Goal: Information Seeking & Learning: Learn about a topic

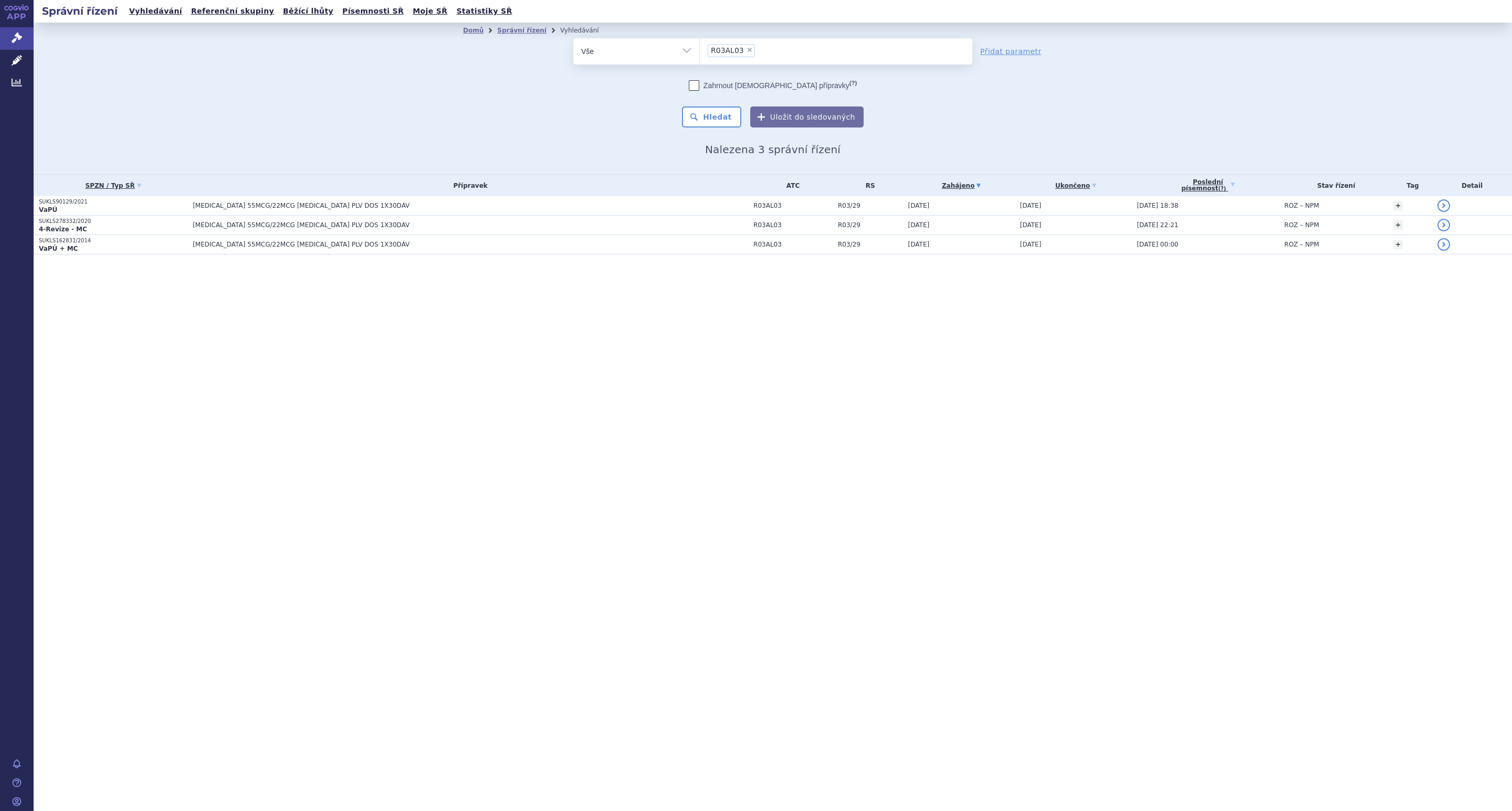
click at [747, 52] on span "×" at bounding box center [750, 50] width 6 height 6
click at [700, 52] on select "R03AL03" at bounding box center [700, 51] width 1 height 27
select select
click at [754, 46] on ul at bounding box center [836, 49] width 272 height 22
click at [700, 46] on select "R03AL03" at bounding box center [700, 51] width 1 height 27
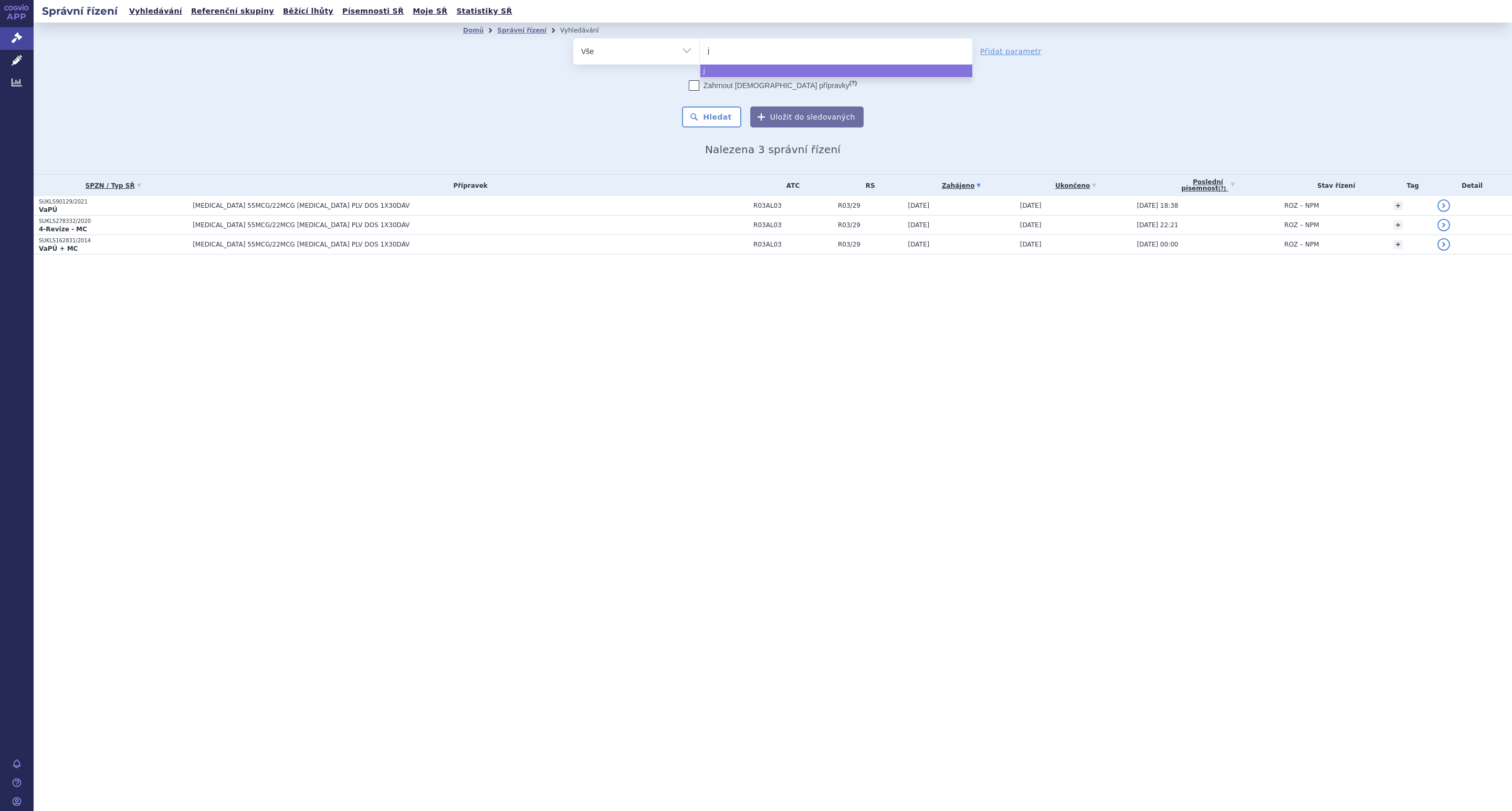
type input "j0"
type input "j05"
type input "j05a"
type input "j05ab"
type input "j05ab0"
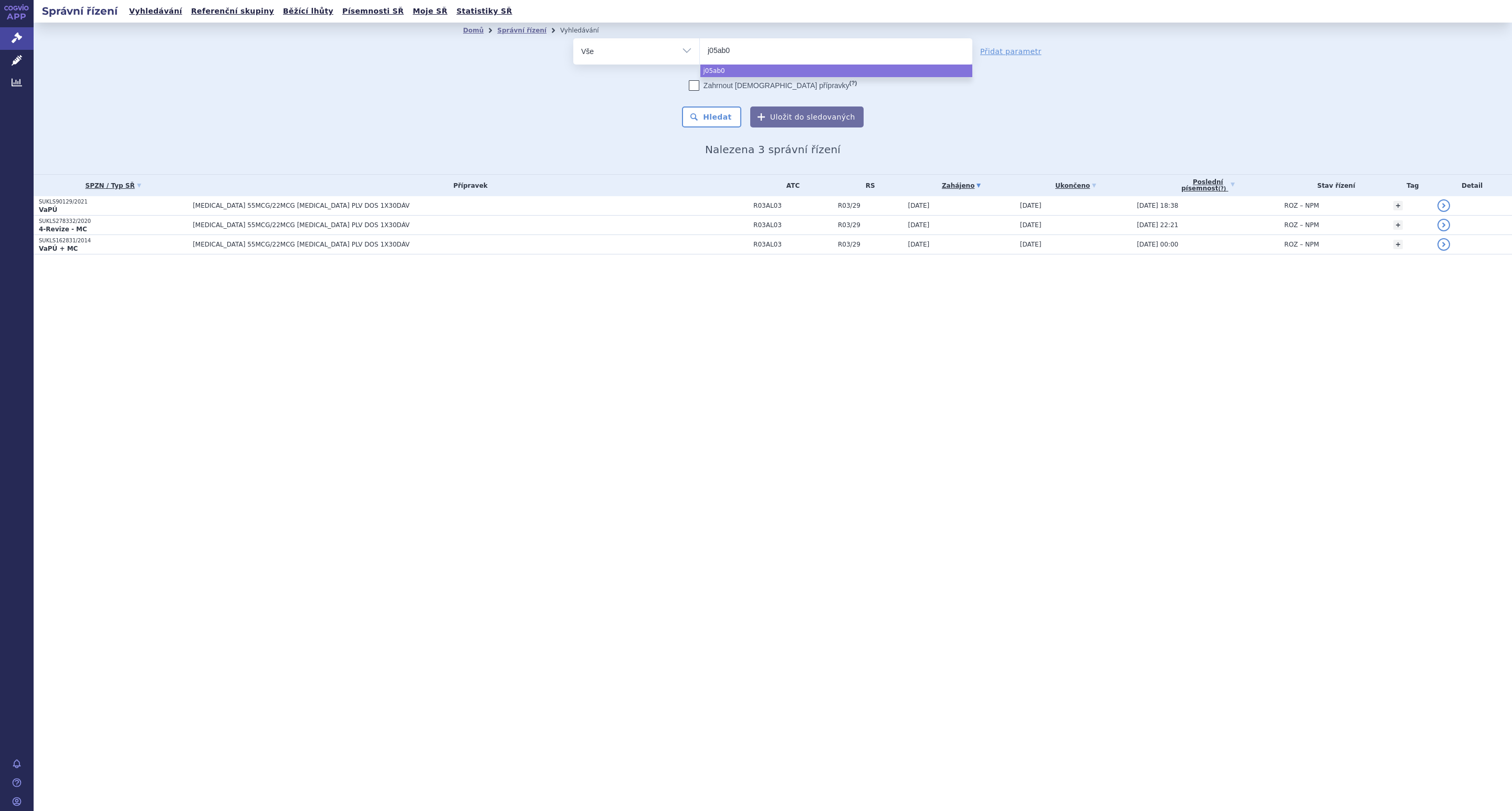
type input "j05ab01"
select select "j05ab01"
click at [722, 112] on button "Hledat" at bounding box center [712, 117] width 59 height 21
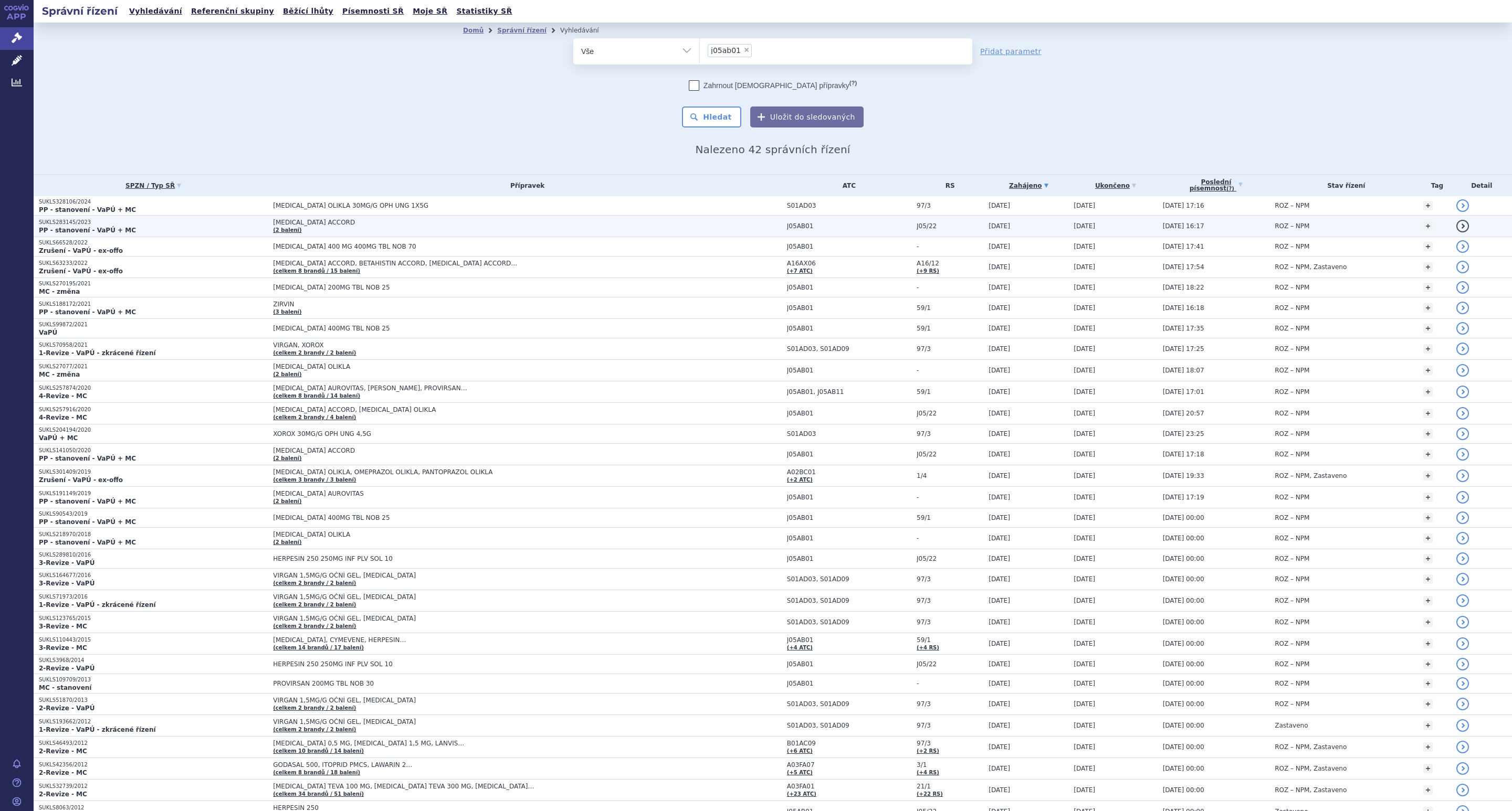
click at [311, 225] on span "[MEDICAL_DATA] ACCORD" at bounding box center [404, 222] width 263 height 8
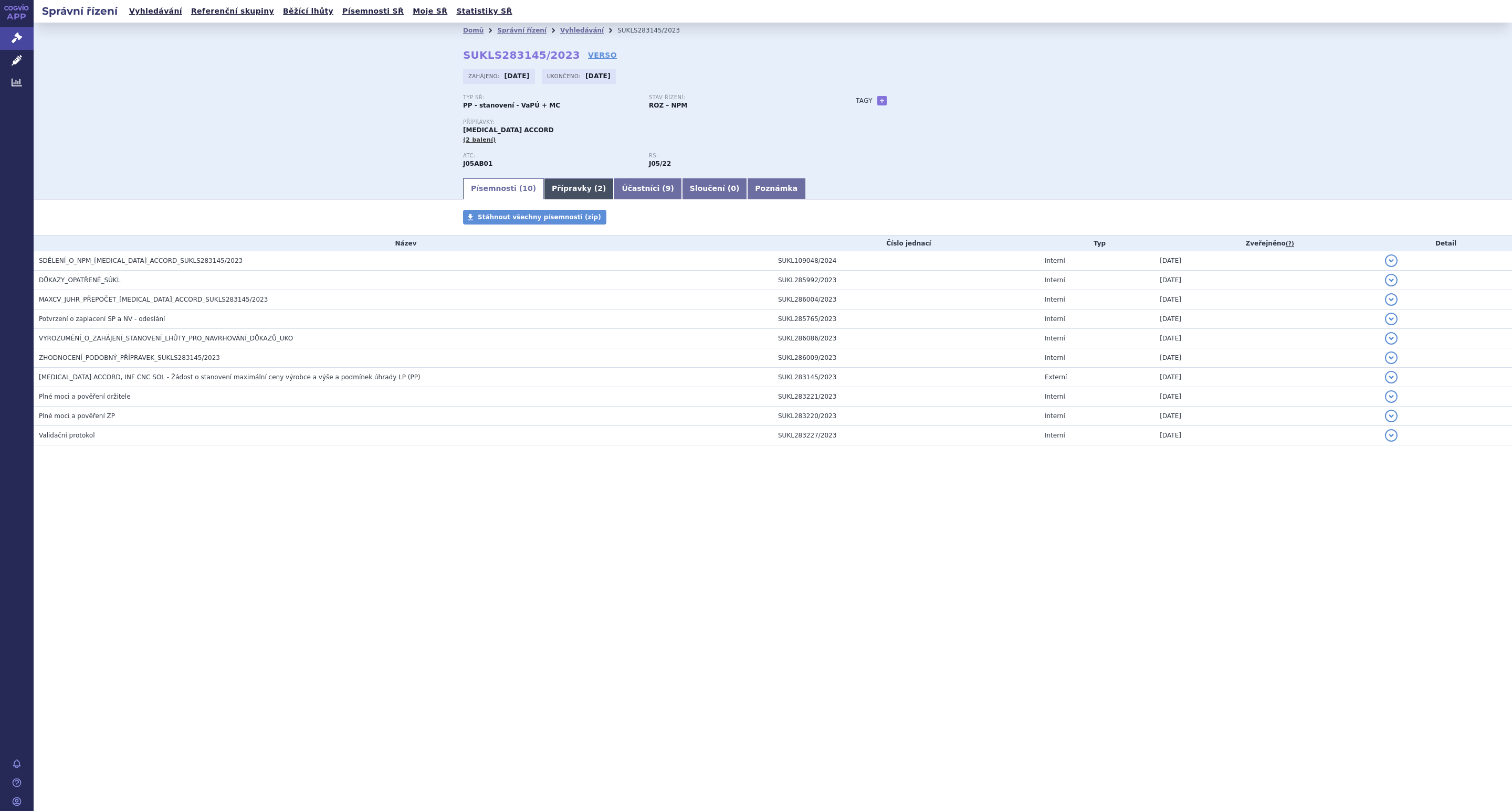
click at [566, 192] on link "Přípravky ( 2 )" at bounding box center [579, 189] width 70 height 21
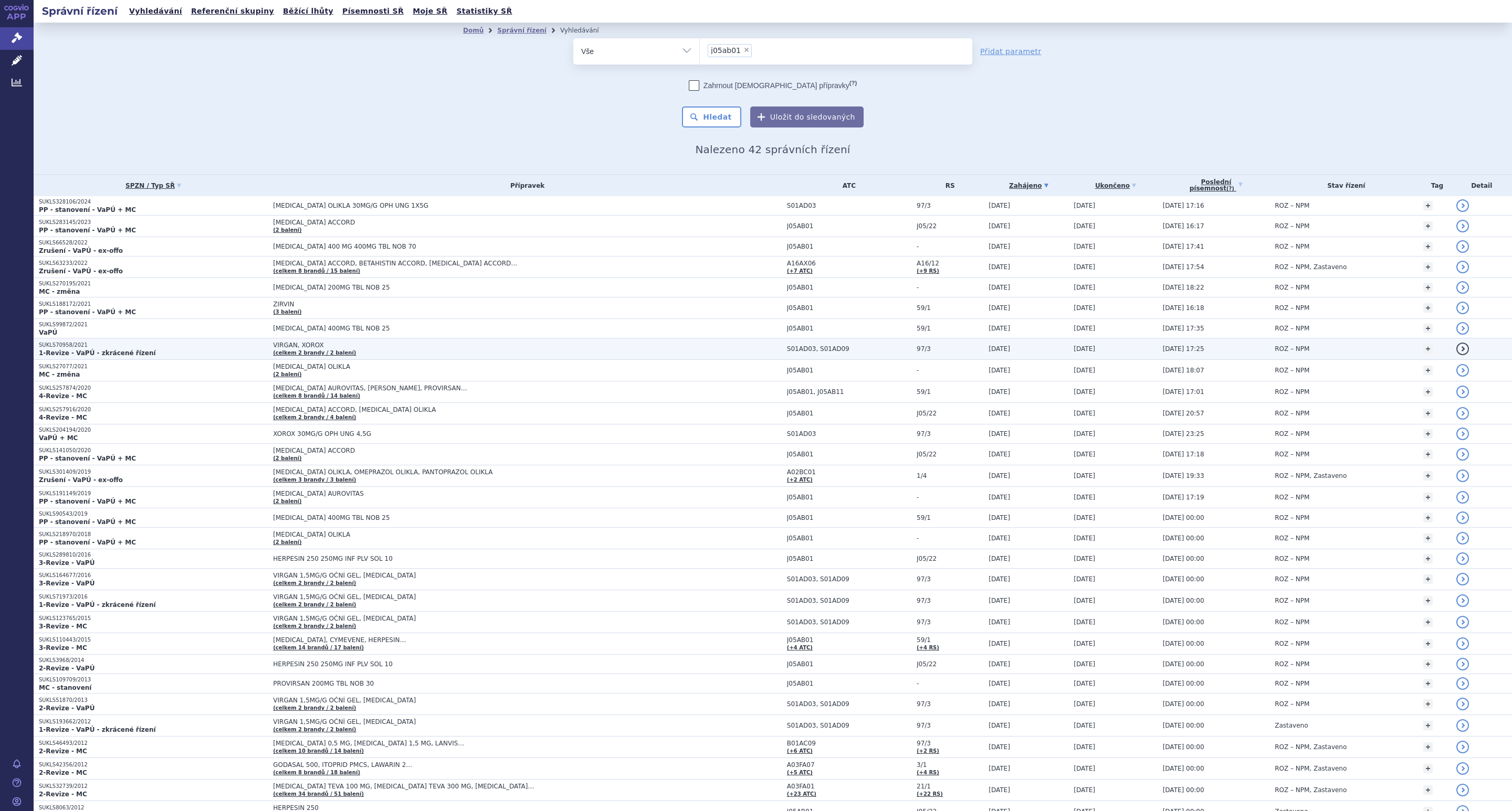
click at [345, 354] on td "VIRGAN, XOROX (celkem 2 brandy / 2 balení)" at bounding box center [524, 349] width 514 height 21
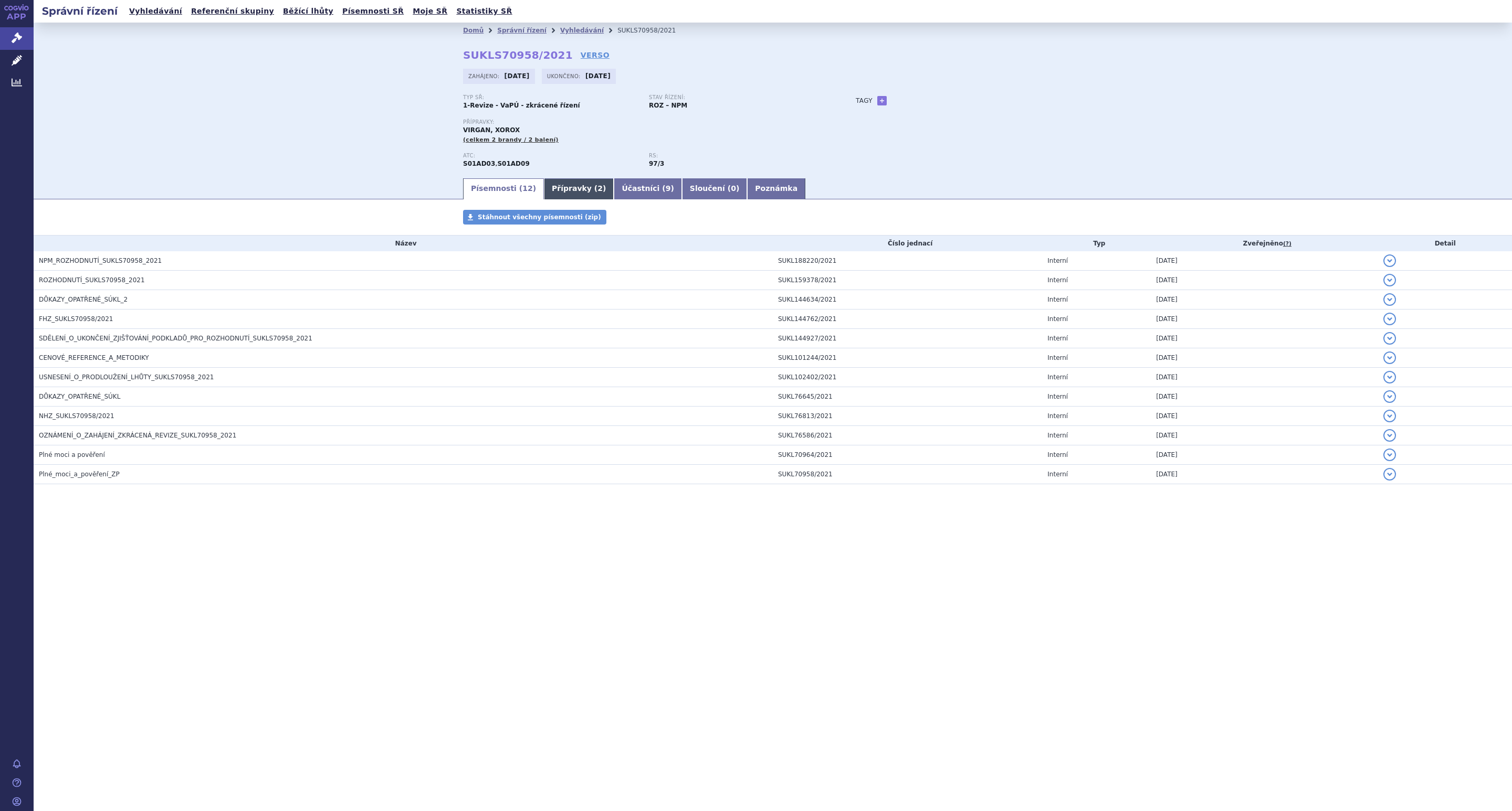
click at [558, 188] on link "Přípravky ( 2 )" at bounding box center [579, 189] width 70 height 21
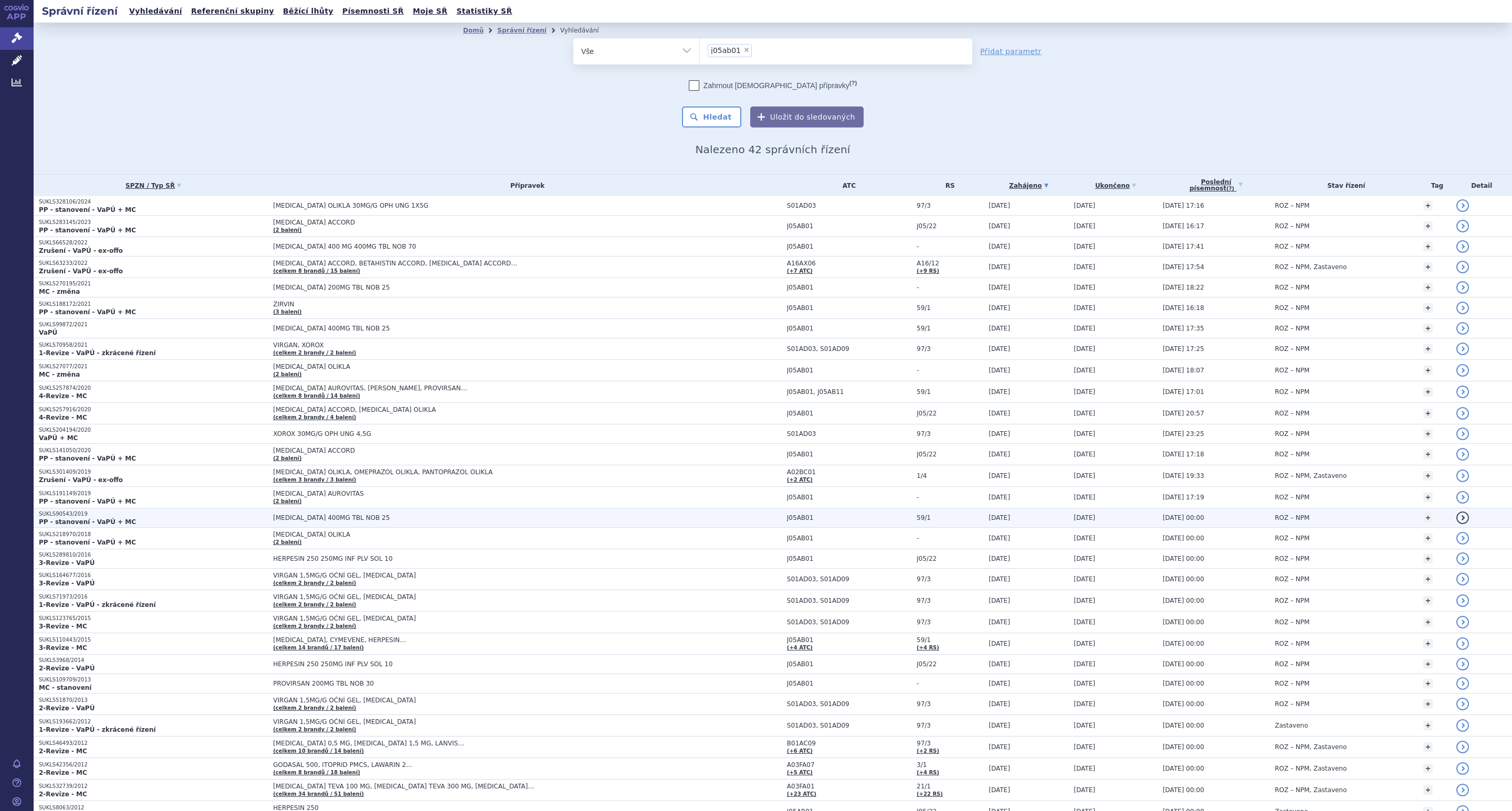
click at [303, 522] on span "[MEDICAL_DATA] 400MG TBL NOB 25" at bounding box center [404, 518] width 263 height 8
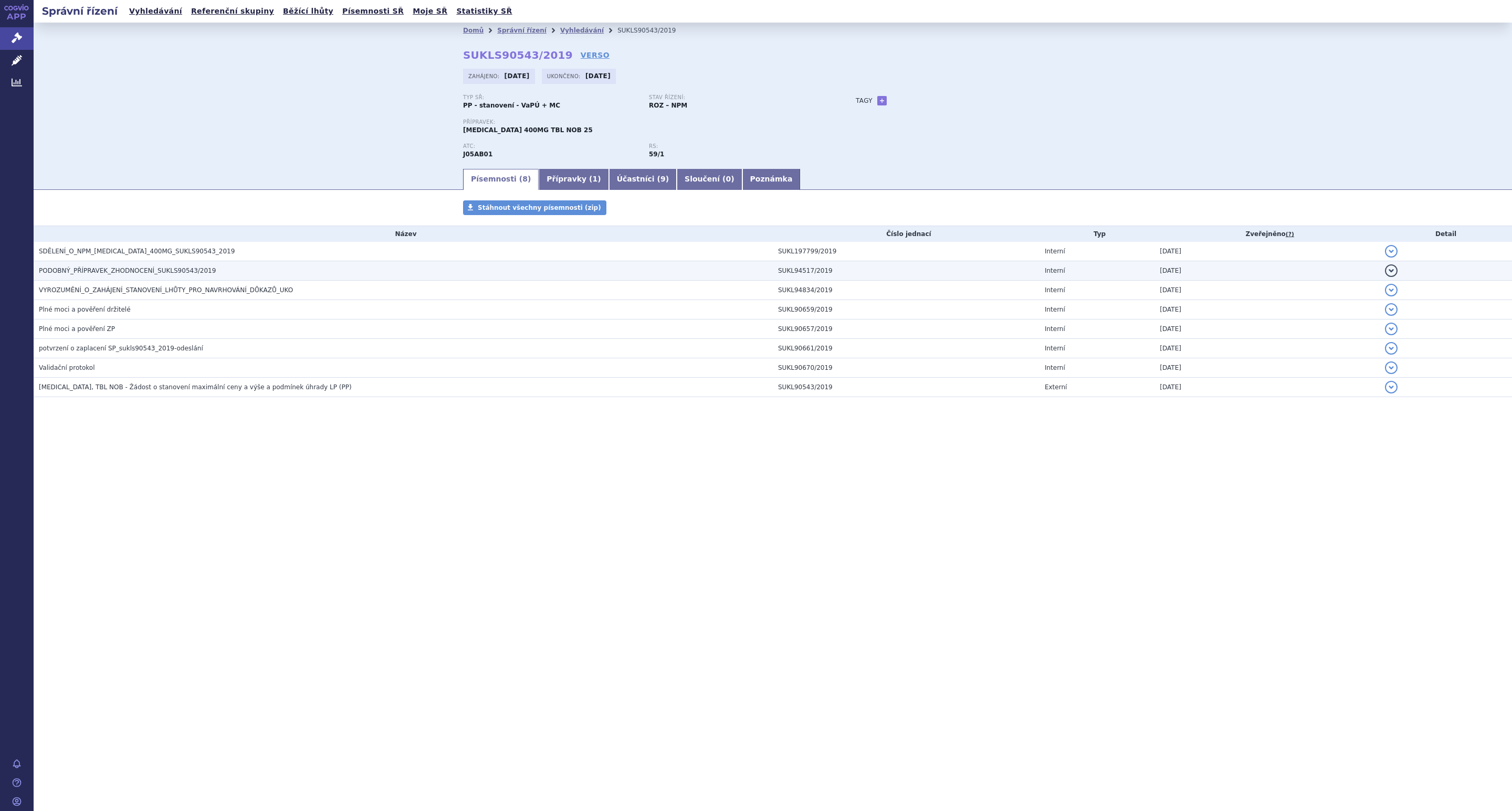
click at [120, 271] on span "PODOBNÝ_PŘÍPRAVEK_ZHODNOCENÍ_SUKLS90543/2019" at bounding box center [127, 271] width 177 height 8
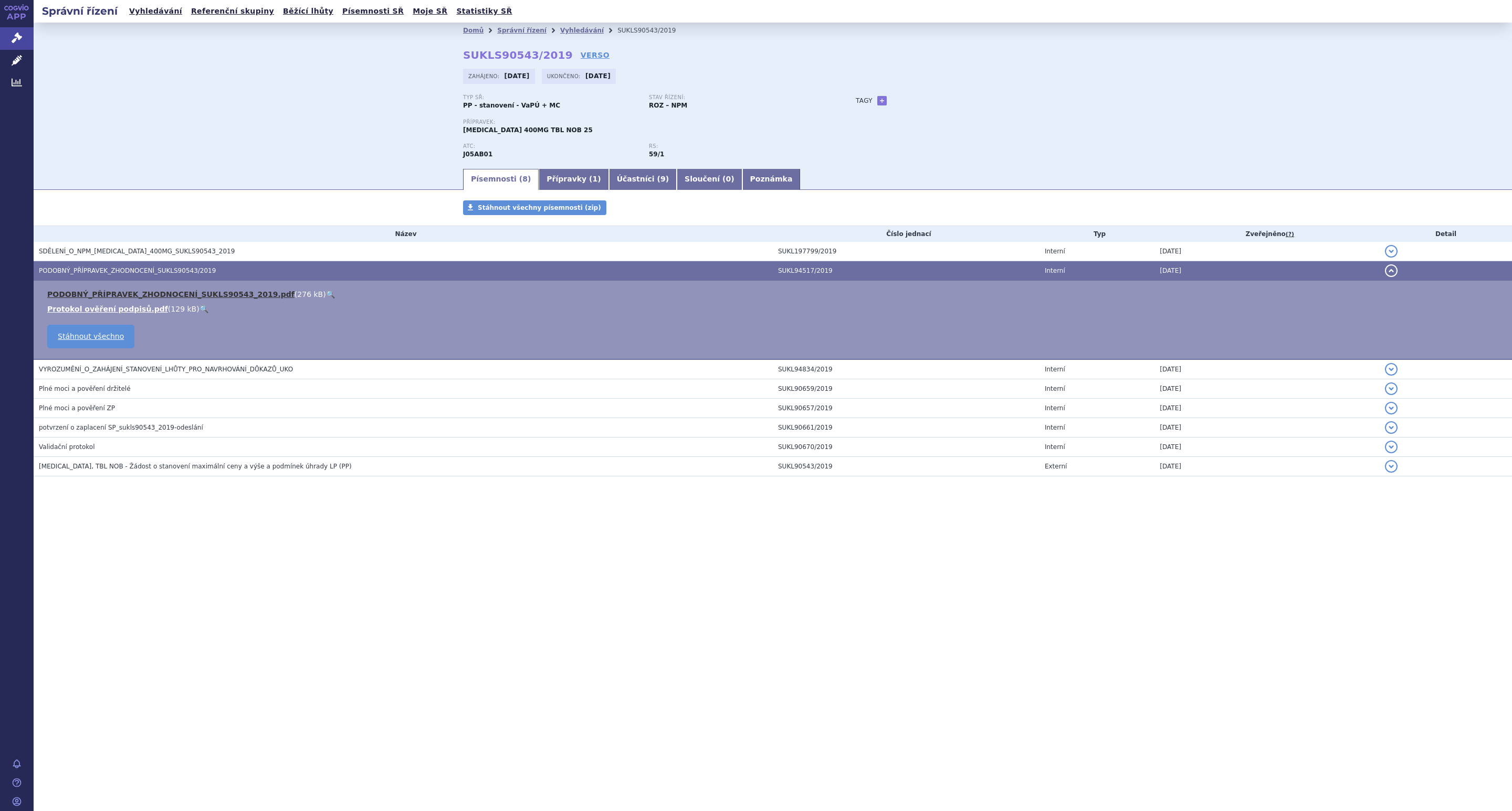
click at [164, 295] on link "PODOBNÝ_PŘÍPRAVEK_ZHODNOCENÍ_SUKLS90543_2019.pdf" at bounding box center [171, 294] width 248 height 8
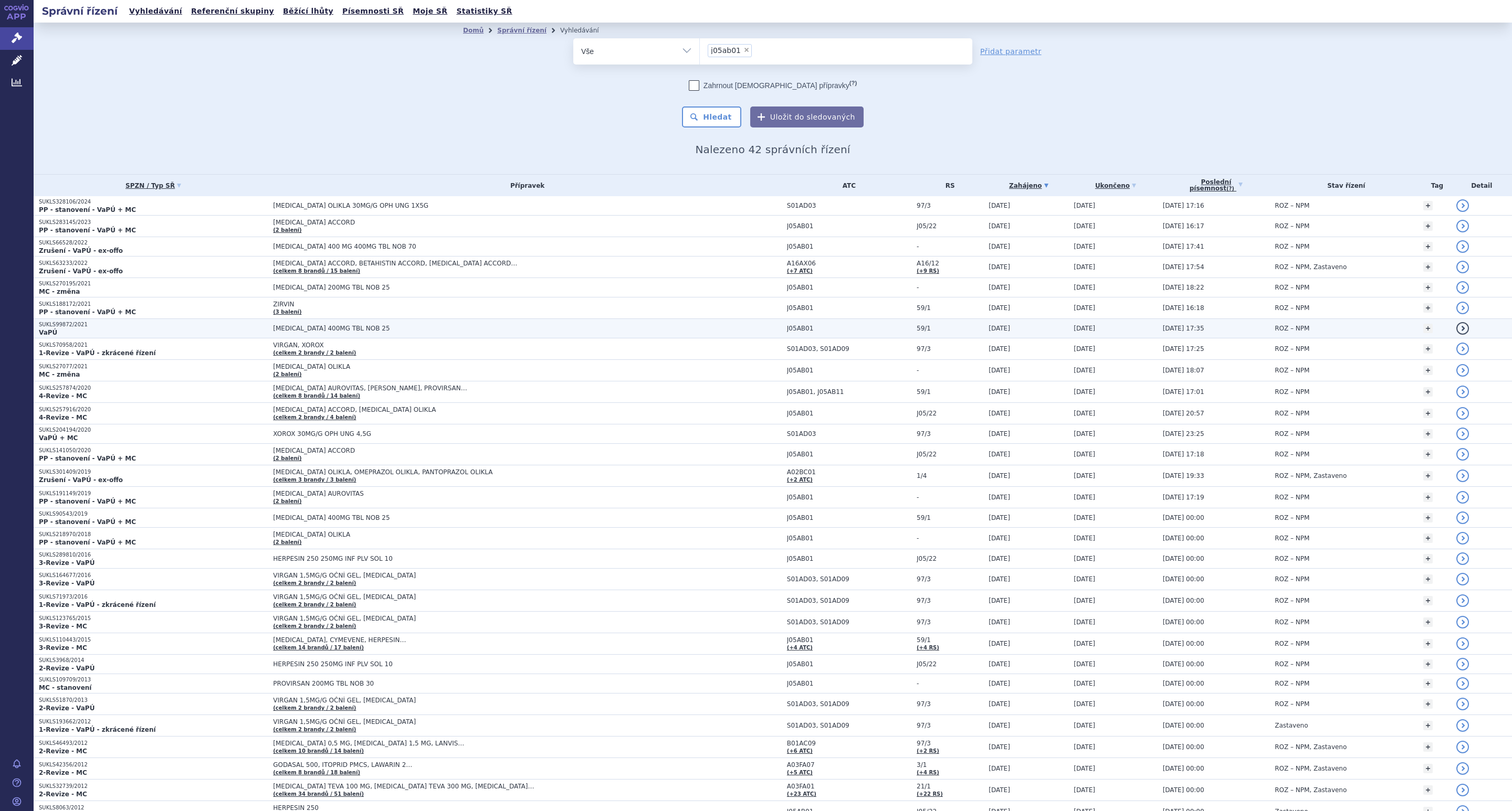
click at [289, 332] on span "[MEDICAL_DATA] 400MG TBL NOB 25" at bounding box center [404, 329] width 263 height 8
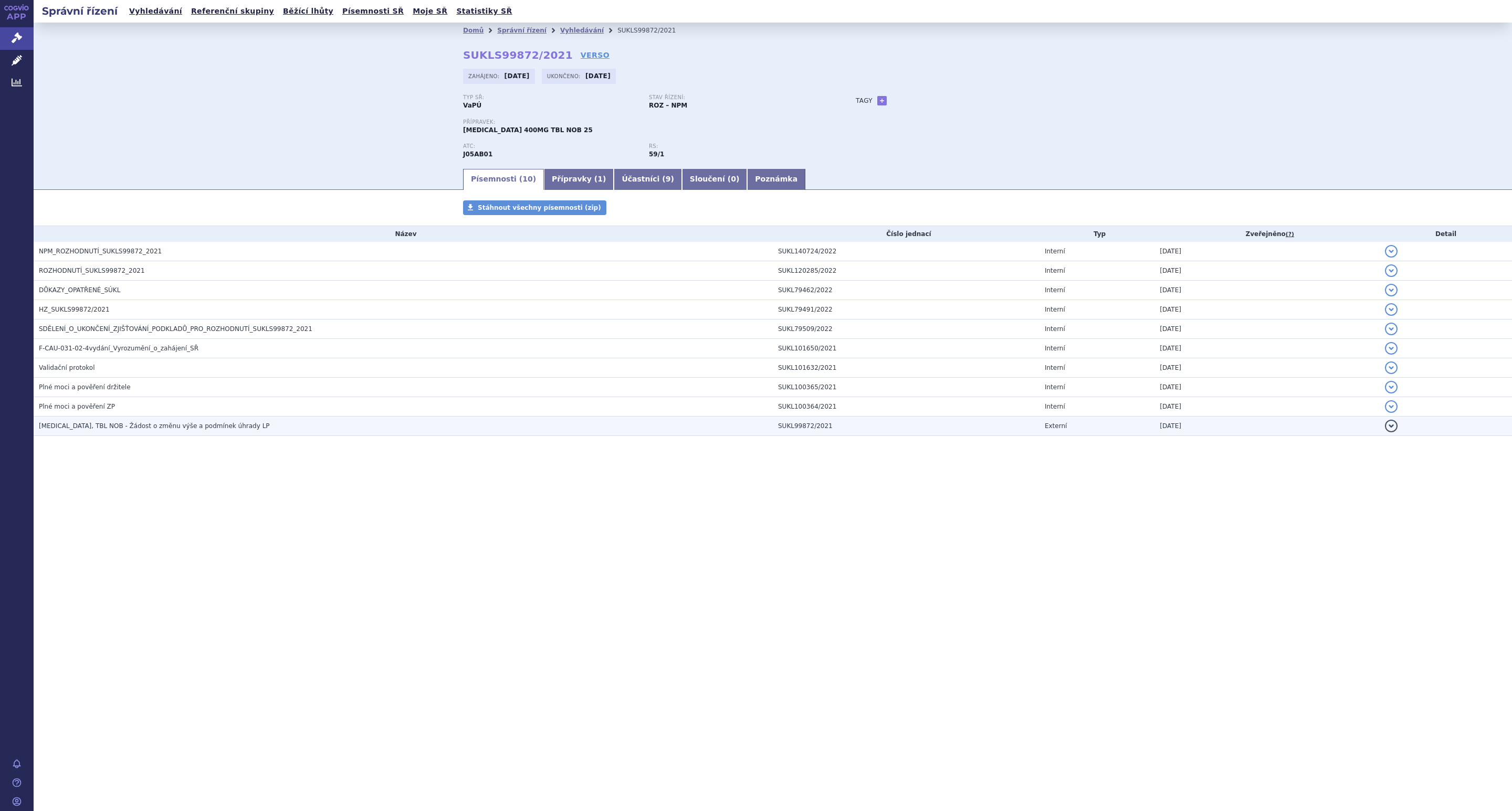
click at [164, 430] on span "[MEDICAL_DATA], TBL NOB - Žádost o změnu výše a podmínek úhrady LP" at bounding box center [154, 426] width 231 height 8
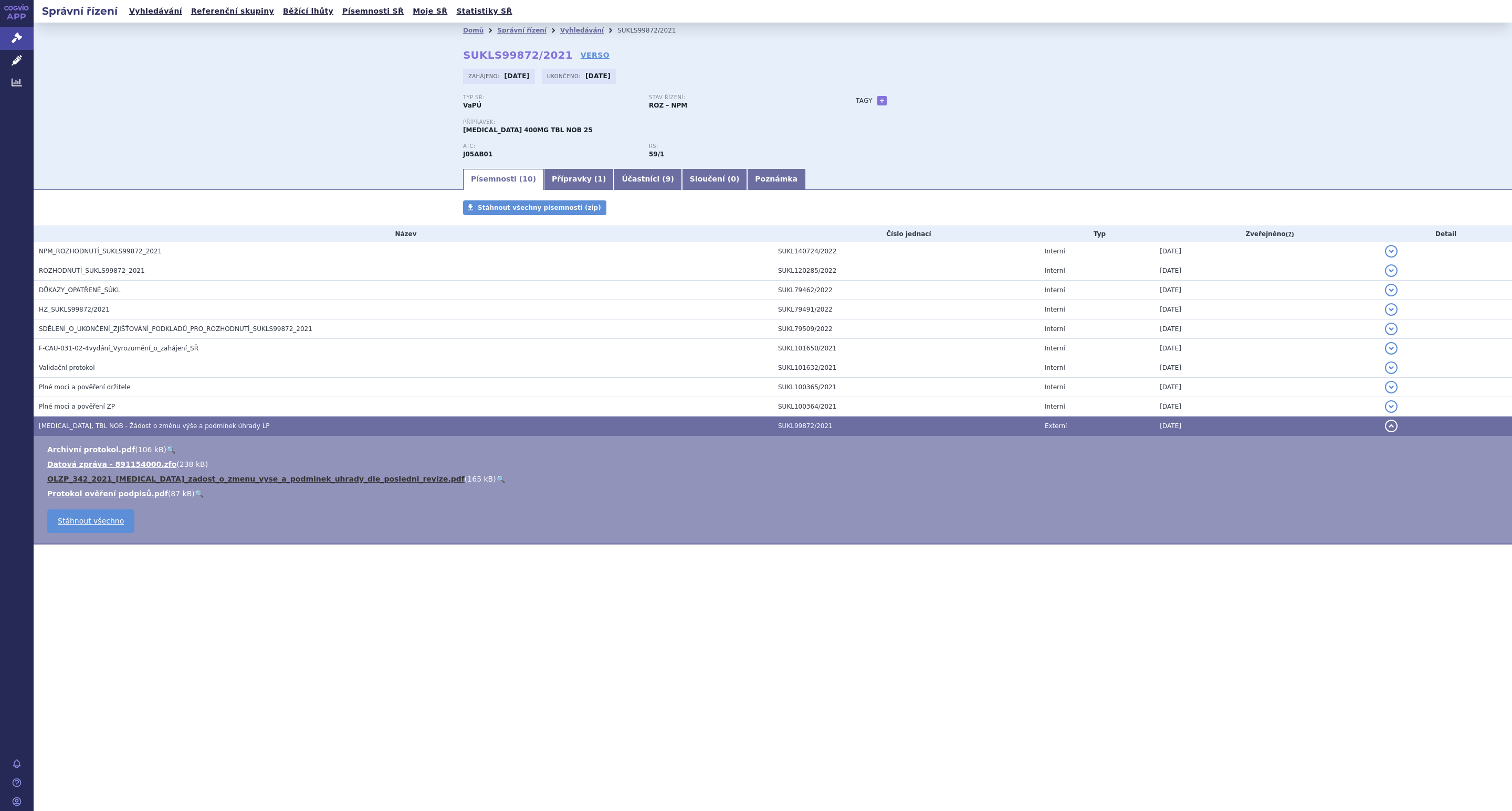
click at [133, 482] on link "OLZP_342_2021_[MEDICAL_DATA]_zadost_o_zmenu_vyse_a_podminek_uhrady_dle_posledni…" at bounding box center [255, 478] width 417 height 8
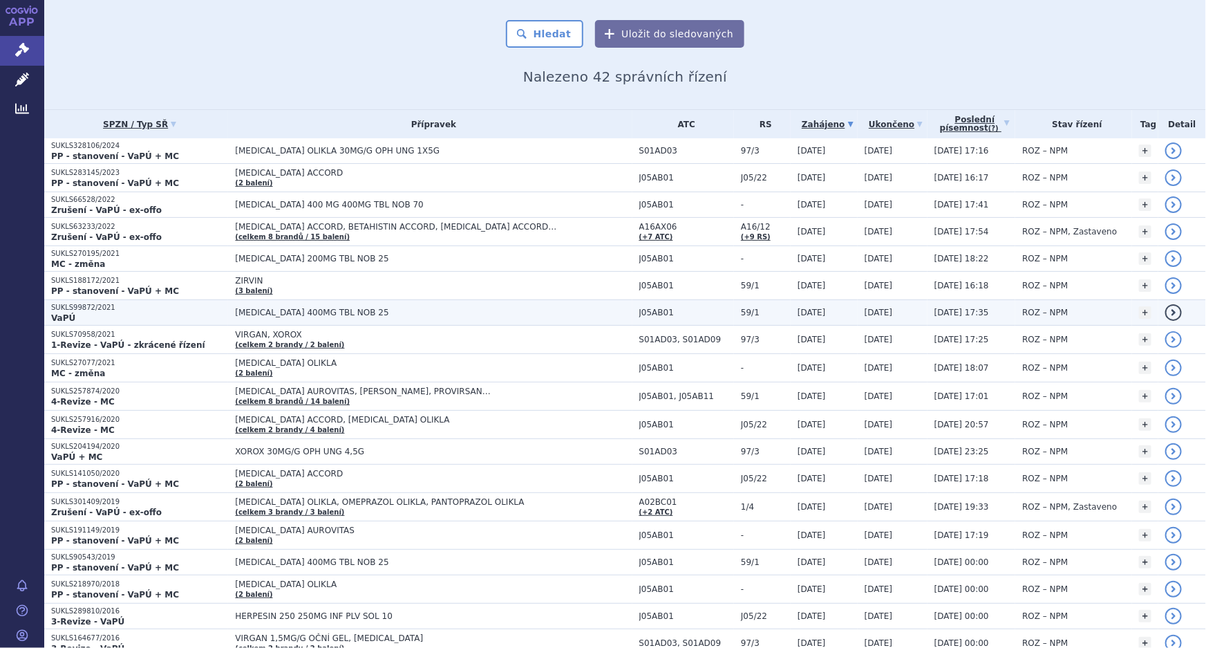
scroll to position [314, 0]
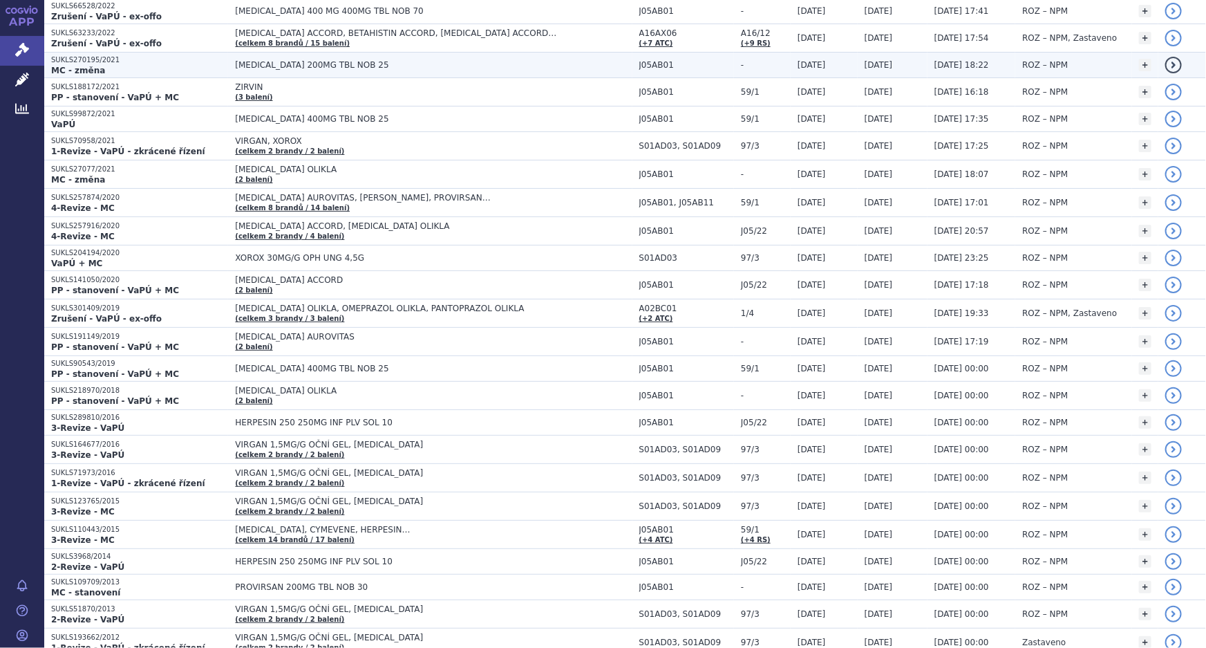
click at [263, 65] on span "[MEDICAL_DATA] 200MG TBL NOB 25" at bounding box center [408, 65] width 346 height 10
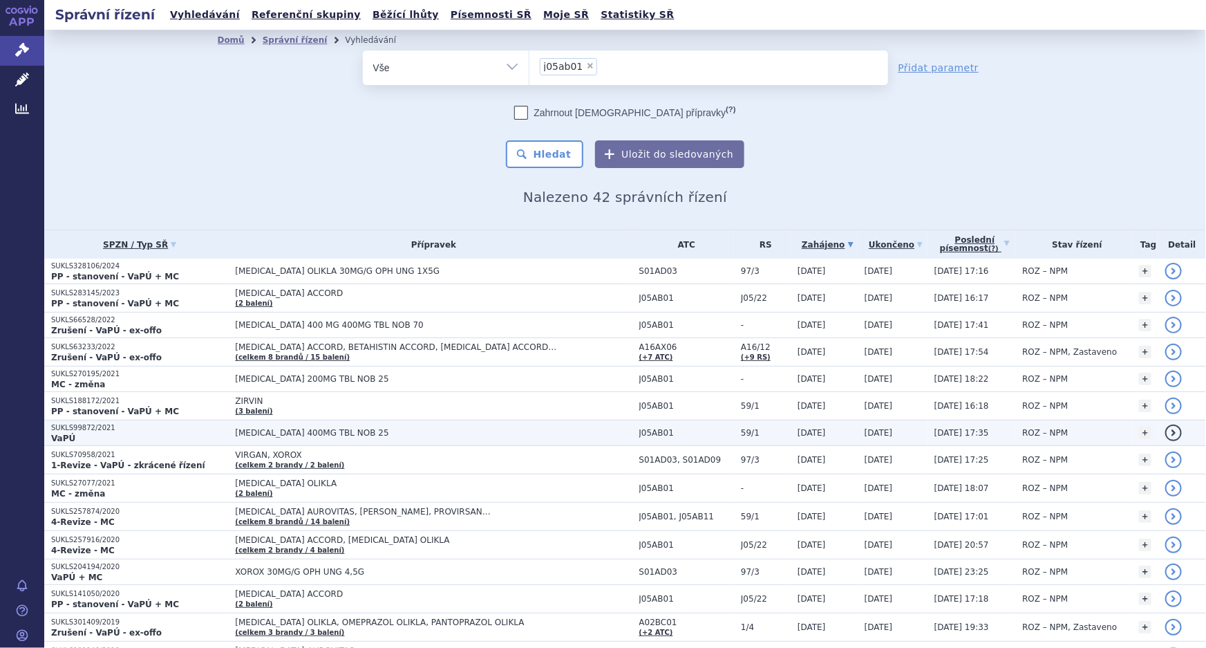
click at [269, 428] on span "[MEDICAL_DATA] 400MG TBL NOB 25" at bounding box center [408, 433] width 346 height 10
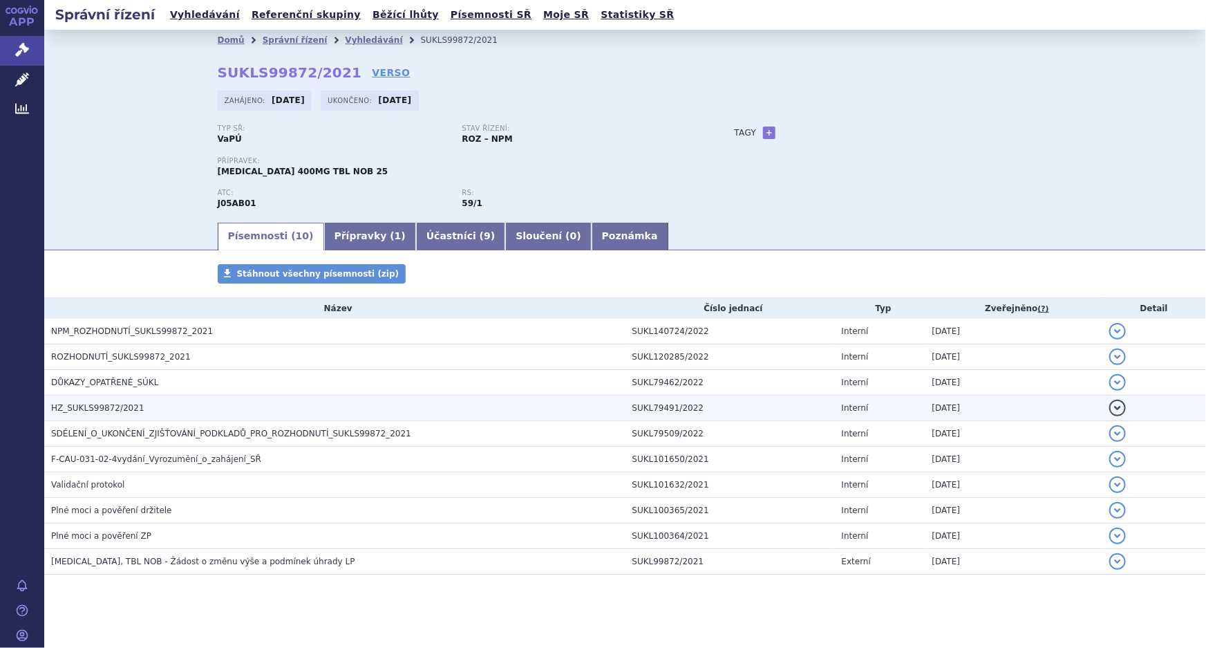
click at [104, 406] on span "HZ_SUKLS99872/2021" at bounding box center [97, 408] width 93 height 10
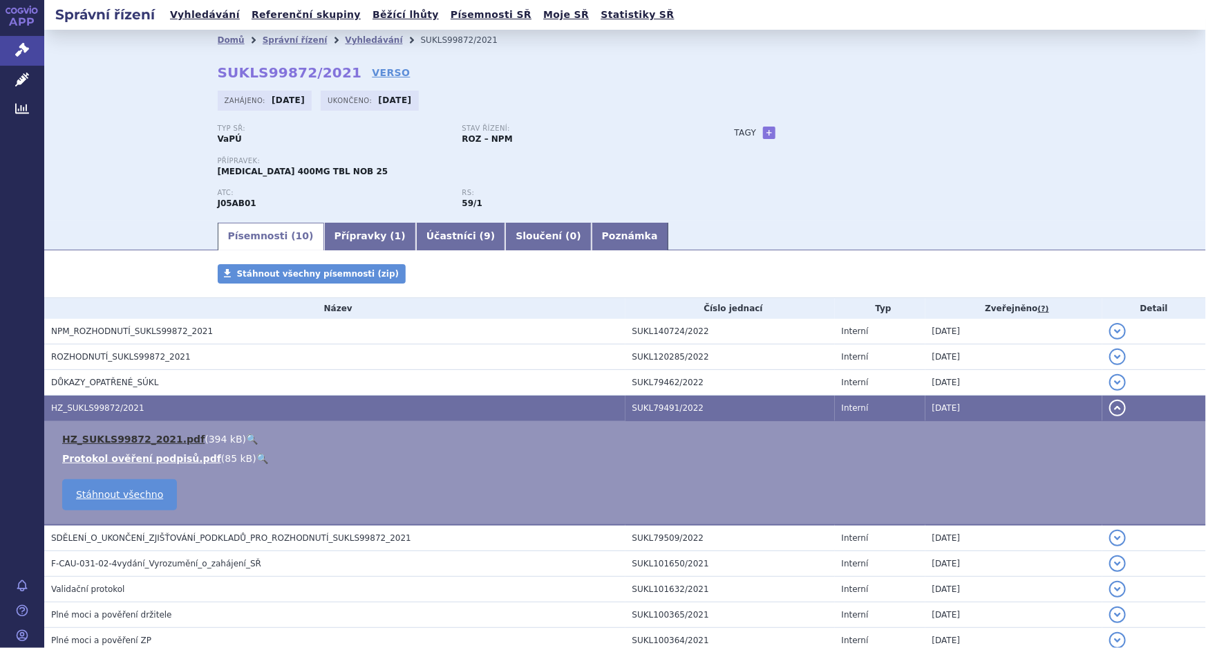
click at [138, 437] on link "HZ_SUKLS99872_2021.pdf" at bounding box center [133, 438] width 142 height 11
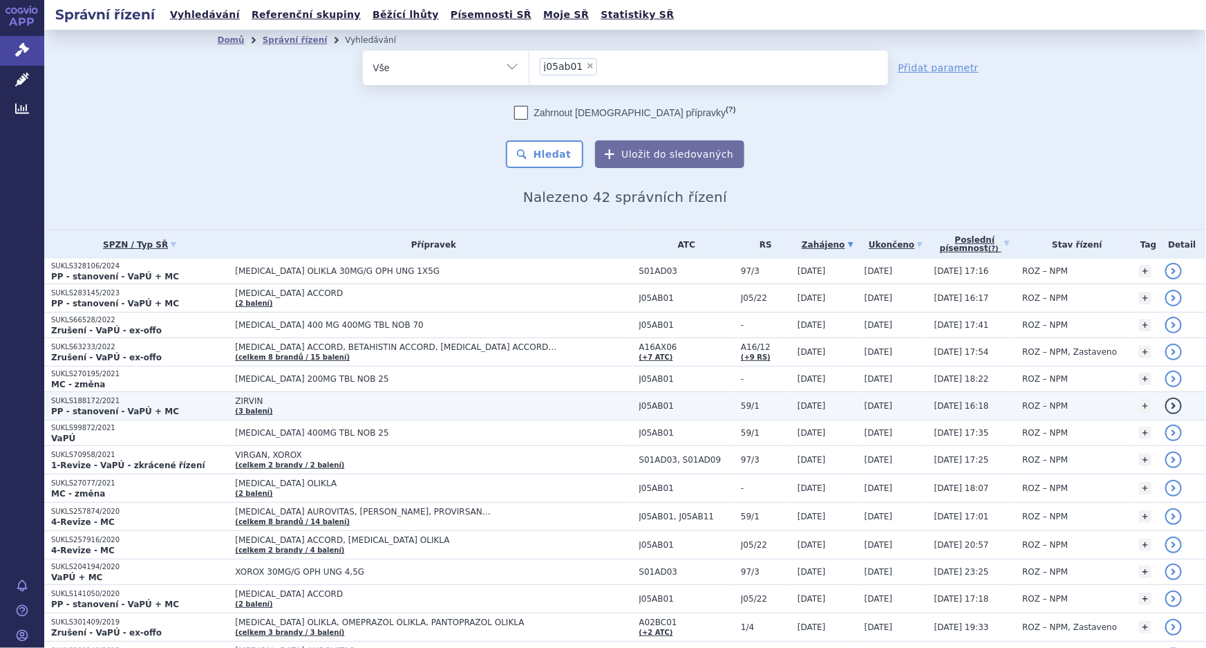
click at [259, 407] on td "ZIRVIN (3 balení)" at bounding box center [430, 406] width 404 height 28
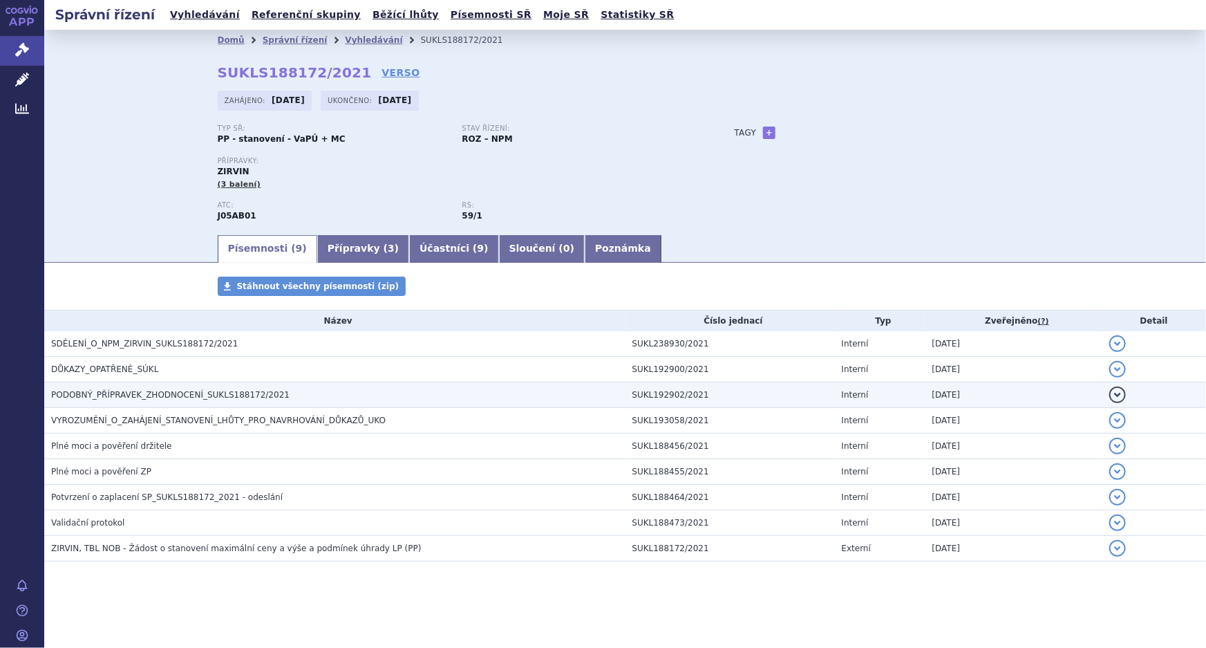
click at [134, 396] on span "PODOBNÝ_PŘÍPRAVEK_ZHODNOCENÍ_SUKLS188172/2021" at bounding box center [170, 395] width 238 height 10
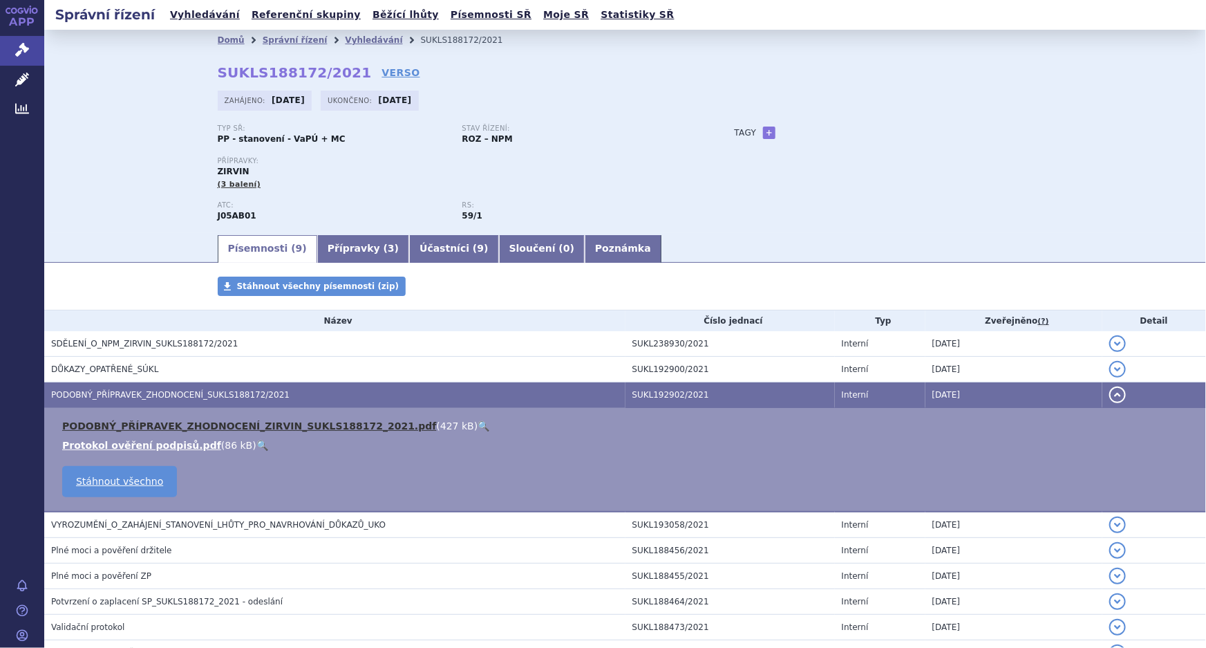
click at [270, 424] on link "PODOBNÝ_PŘÍPRAVEK_ZHODNOCENÍ_ZIRVIN_SUKLS188172_2021.pdf" at bounding box center [249, 425] width 374 height 11
click at [345, 38] on link "Vyhledávání" at bounding box center [373, 40] width 57 height 10
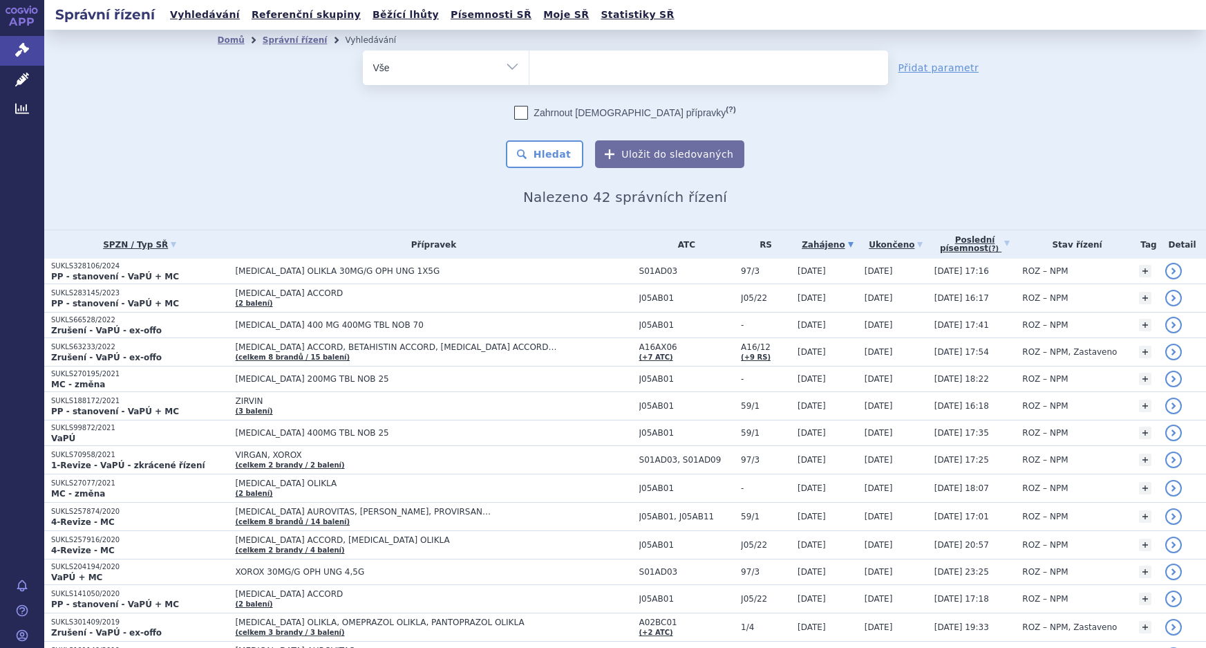
select select
type input "0242527"
select select "0242527"
click at [553, 147] on button "Hledat" at bounding box center [545, 154] width 78 height 28
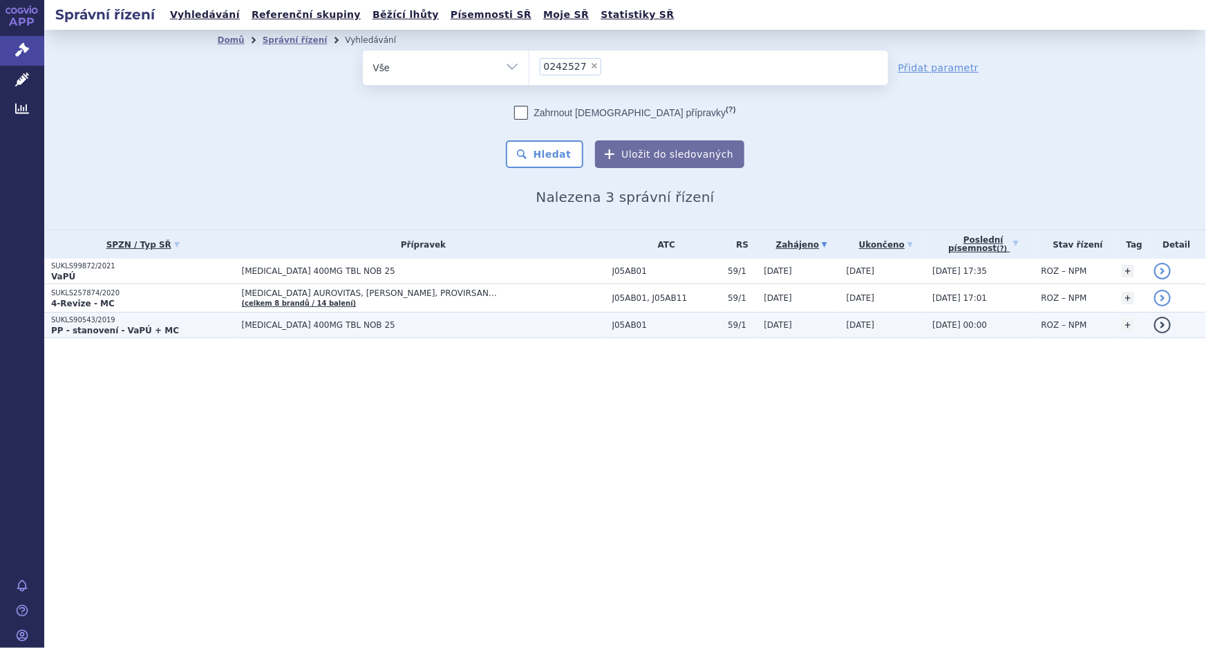
click at [294, 324] on span "[MEDICAL_DATA] 400MG TBL NOB 25" at bounding box center [415, 325] width 346 height 10
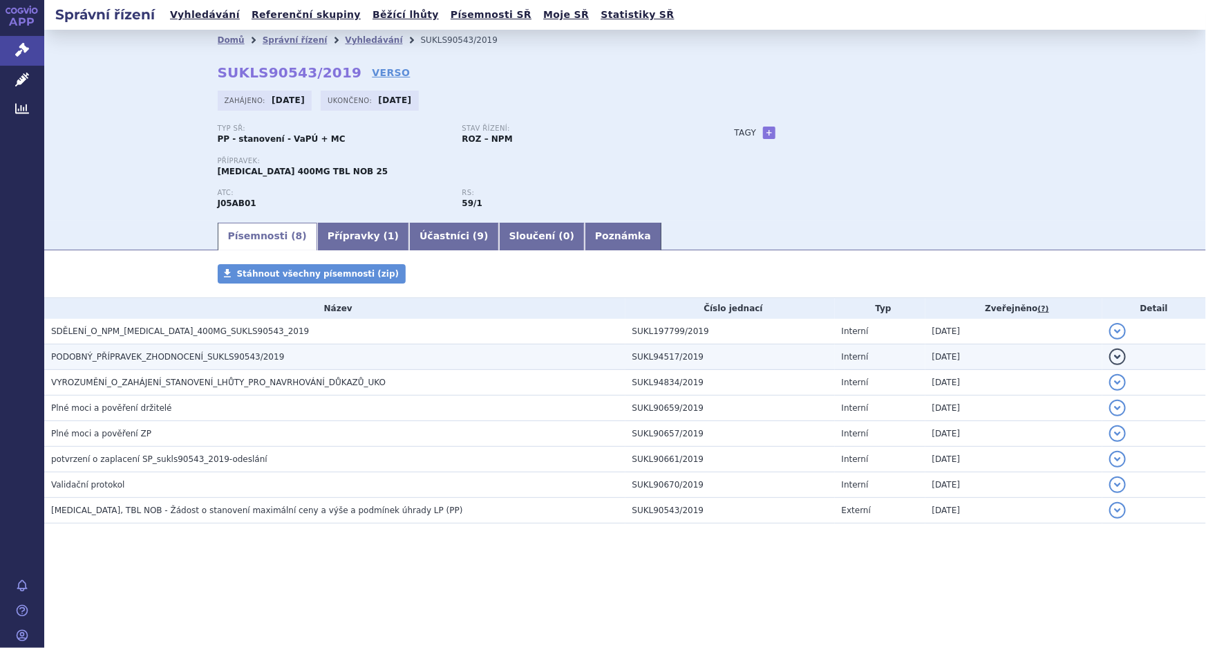
click at [168, 352] on span "PODOBNÝ_PŘÍPRAVEK_ZHODNOCENÍ_SUKLS90543/2019" at bounding box center [167, 357] width 233 height 10
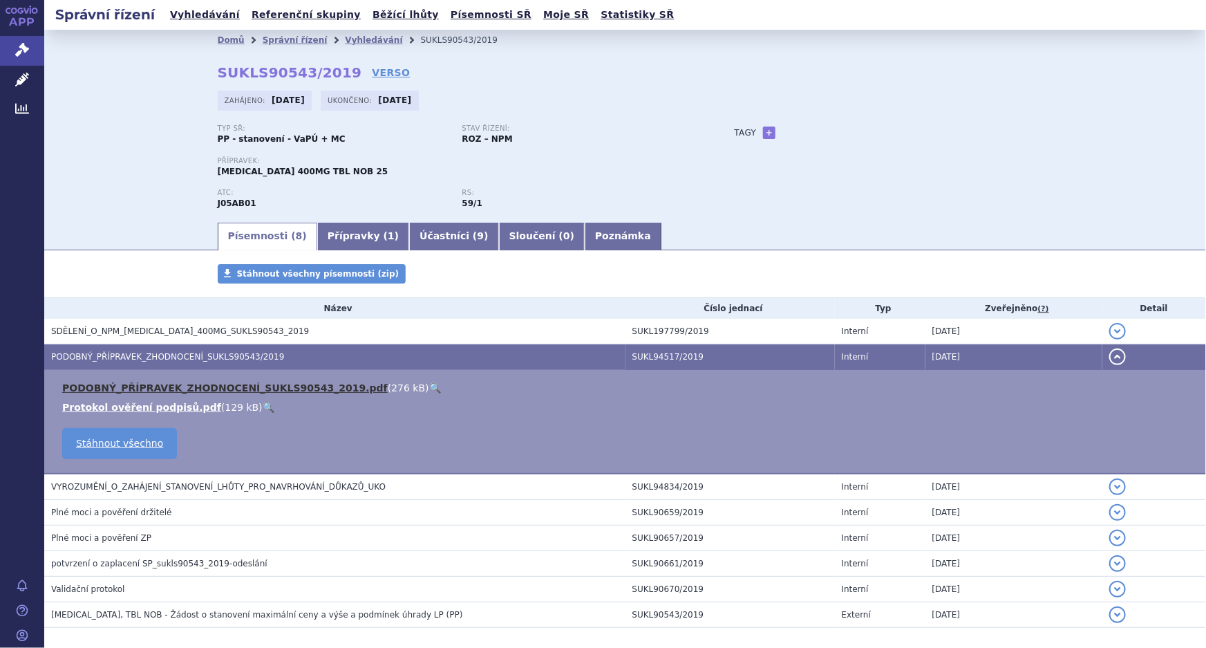
click at [202, 387] on link "PODOBNÝ_PŘÍPRAVEK_ZHODNOCENÍ_SUKLS90543_2019.pdf" at bounding box center [225, 387] width 326 height 11
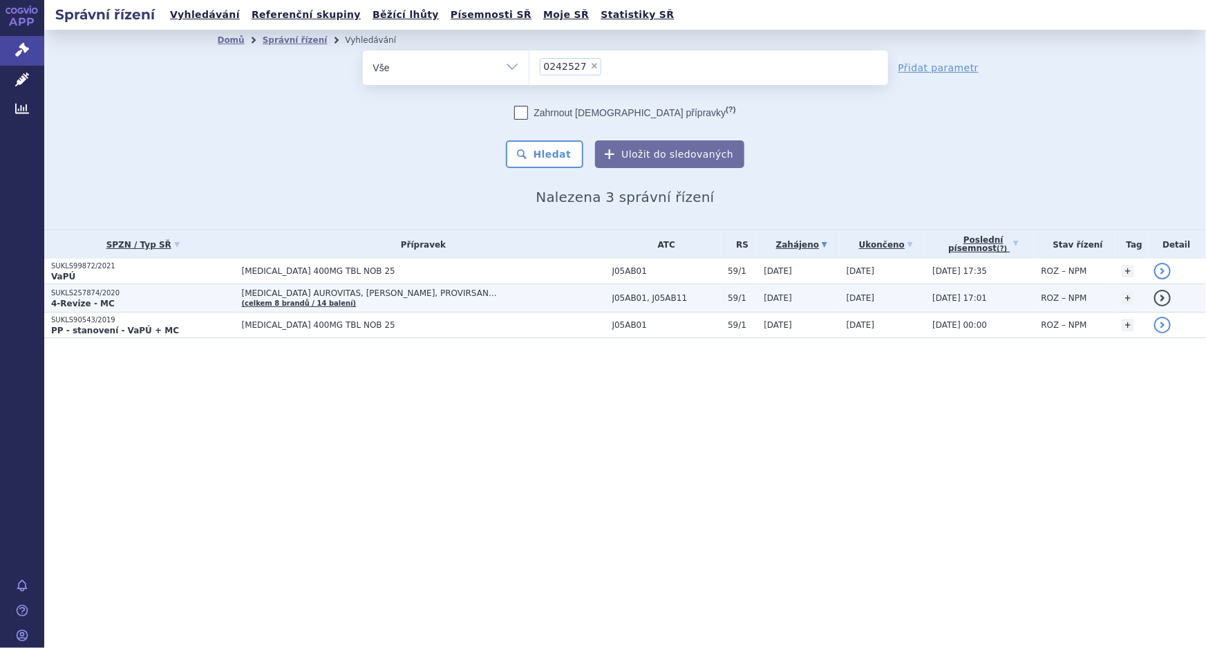
click at [390, 290] on span "[MEDICAL_DATA] AUROVITAS, [PERSON_NAME], PROVIRSAN…" at bounding box center [415, 293] width 346 height 10
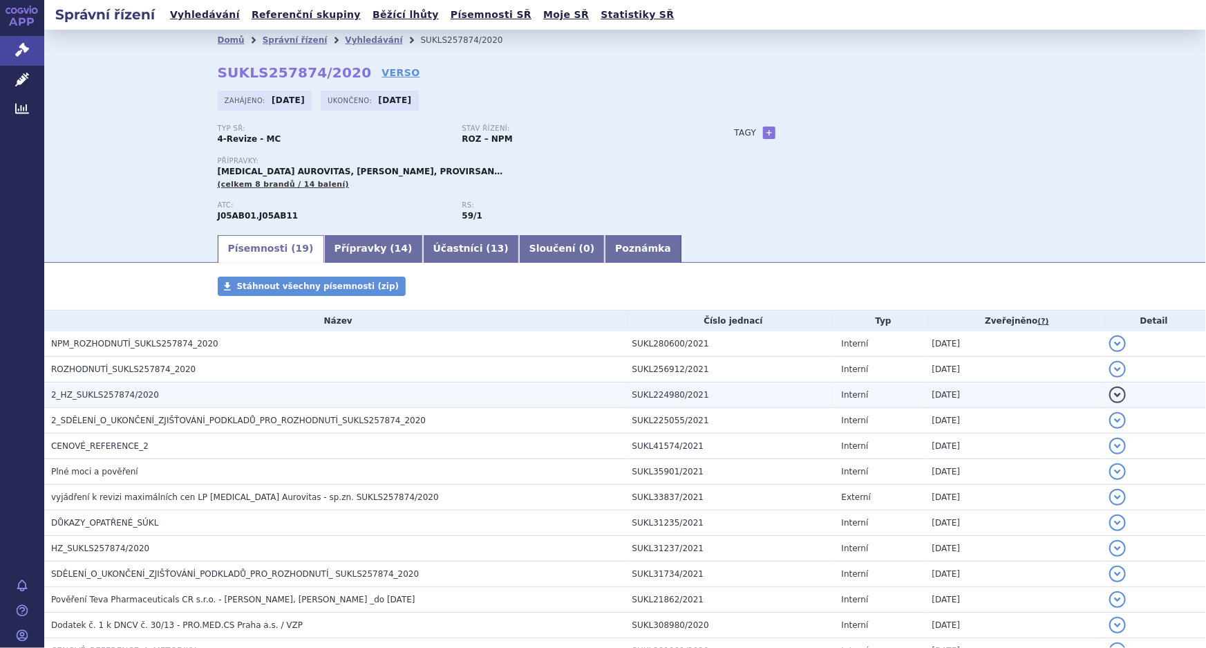
click at [93, 395] on span "2_HZ_SUKLS257874/2020" at bounding box center [105, 395] width 108 height 10
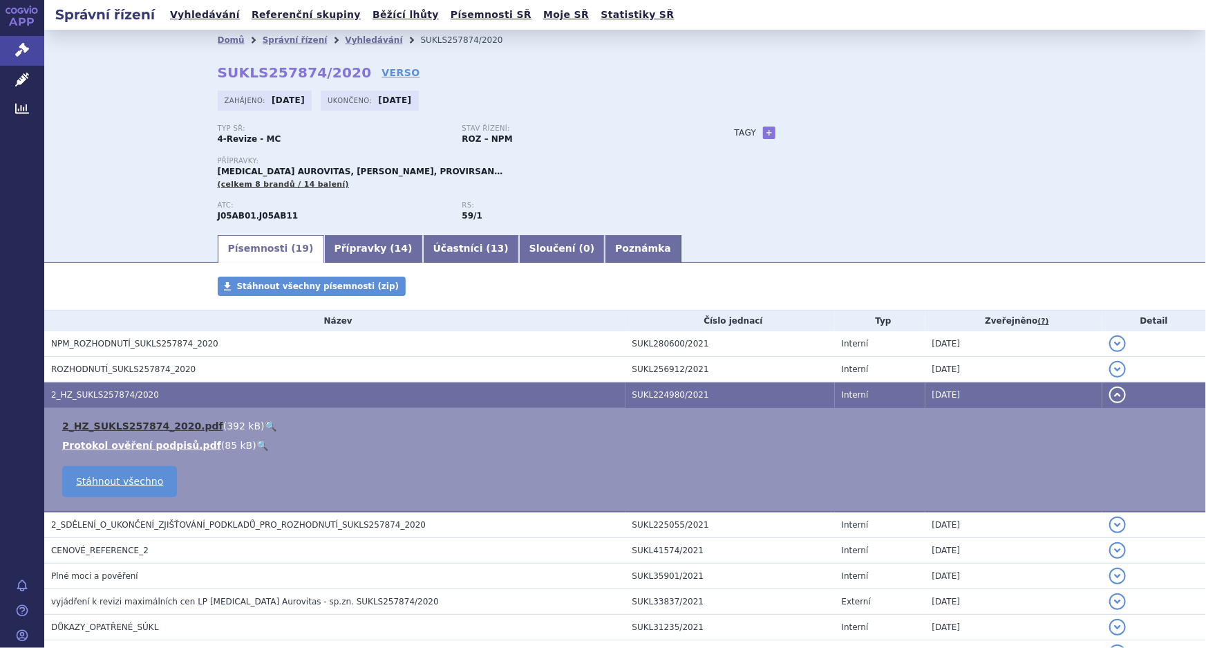
click at [158, 422] on link "2_HZ_SUKLS257874_2020.pdf" at bounding box center [142, 425] width 161 height 11
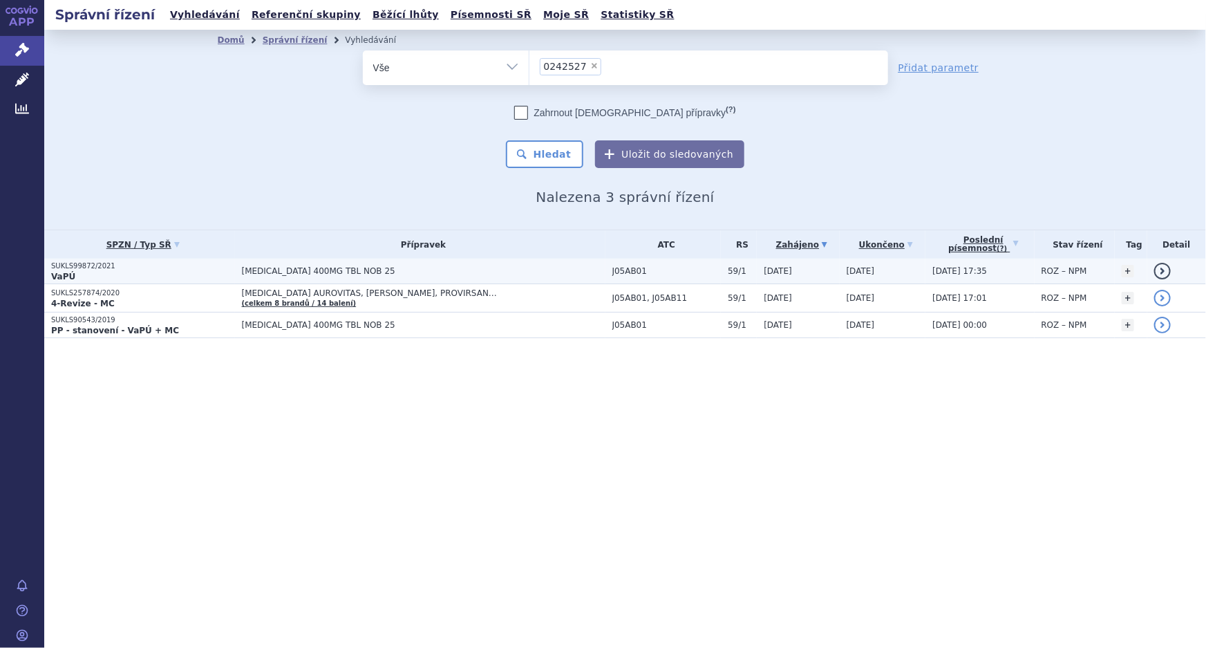
click at [308, 272] on span "[MEDICAL_DATA] 400MG TBL NOB 25" at bounding box center [415, 271] width 346 height 10
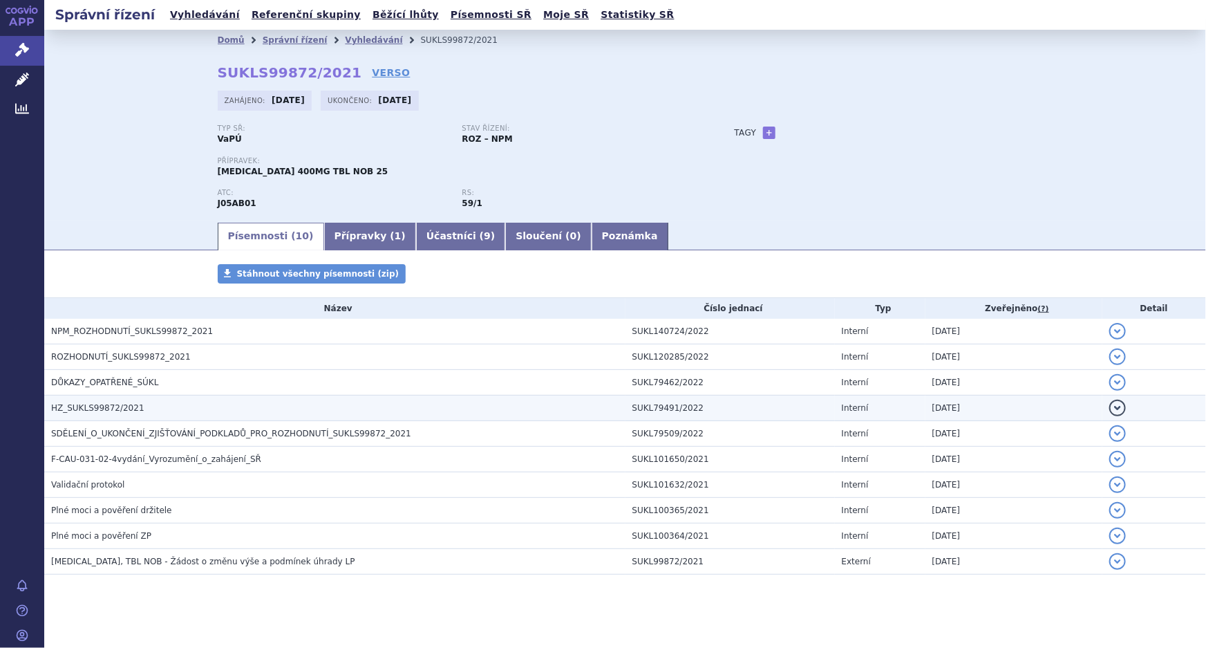
click at [117, 406] on span "HZ_SUKLS99872/2021" at bounding box center [97, 408] width 93 height 10
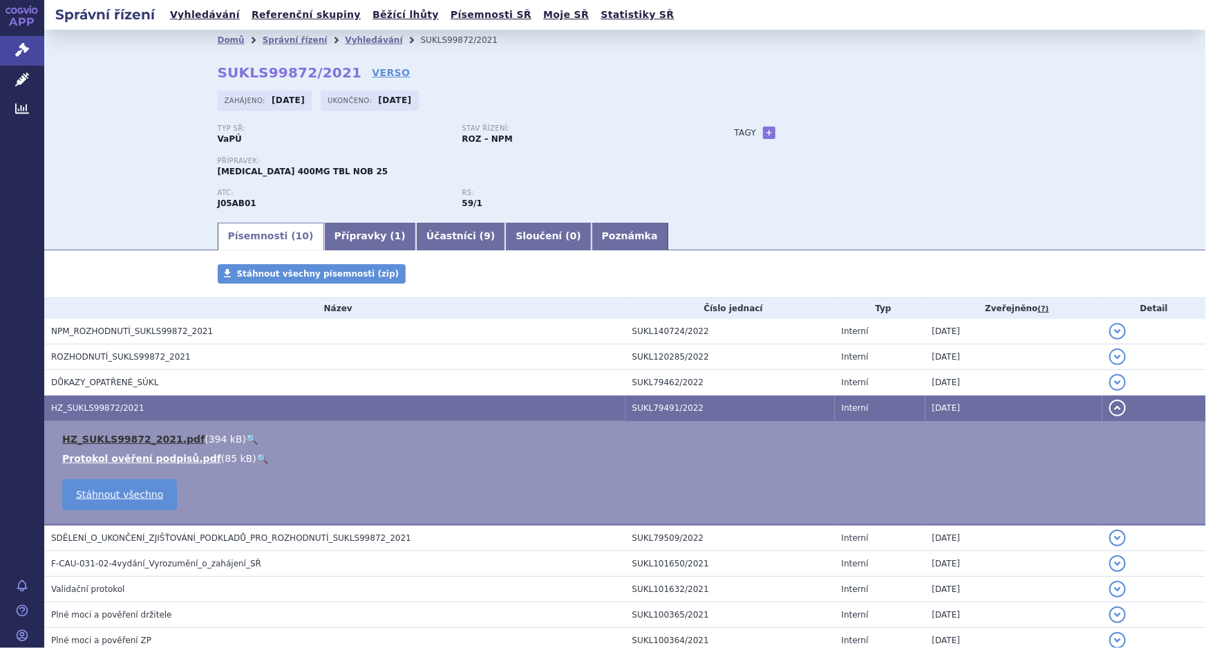
click at [144, 437] on link "HZ_SUKLS99872_2021.pdf" at bounding box center [133, 438] width 142 height 11
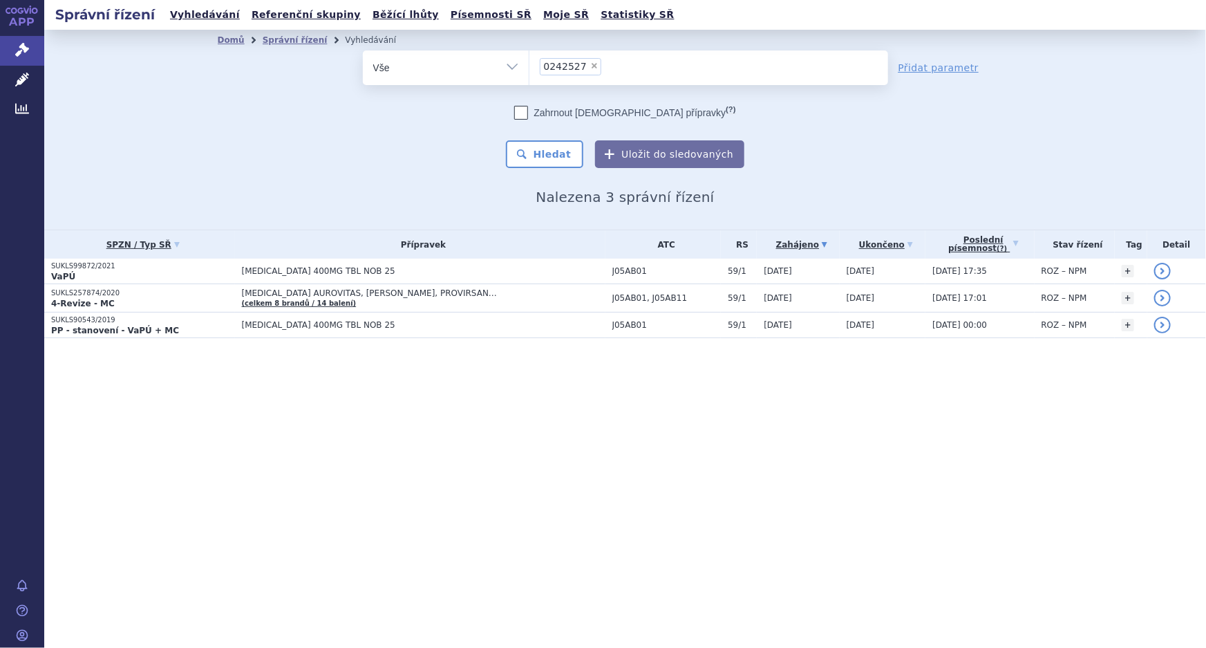
click at [590, 64] on span "×" at bounding box center [594, 66] width 8 height 8
click at [529, 64] on select "0242527" at bounding box center [529, 67] width 1 height 35
select select
type input "0258592"
select select "0258592"
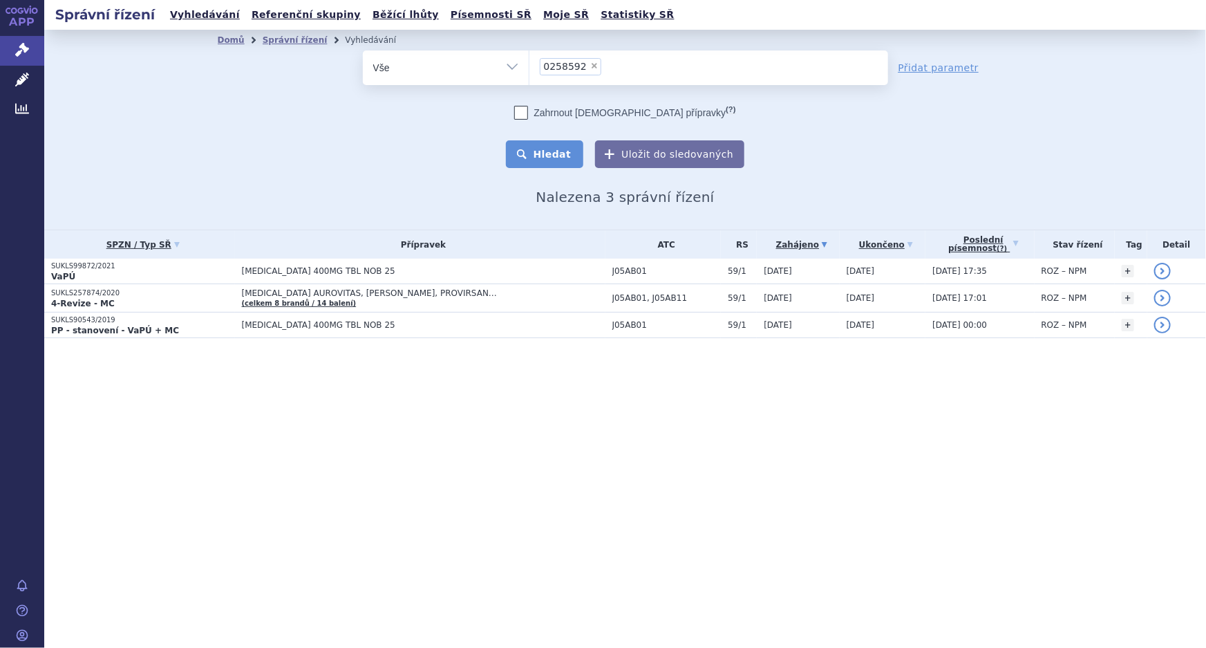
click at [544, 149] on button "Hledat" at bounding box center [545, 154] width 78 height 28
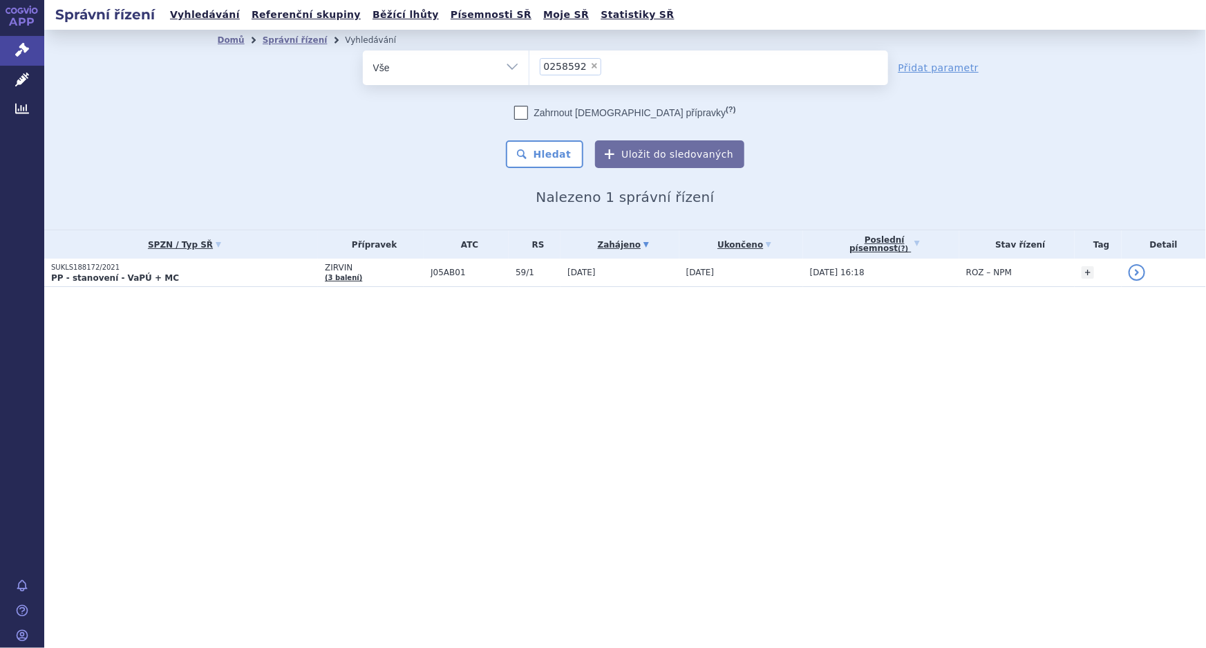
click at [590, 65] on span "×" at bounding box center [594, 66] width 8 height 8
click at [529, 65] on select "0258592" at bounding box center [529, 67] width 1 height 35
select select
type input "0155936"
select select "0155936"
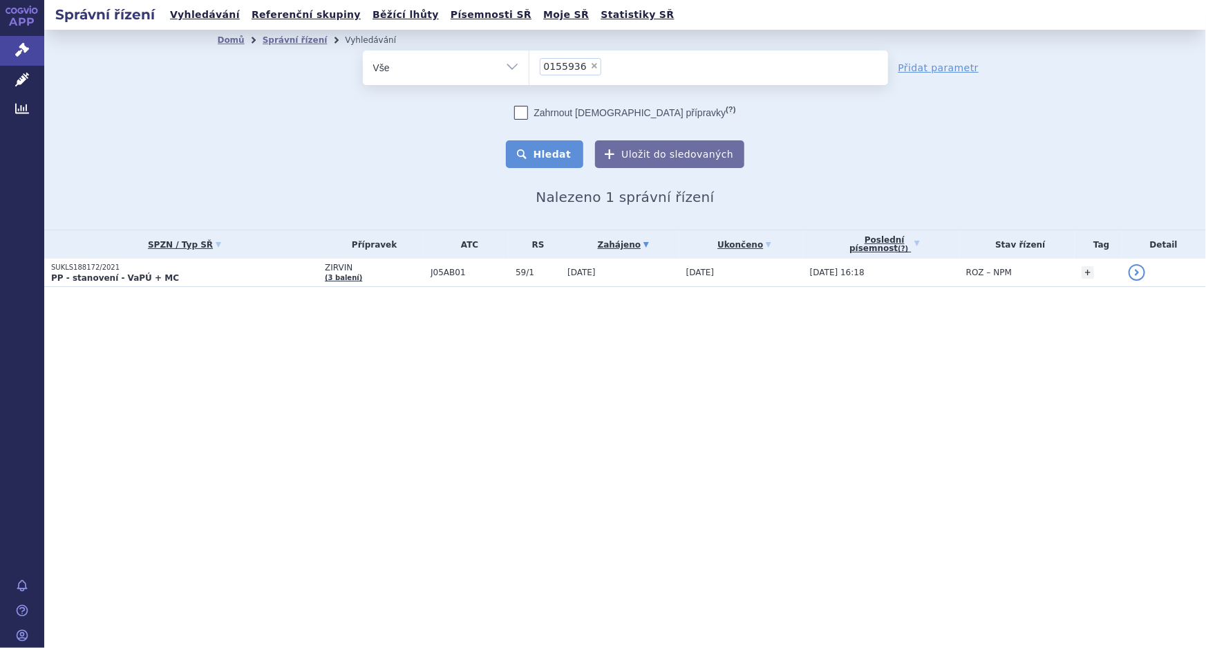
click at [556, 153] on button "Hledat" at bounding box center [545, 154] width 78 height 28
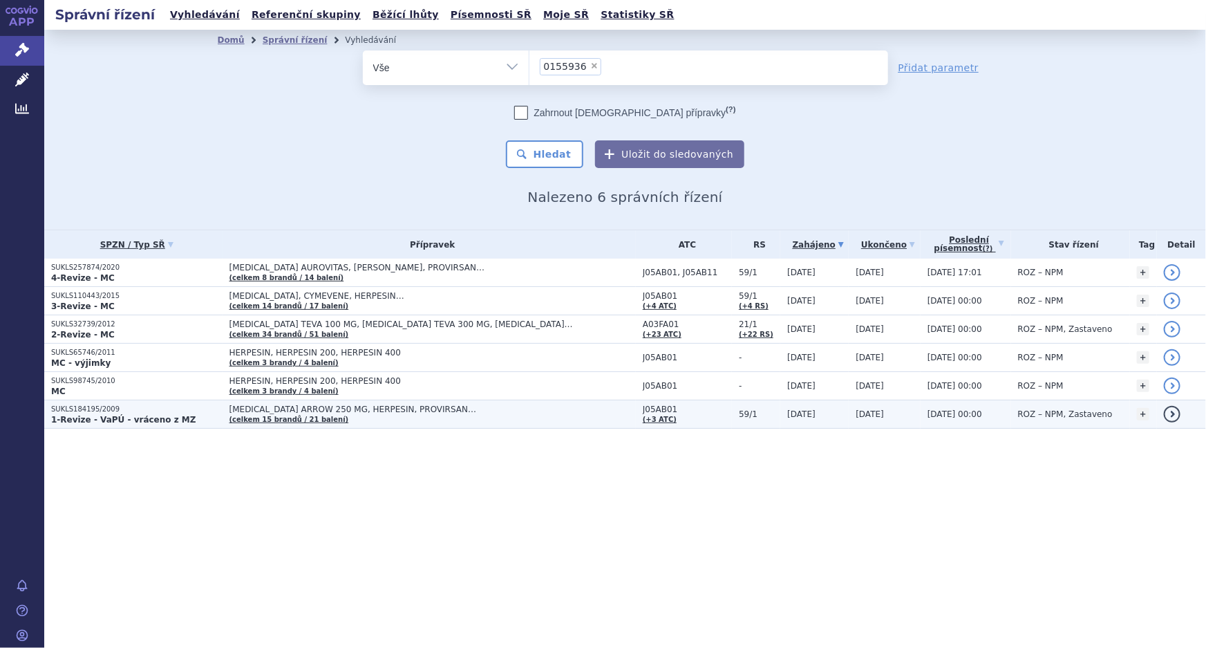
click at [368, 408] on span "[MEDICAL_DATA] ARROW 250 MG, HERPESIN, PROVIRSAN…" at bounding box center [402, 409] width 346 height 10
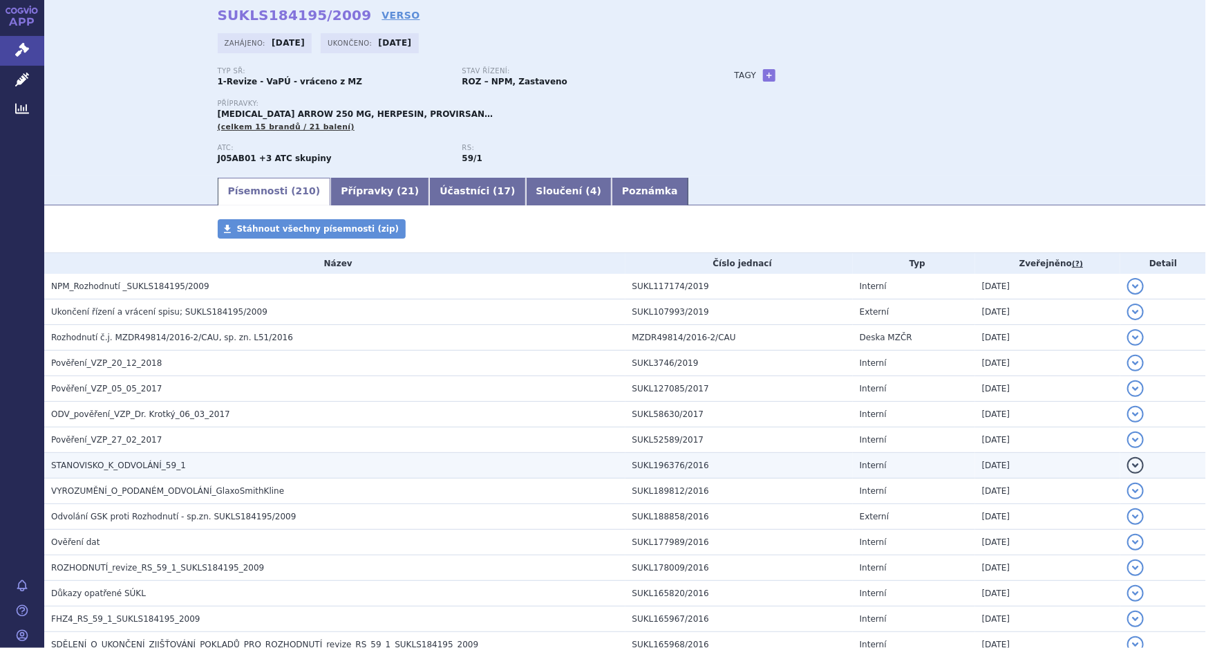
scroll to position [251, 0]
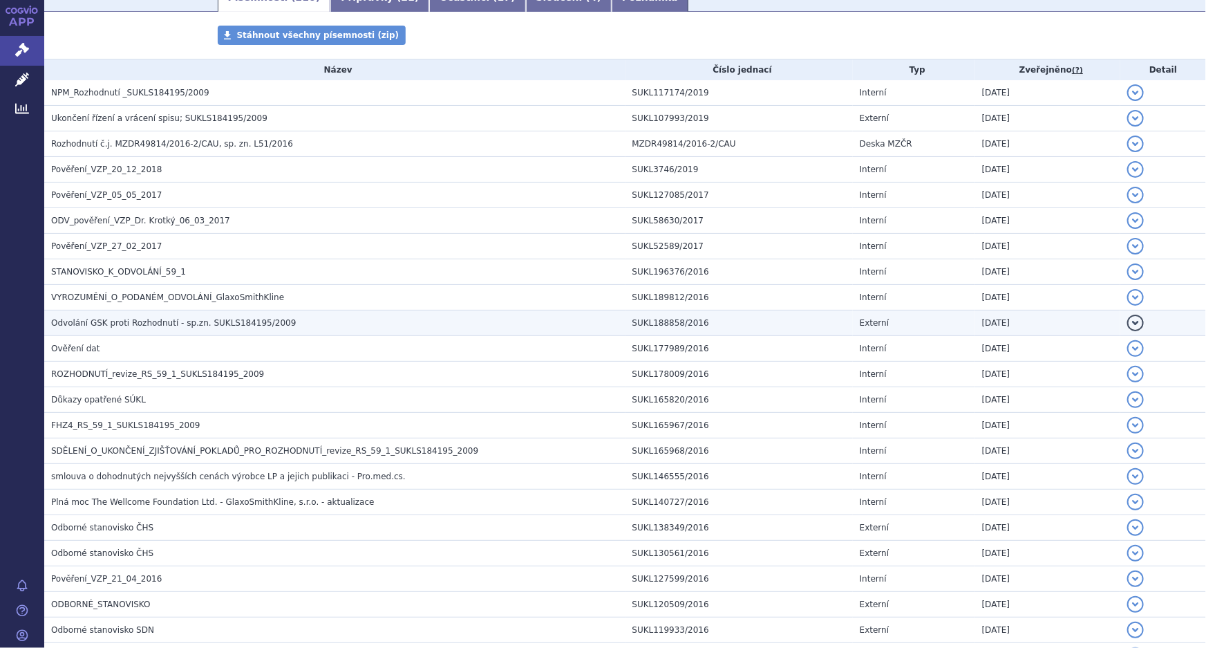
click at [241, 321] on span "Odvolání GSK proti Rozhodnutí - sp.zn. SUKLS184195/2009" at bounding box center [173, 323] width 245 height 10
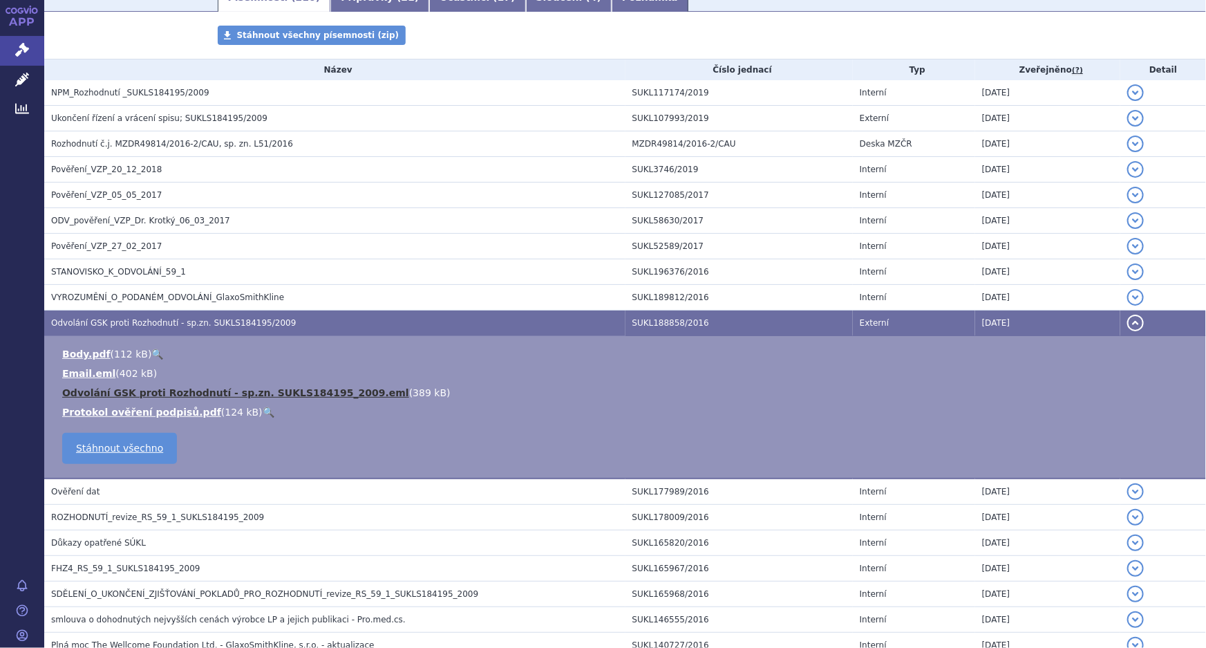
click at [215, 392] on link "Odvolání GSK proti Rozhodnutí - sp.zn. SUKLS184195_2009.eml" at bounding box center [235, 392] width 347 height 11
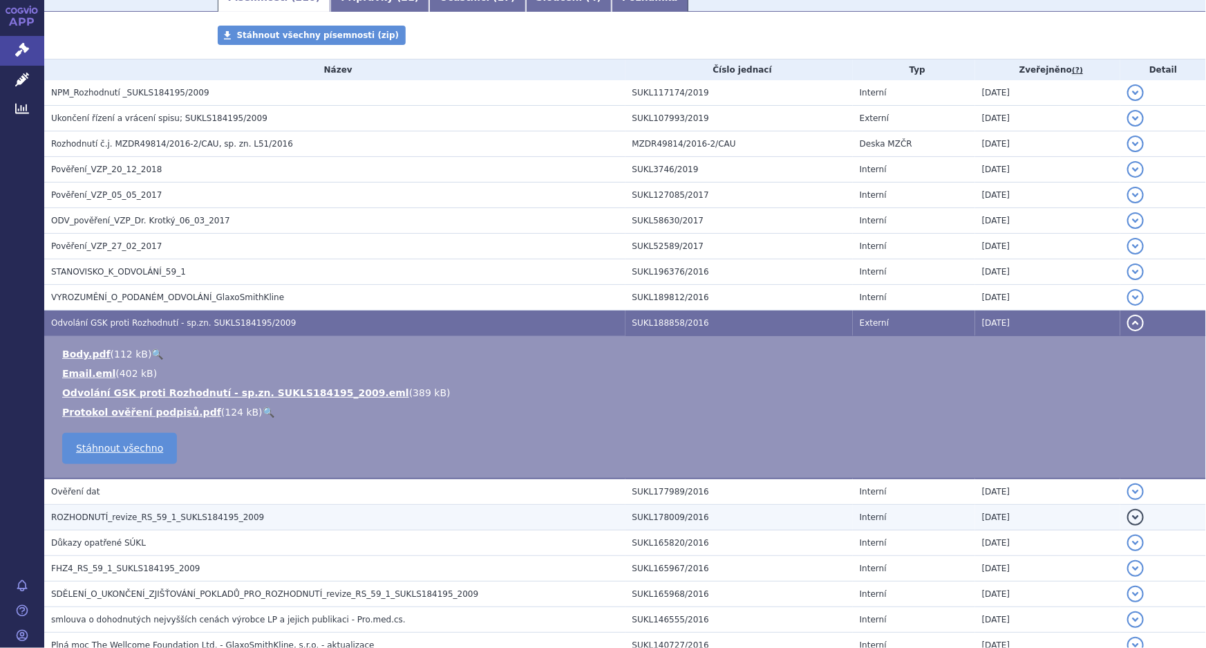
click at [95, 518] on span "ROZHODNUTÍ_revize_RS_59_1_SUKLS184195_2009" at bounding box center [157, 517] width 213 height 10
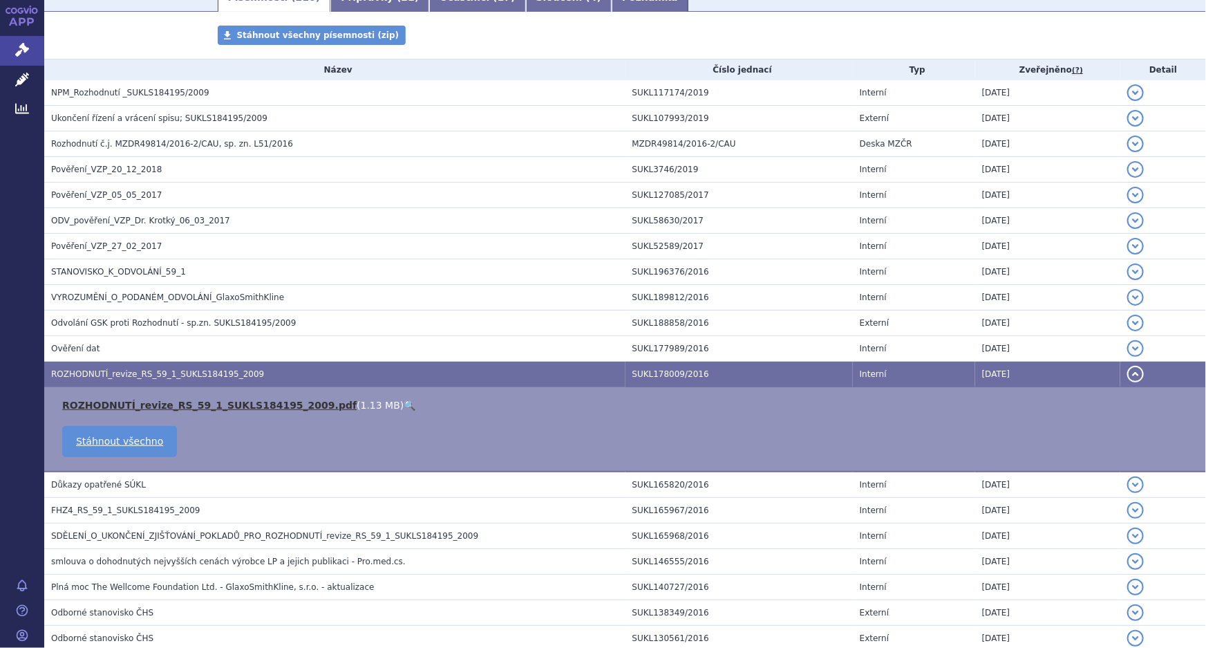
click at [178, 402] on link "ROZHODNUTÍ_revize_RS_59_1_SUKLS184195_2009.pdf" at bounding box center [209, 404] width 294 height 11
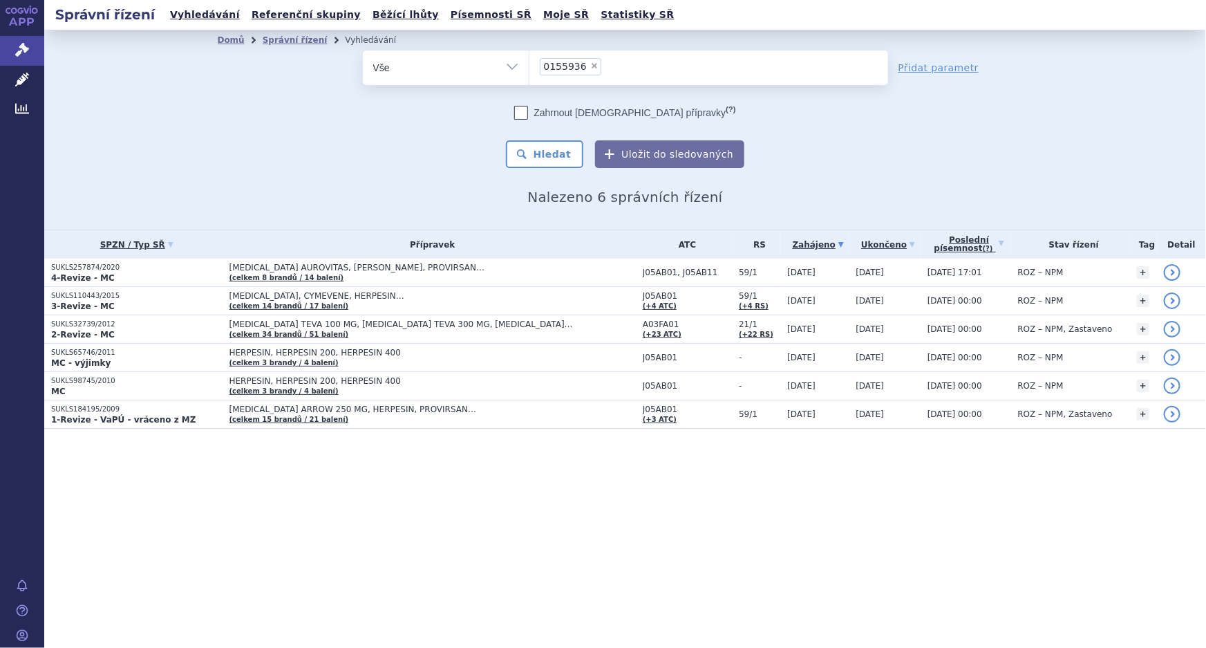
click at [590, 68] on span "×" at bounding box center [594, 66] width 8 height 8
click at [529, 68] on select "0155936" at bounding box center [529, 67] width 1 height 35
select select
type input "0242527"
select select "0242527"
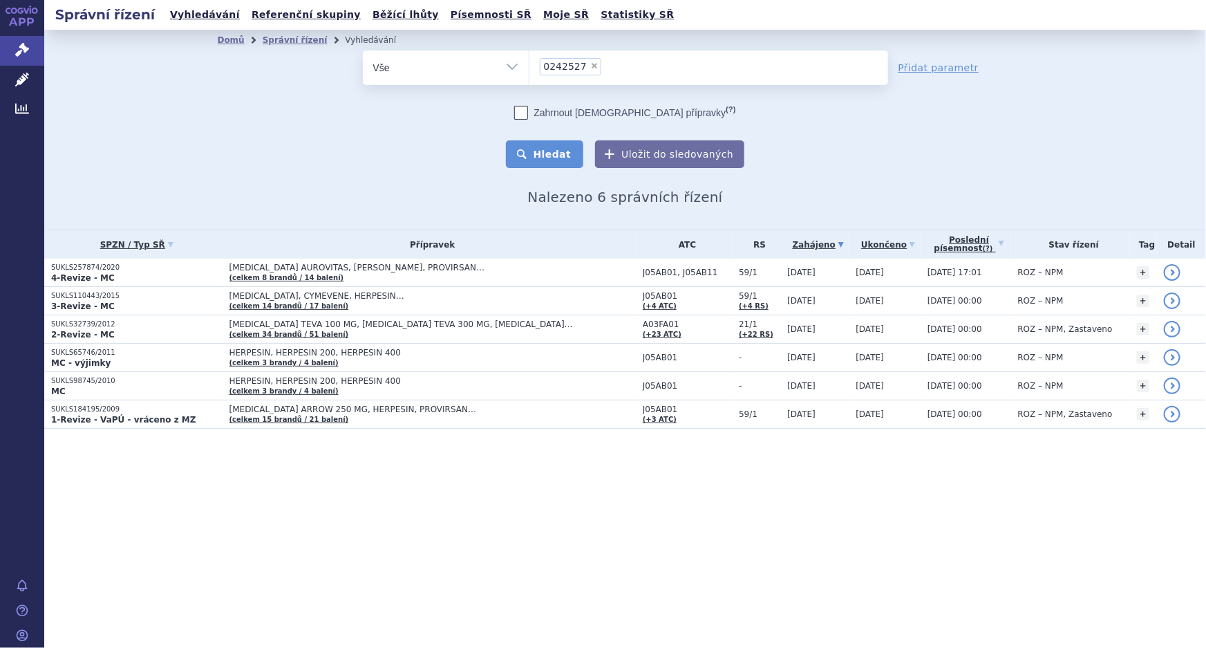
click at [558, 155] on button "Hledat" at bounding box center [545, 154] width 78 height 28
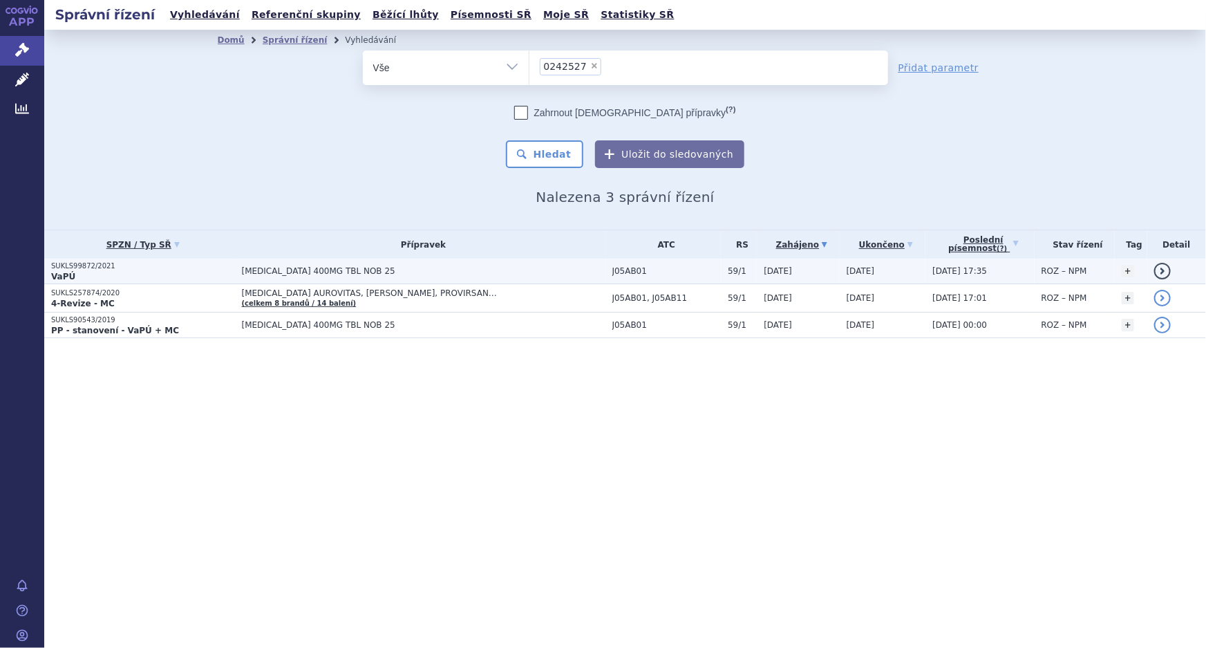
click at [320, 272] on span "[MEDICAL_DATA] 400MG TBL NOB 25" at bounding box center [415, 271] width 346 height 10
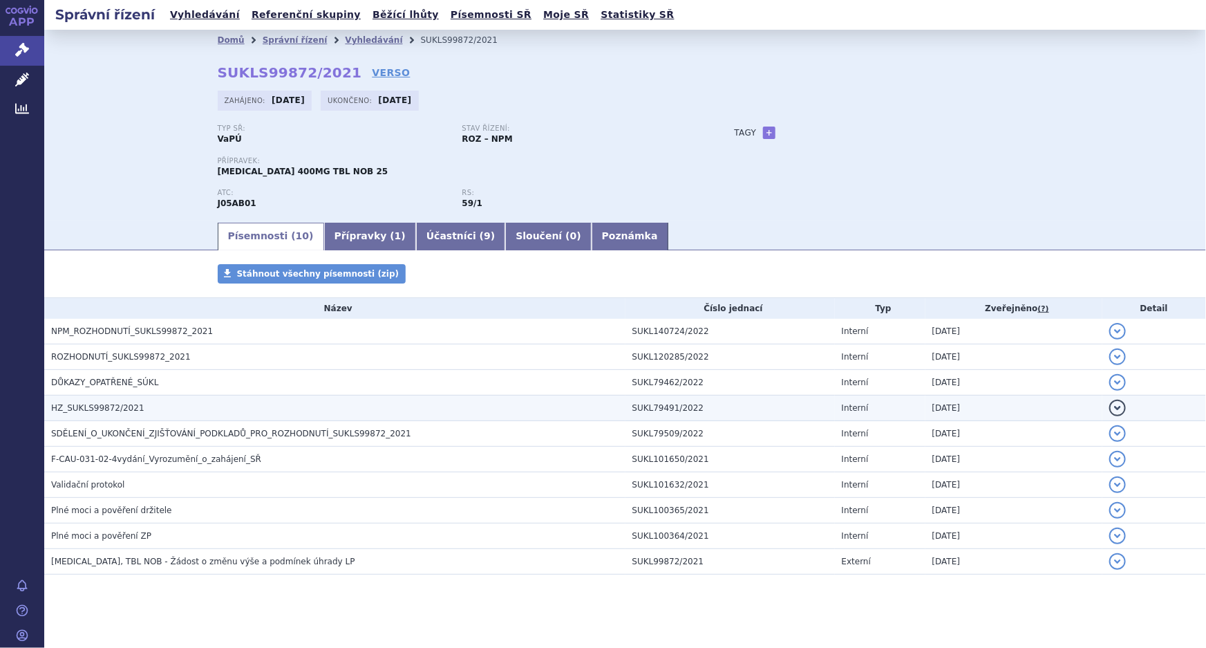
click at [124, 401] on h3 "HZ_SUKLS99872/2021" at bounding box center [338, 408] width 574 height 14
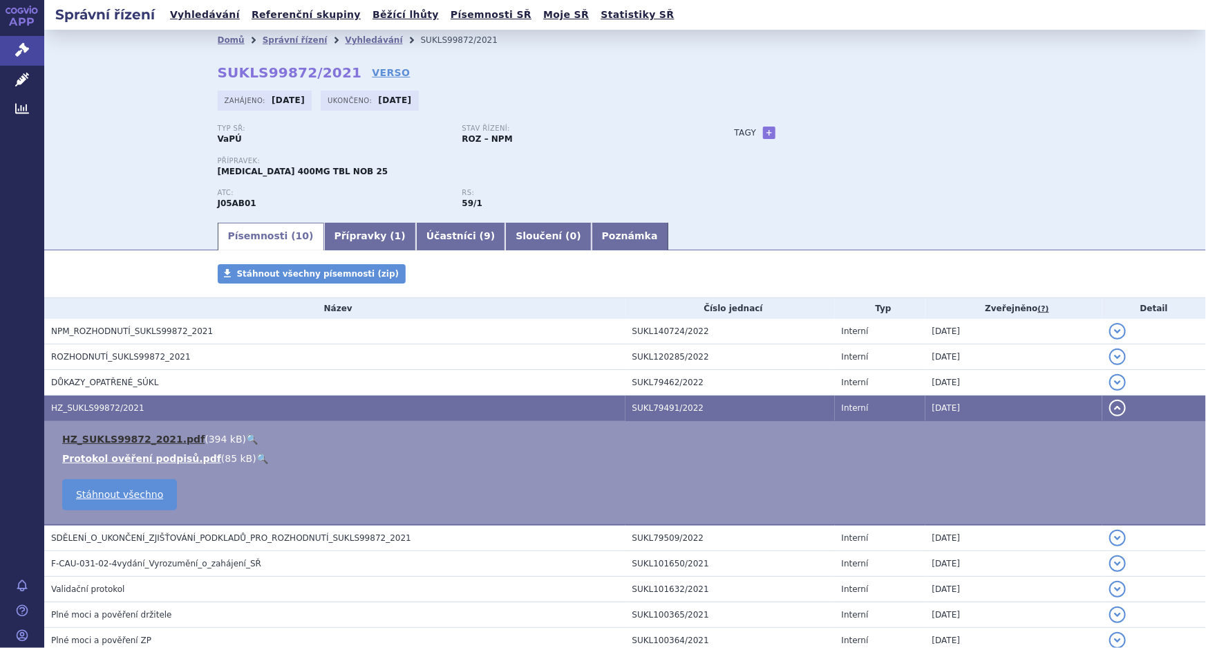
click at [131, 433] on link "HZ_SUKLS99872_2021.pdf" at bounding box center [133, 438] width 142 height 11
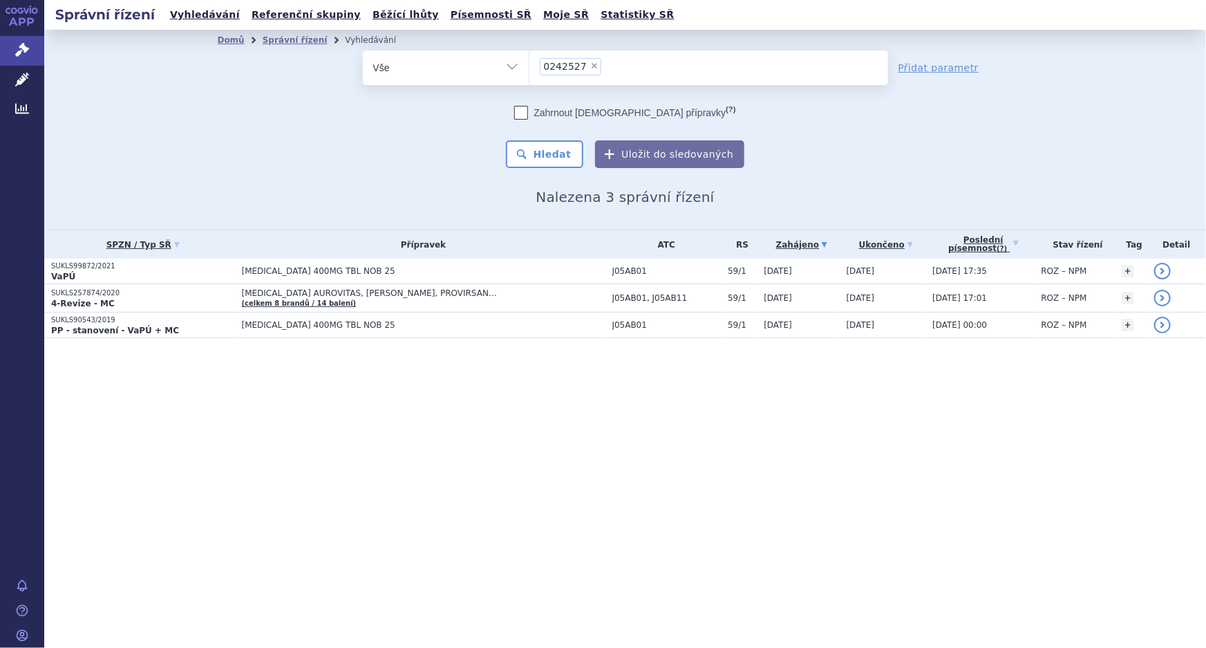
click at [590, 66] on span "×" at bounding box center [594, 66] width 8 height 8
click at [529, 66] on select "0242527" at bounding box center [529, 67] width 1 height 35
select select
click at [621, 62] on ul at bounding box center [708, 64] width 359 height 29
click at [529, 62] on select "0242527" at bounding box center [529, 67] width 1 height 35
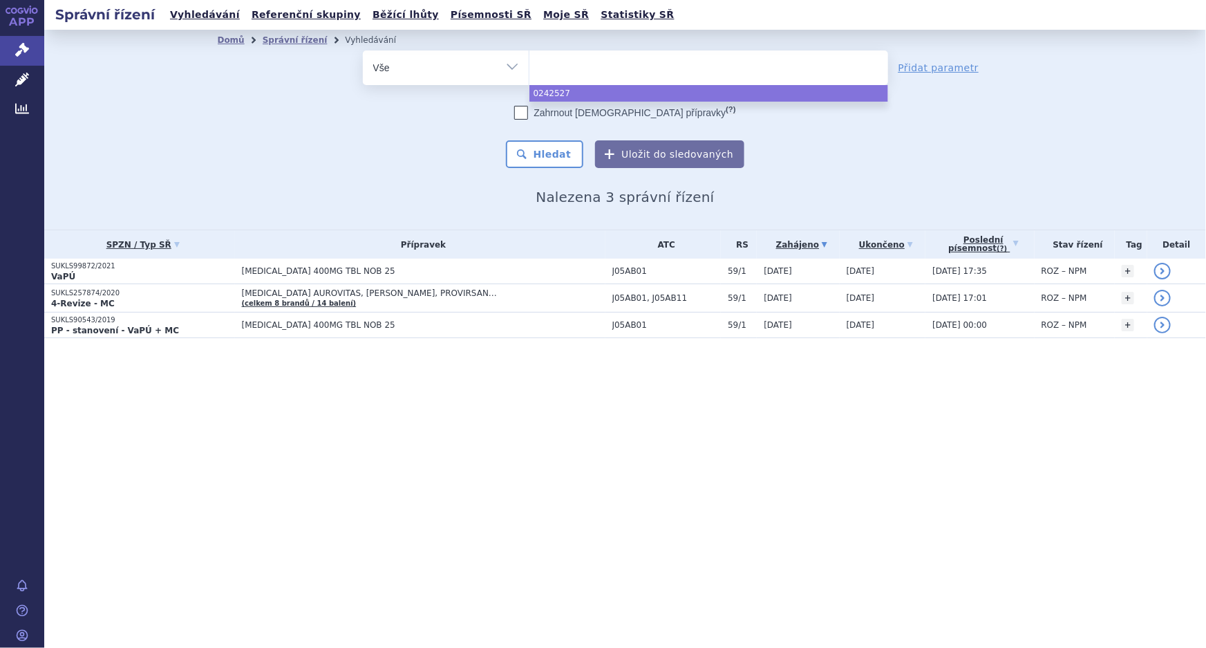
paste input "J05AB01"
type input "J05AB01"
select select "J05AB01"
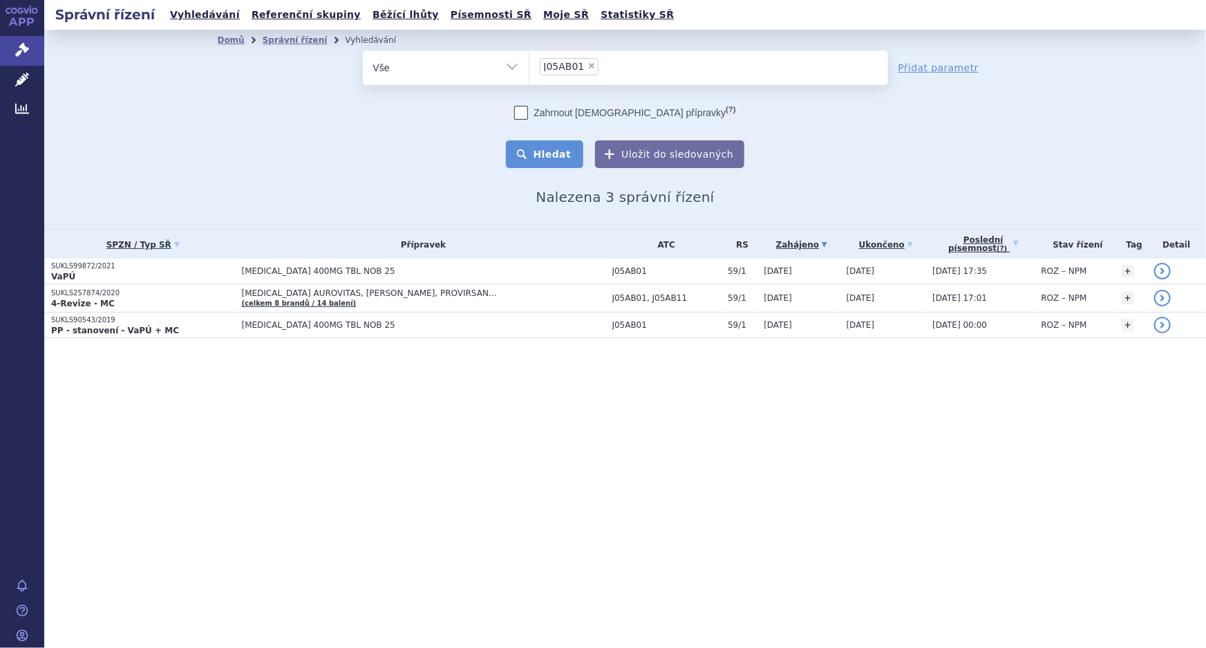
click at [540, 155] on button "Hledat" at bounding box center [545, 154] width 78 height 28
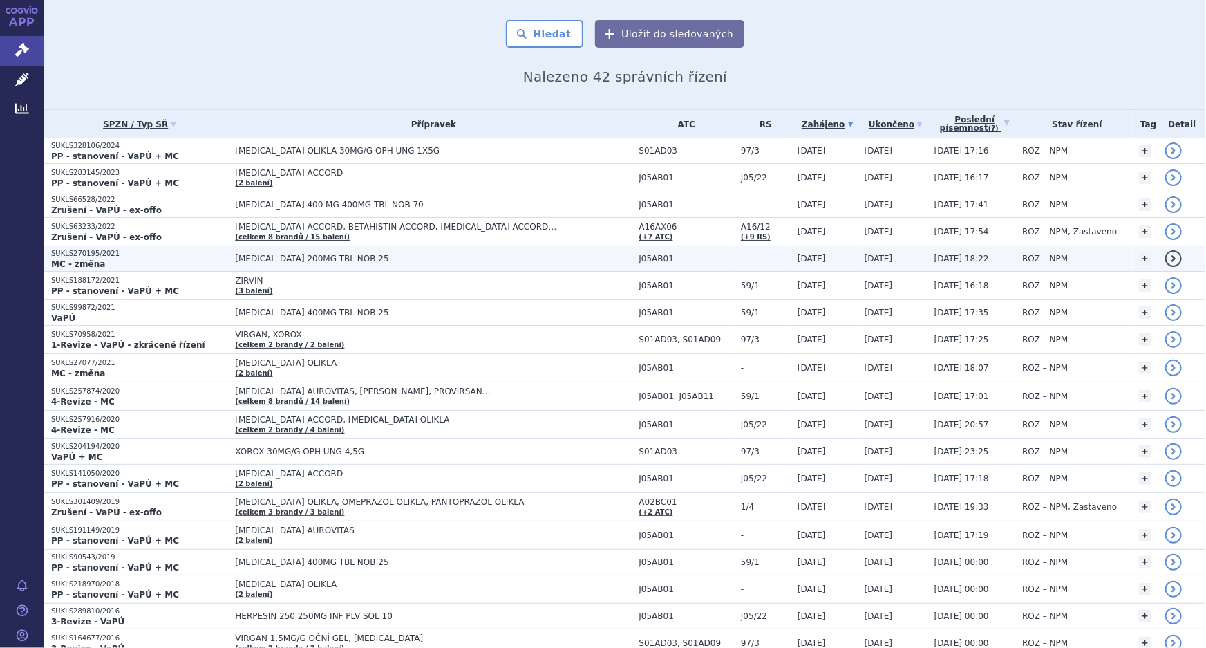
scroll to position [125, 0]
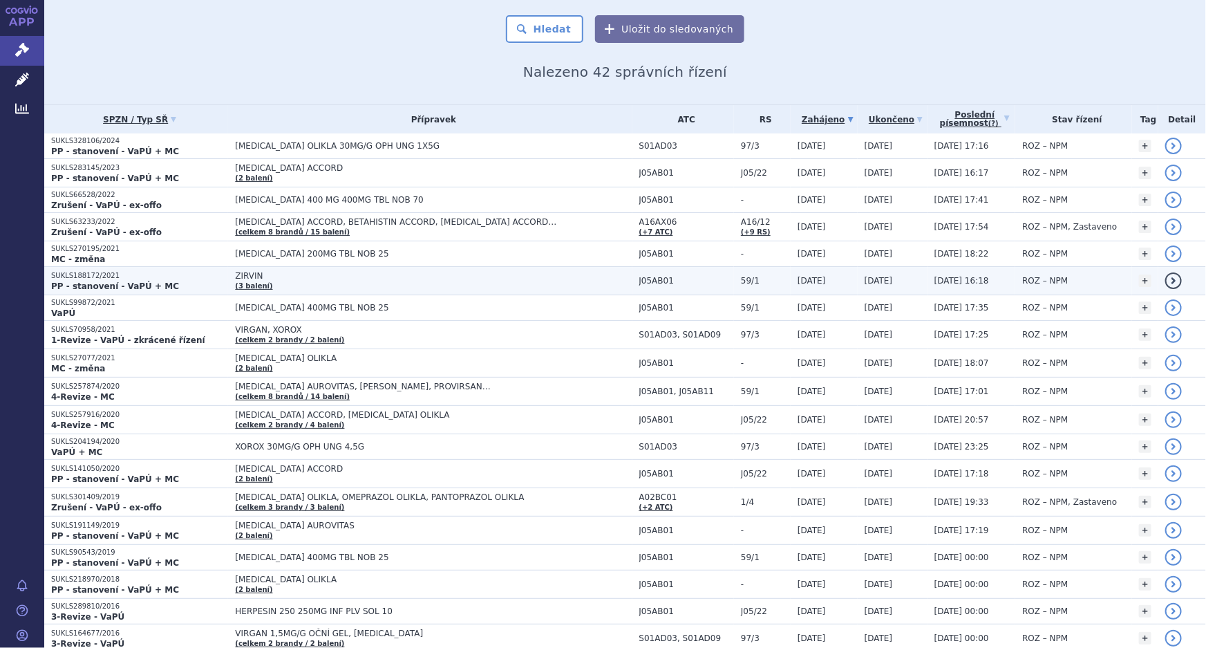
click at [263, 279] on span "ZIRVIN" at bounding box center [408, 276] width 346 height 10
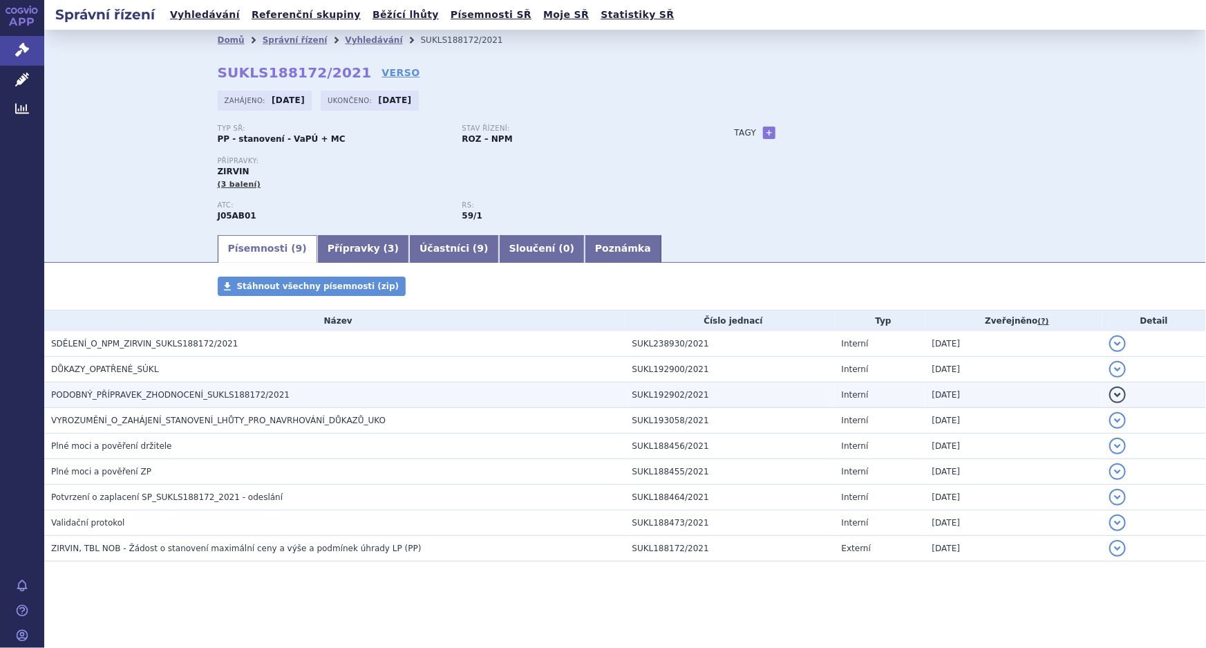
click at [132, 393] on span "PODOBNÝ_PŘÍPRAVEK_ZHODNOCENÍ_SUKLS188172/2021" at bounding box center [170, 395] width 238 height 10
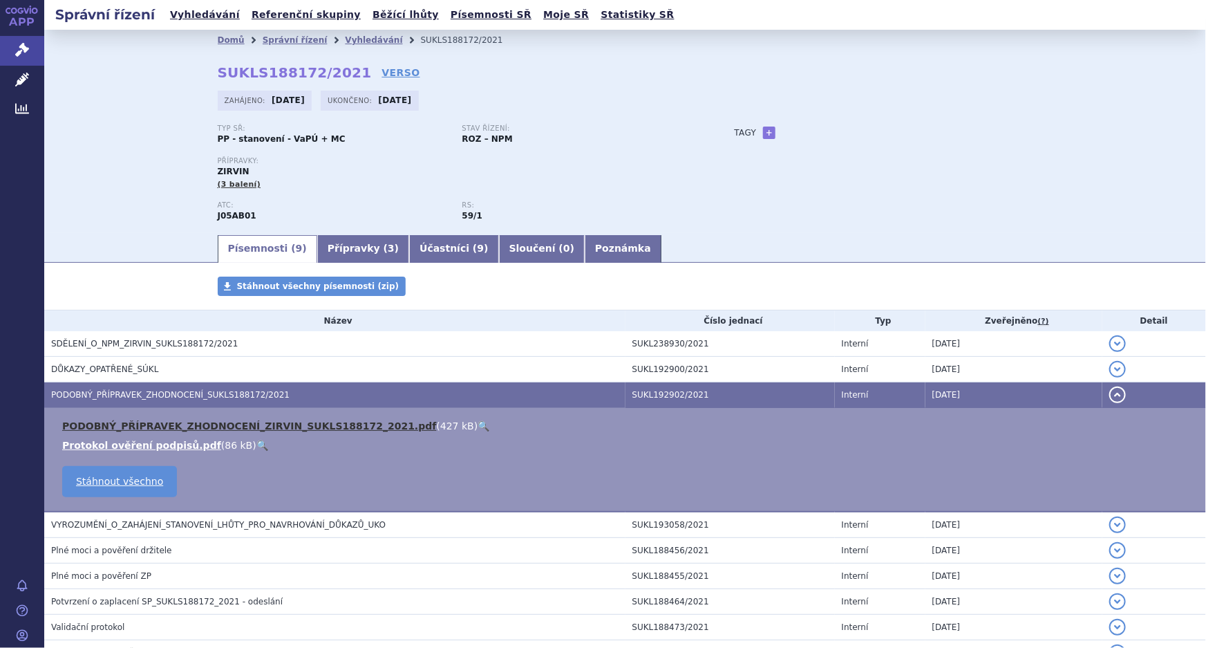
click at [199, 425] on link "PODOBNÝ_PŘÍPRAVEK_ZHODNOCENÍ_ZIRVIN_SUKLS188172_2021.pdf" at bounding box center [249, 425] width 374 height 11
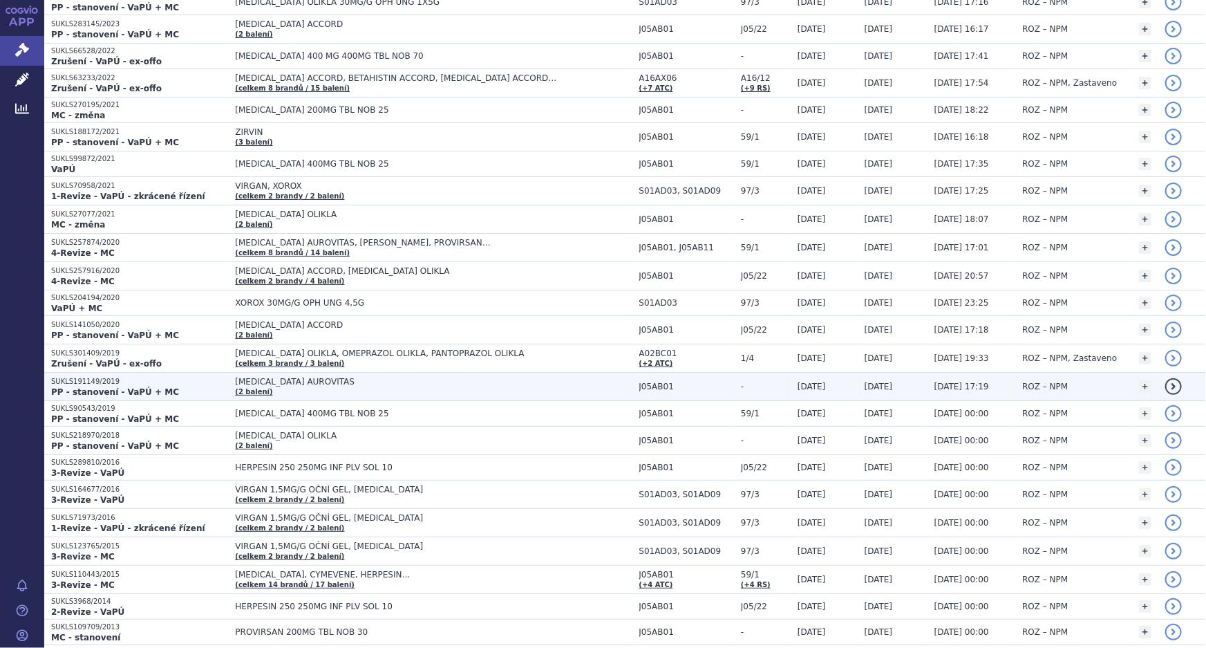
scroll to position [314, 0]
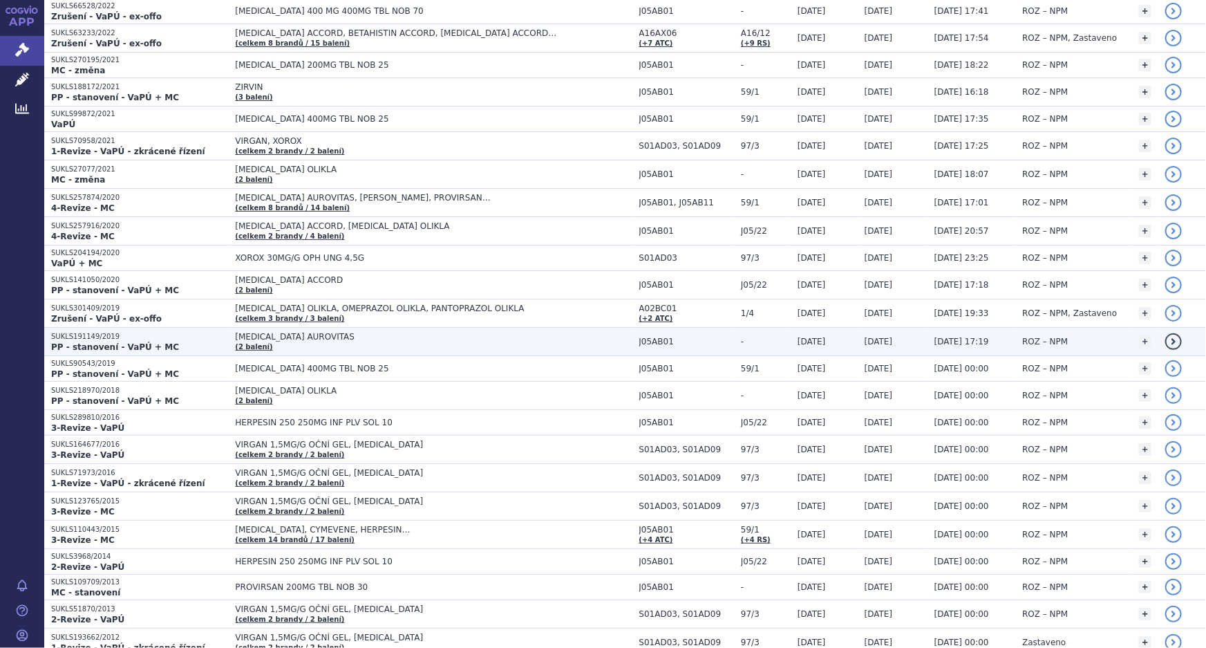
click at [270, 342] on td "ACICLOVIR AUROVITAS (2 balení)" at bounding box center [430, 342] width 404 height 28
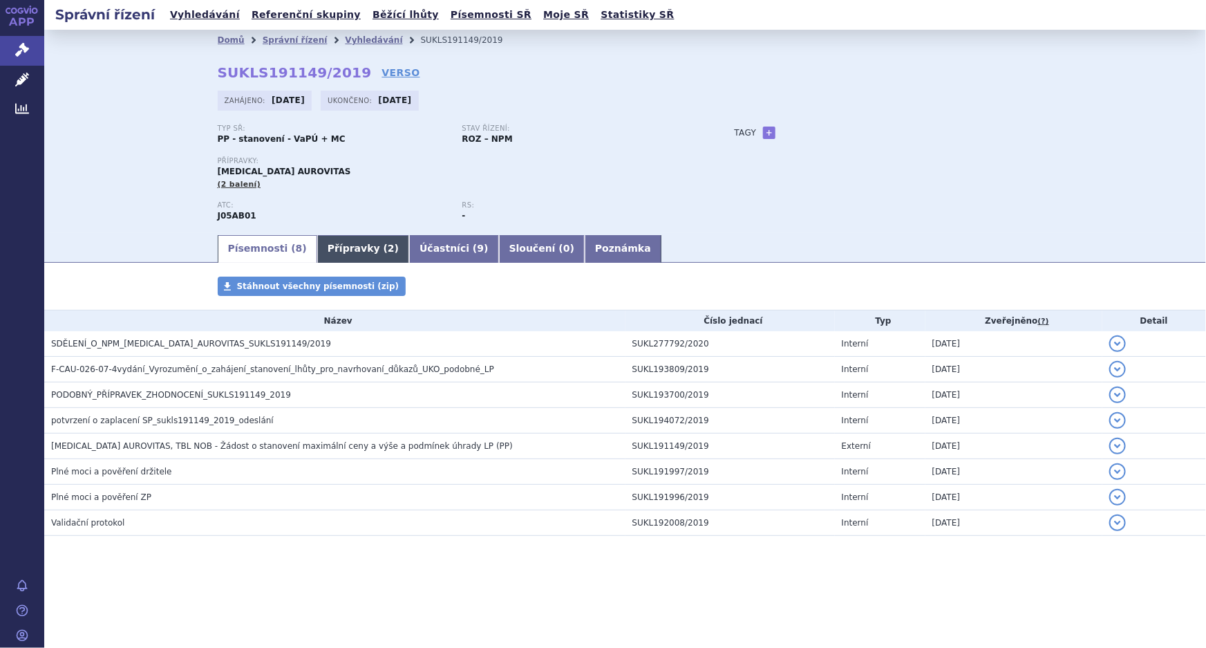
click at [350, 245] on link "Přípravky ( 2 )" at bounding box center [363, 249] width 92 height 28
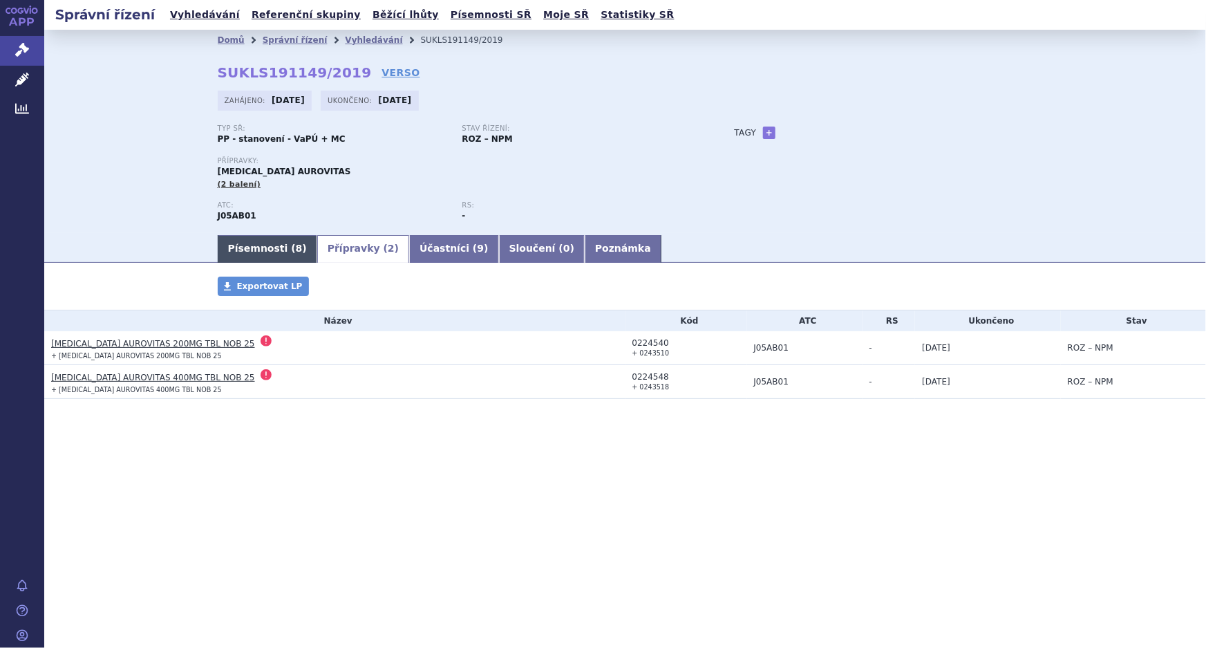
click at [263, 248] on link "Písemnosti ( 8 )" at bounding box center [268, 249] width 100 height 28
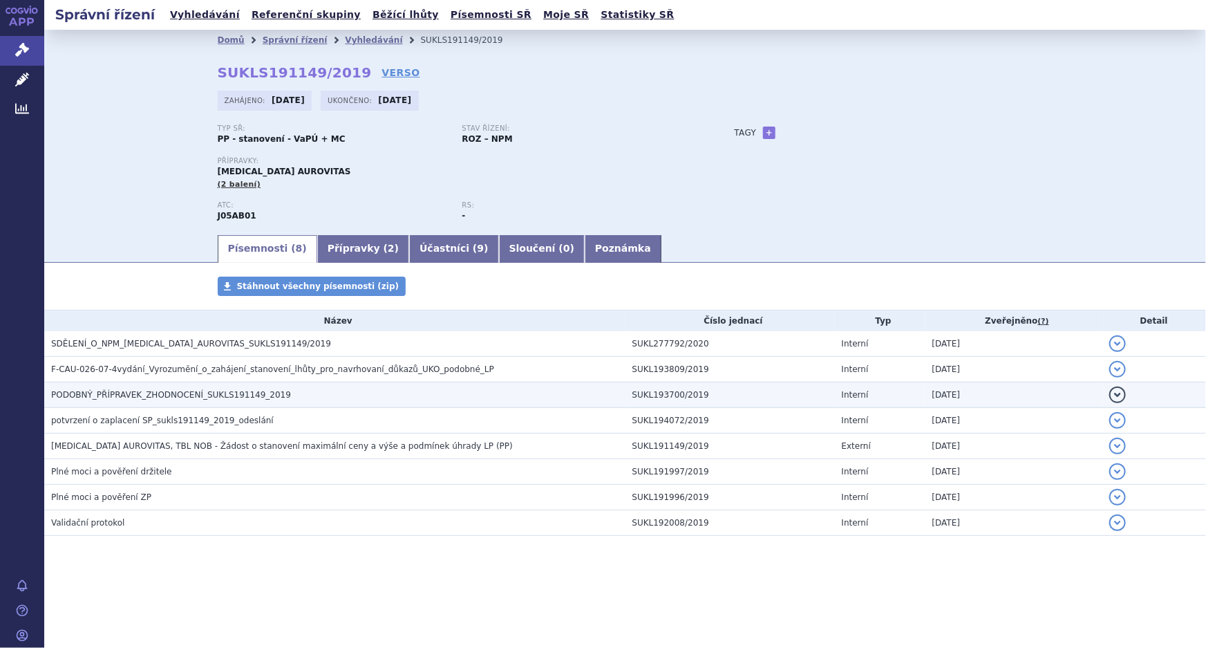
click at [138, 397] on span "PODOBNÝ_PŘÍPRAVEK_ZHODNOCENÍ_SUKLS191149_2019" at bounding box center [171, 395] width 240 height 10
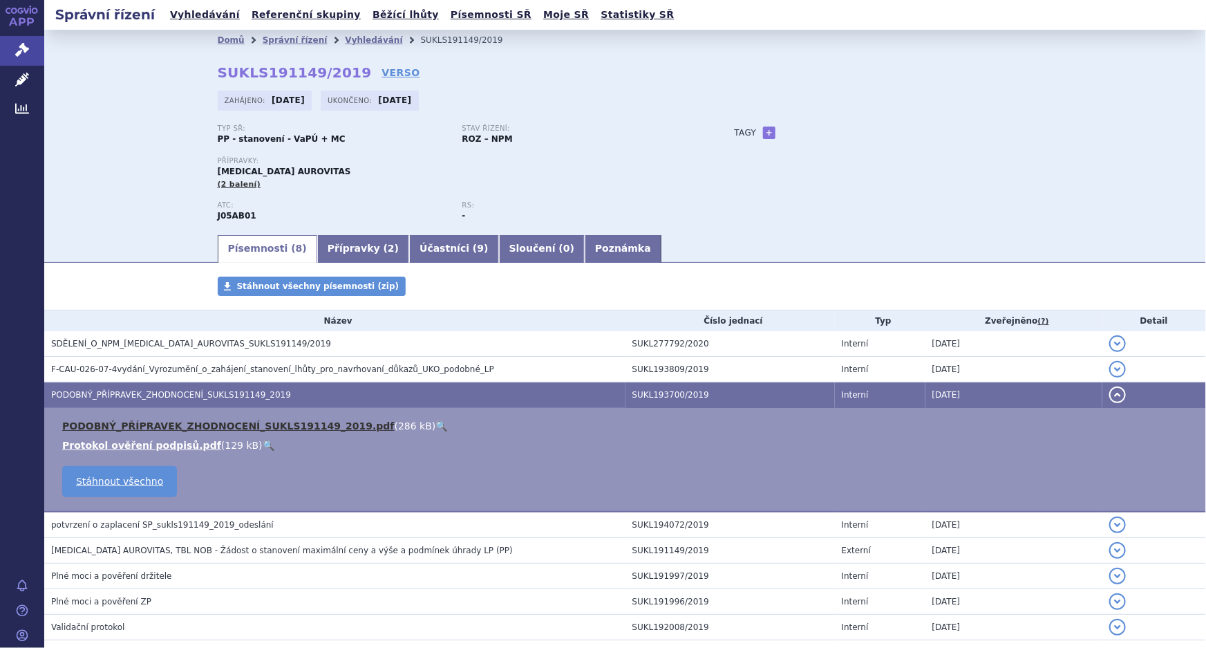
click at [206, 422] on link "PODOBNÝ_PŘÍPRAVEK_ZHODNOCENÍ_SUKLS191149_2019.pdf" at bounding box center [228, 425] width 332 height 11
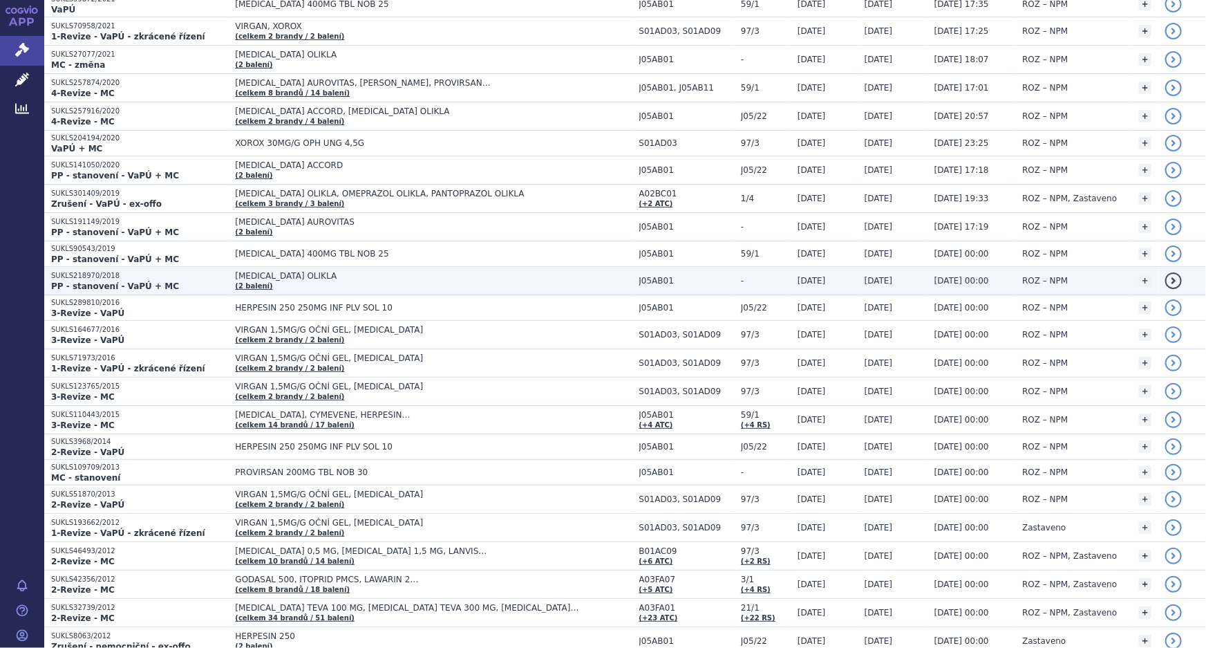
scroll to position [440, 0]
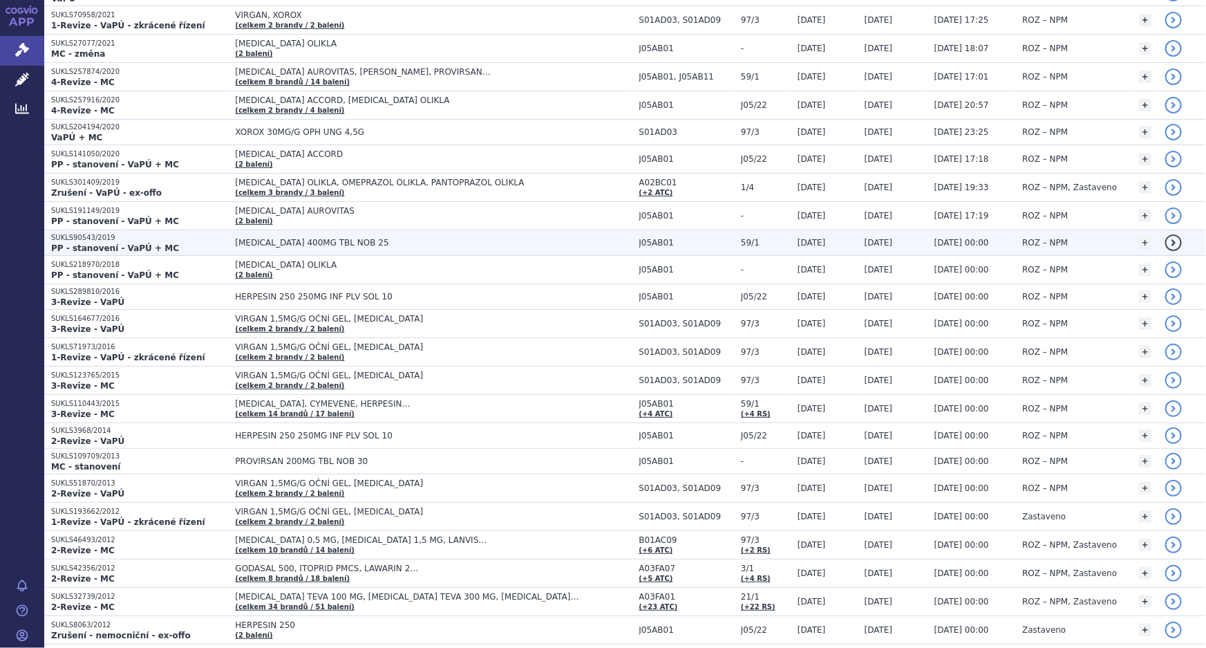
click at [273, 243] on span "[MEDICAL_DATA] 400MG TBL NOB 25" at bounding box center [408, 243] width 346 height 10
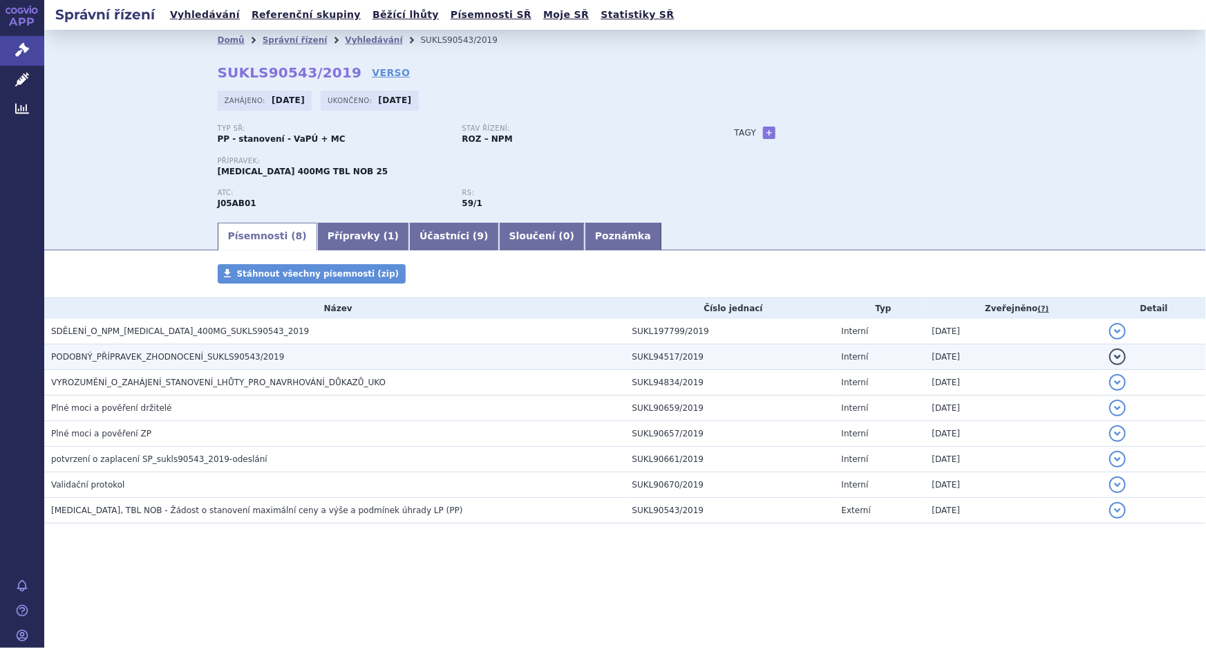
click at [111, 352] on span "PODOBNÝ_PŘÍPRAVEK_ZHODNOCENÍ_SUKLS90543/2019" at bounding box center [167, 357] width 233 height 10
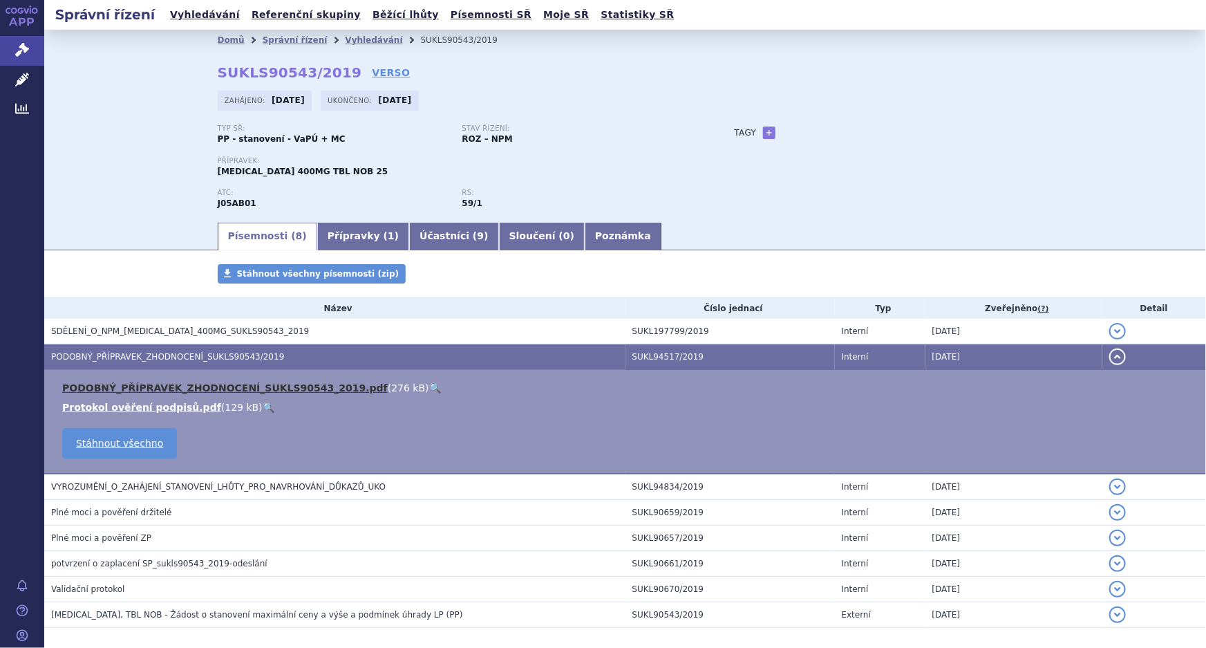
click at [207, 393] on link "PODOBNÝ_PŘÍPRAVEK_ZHODNOCENÍ_SUKLS90543_2019.pdf" at bounding box center [225, 387] width 326 height 11
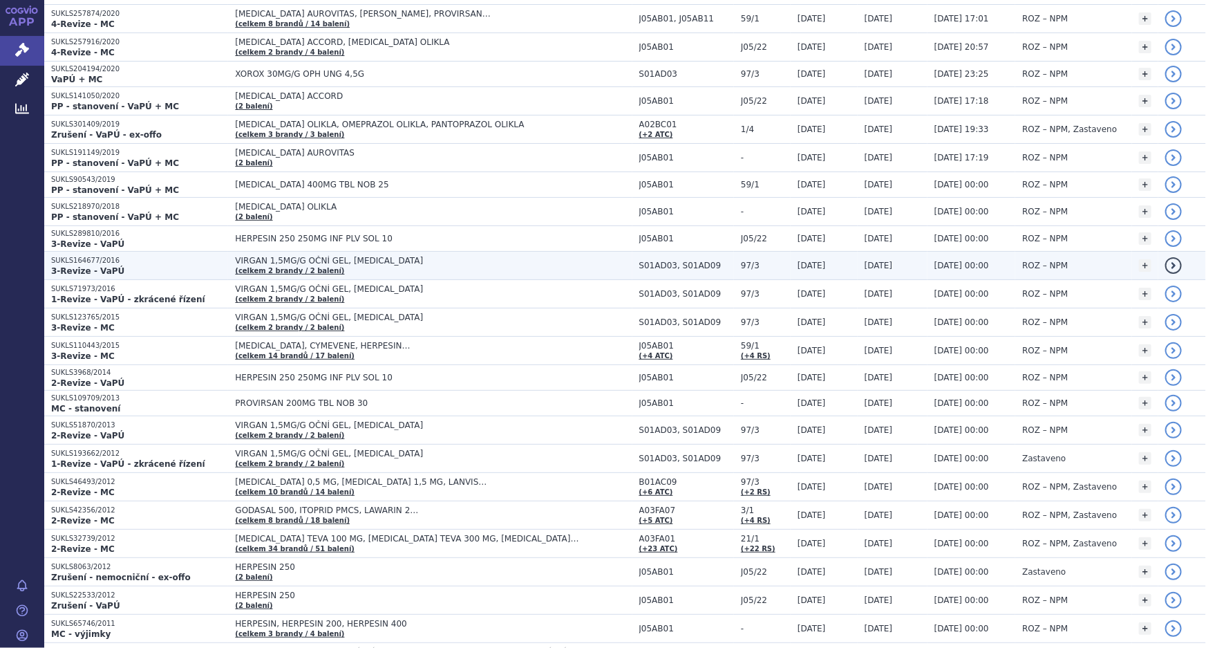
scroll to position [502, 0]
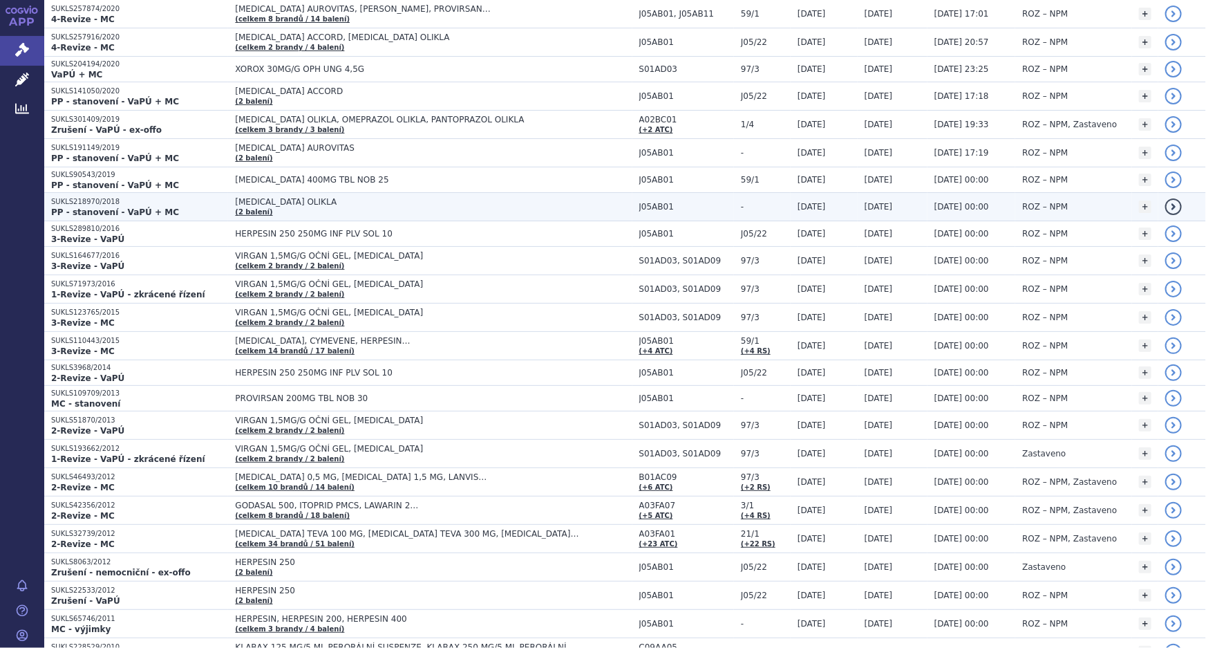
click at [280, 202] on span "[MEDICAL_DATA] OLIKLA" at bounding box center [408, 202] width 346 height 10
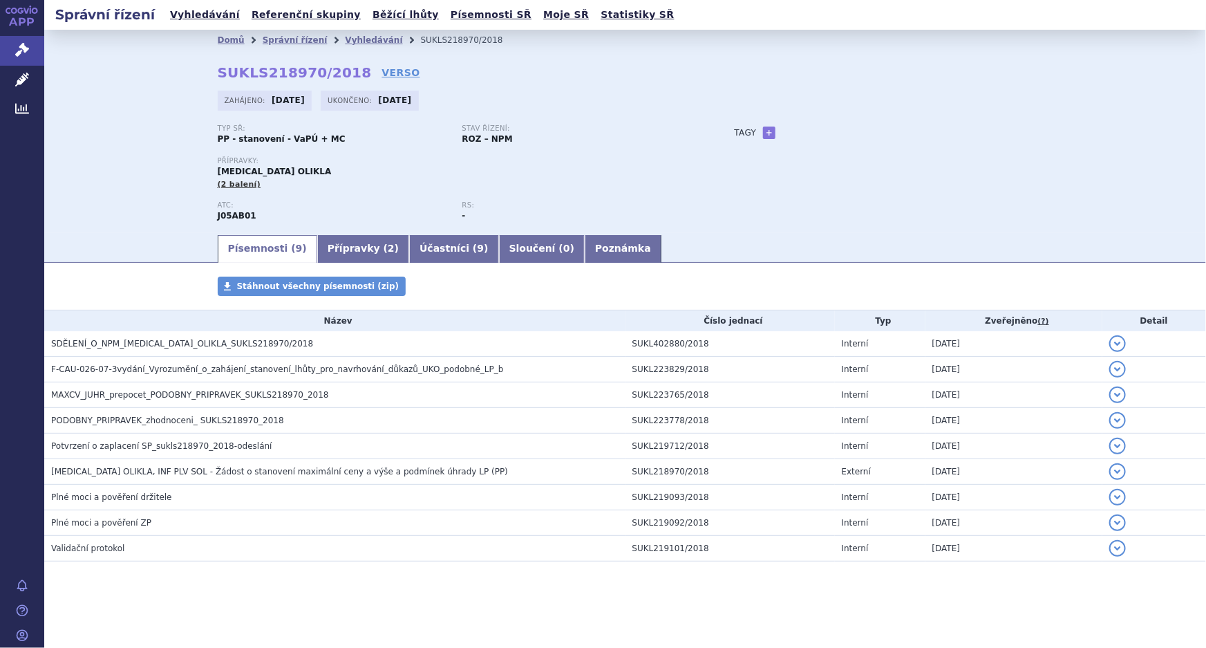
click at [346, 247] on link "Přípravky ( 2 )" at bounding box center [363, 249] width 92 height 28
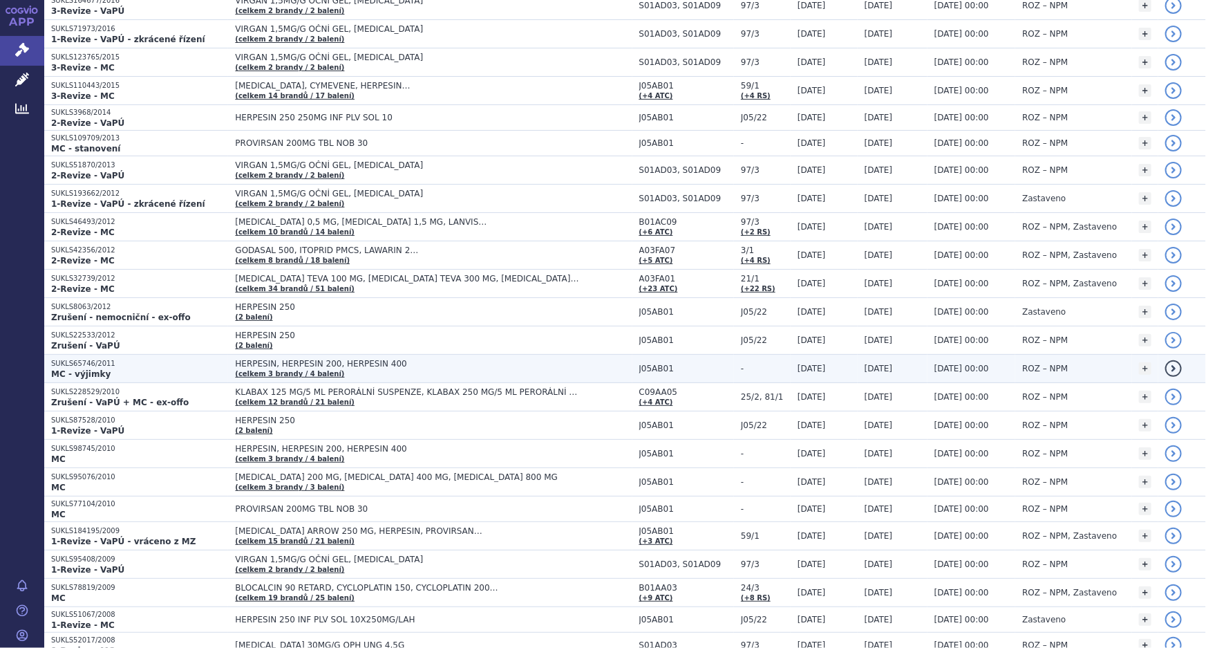
scroll to position [820, 0]
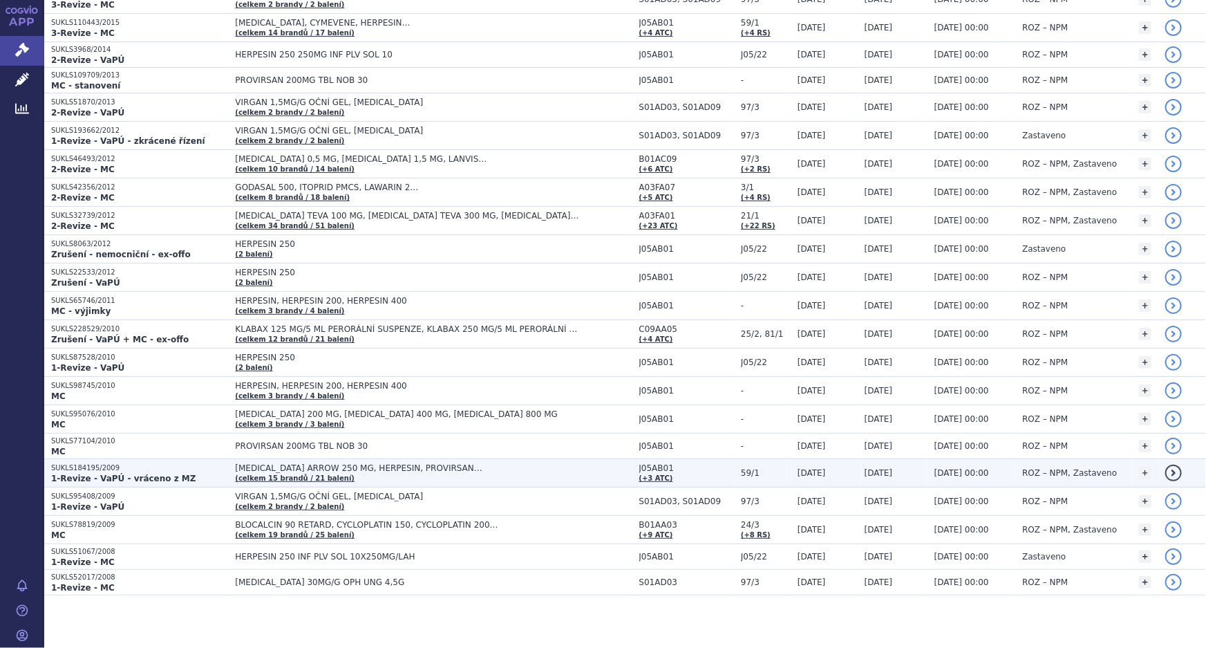
click at [349, 470] on span "[MEDICAL_DATA] ARROW 250 MG, HERPESIN, PROVIRSAN…" at bounding box center [408, 468] width 346 height 10
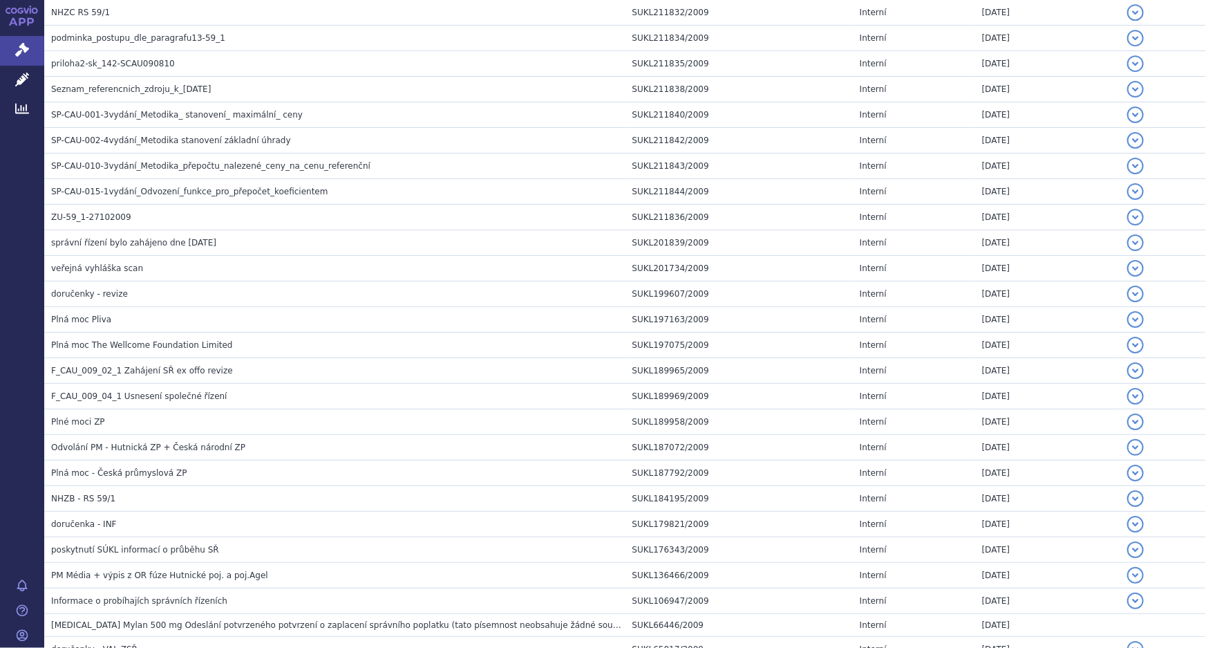
scroll to position [4800, 0]
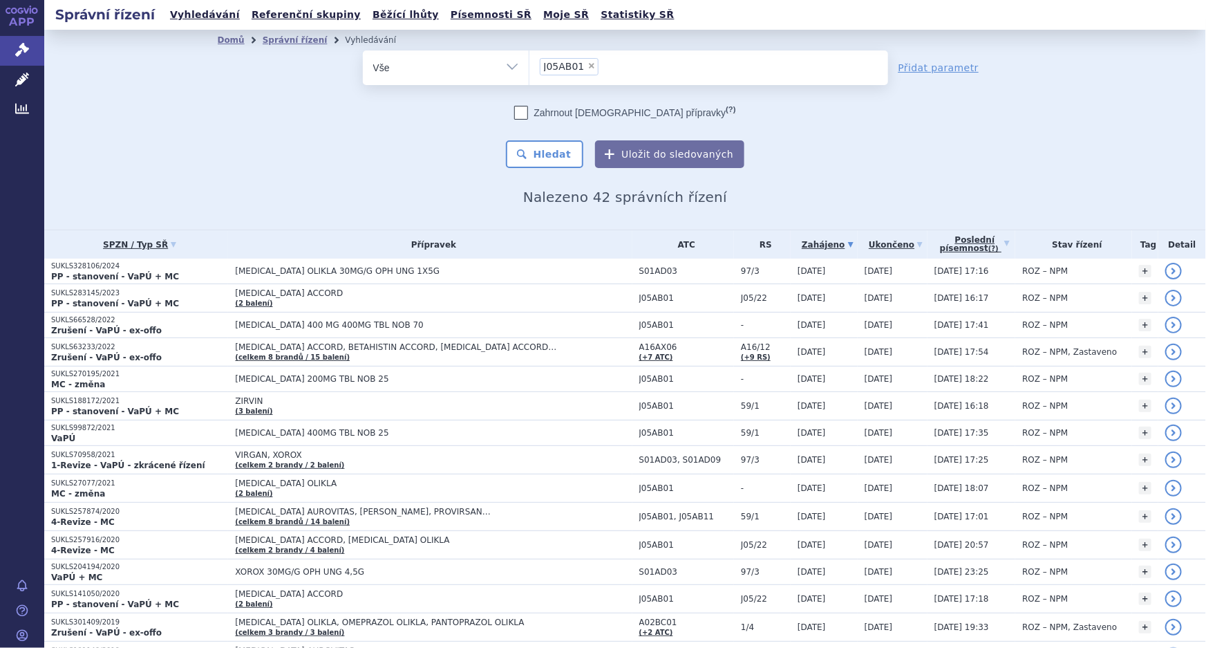
click at [587, 66] on span "×" at bounding box center [591, 66] width 8 height 8
click at [529, 66] on select "J05AB01" at bounding box center [529, 67] width 1 height 35
select select
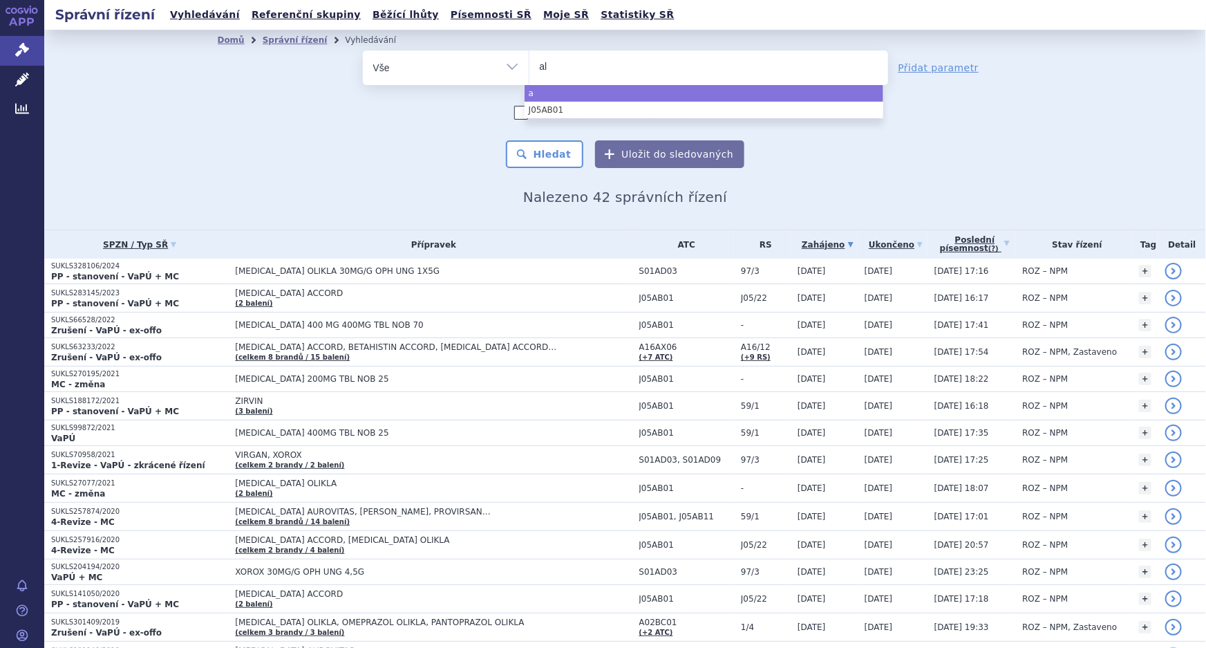
type input "alo"
type input "alopu"
type input "alopur"
type input "alopurin"
type input "alopurino"
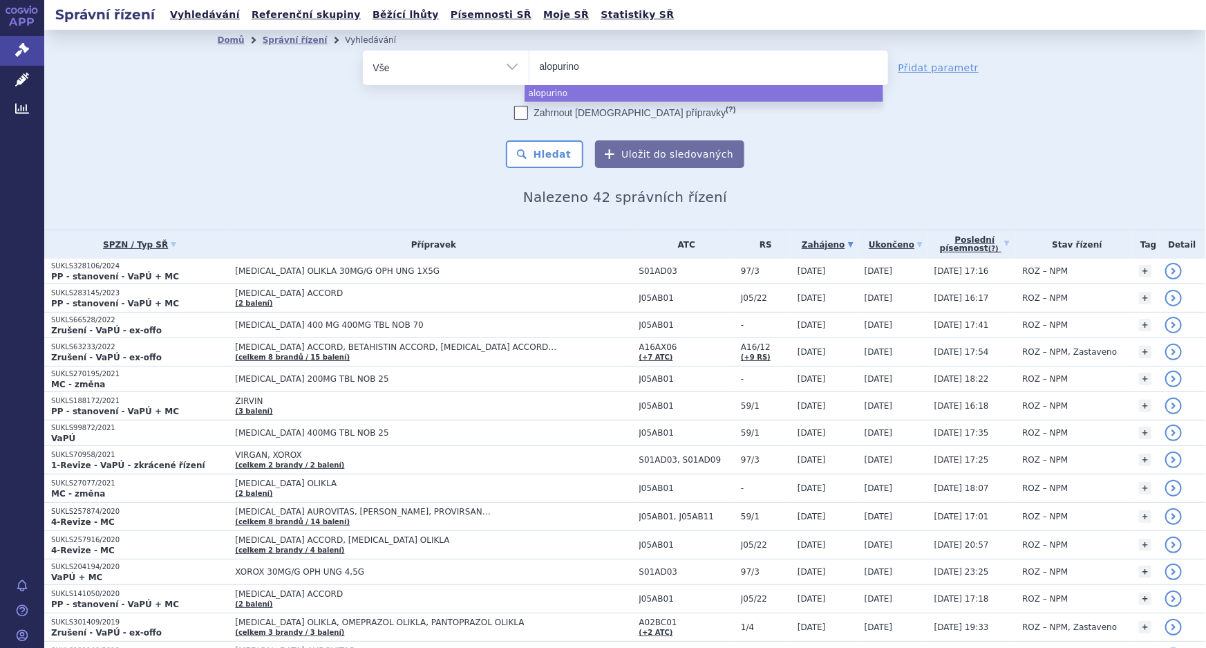
type input "alopurinol"
select select "alopurinol"
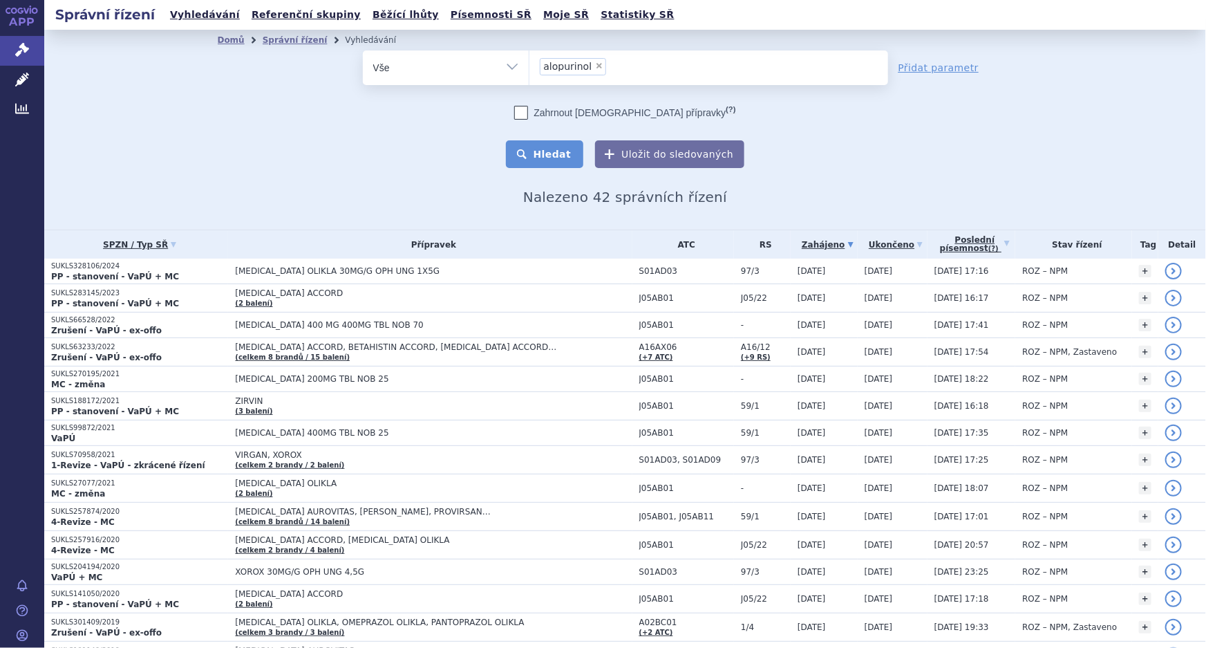
click at [538, 152] on button "Hledat" at bounding box center [545, 154] width 78 height 28
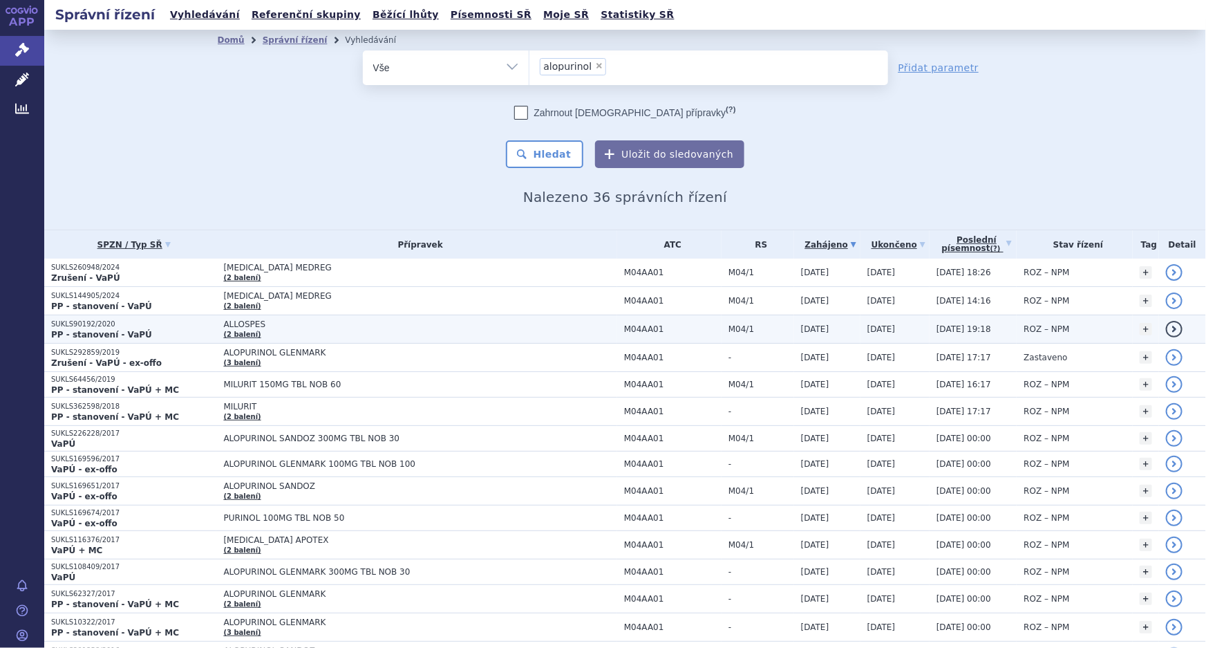
click at [265, 331] on td "ALLOSPES (2 balení)" at bounding box center [416, 329] width 400 height 28
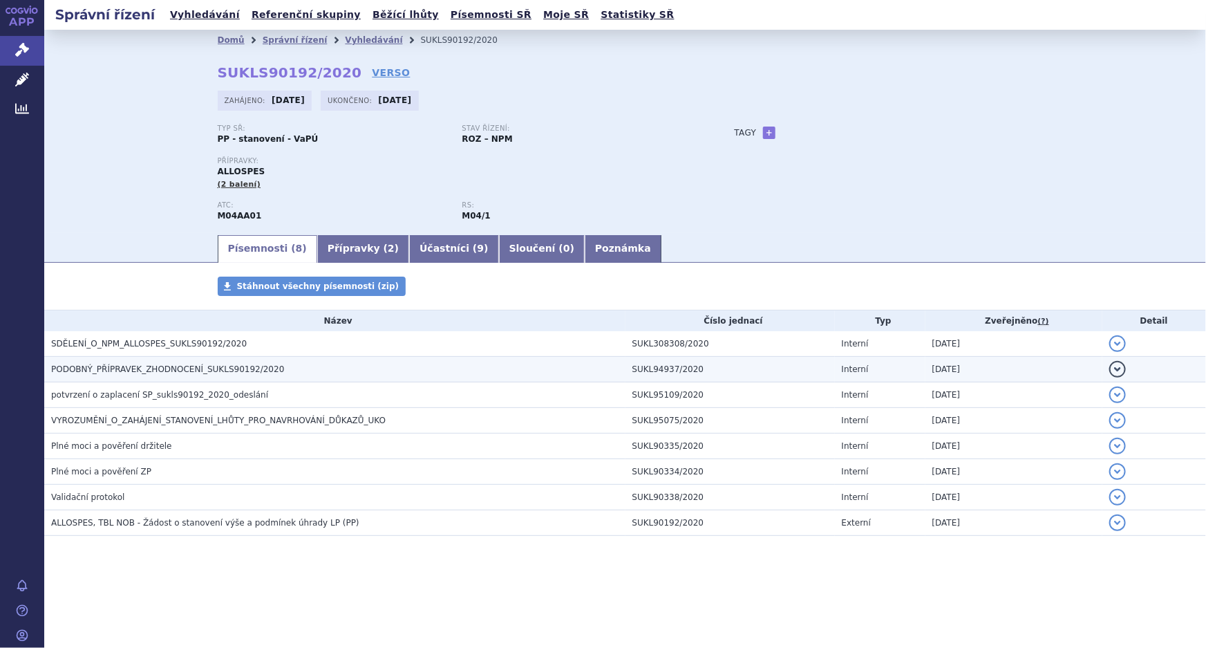
click at [213, 366] on span "PODOBNÝ_PŘÍPRAVEK_ZHODNOCENÍ_SUKLS90192/2020" at bounding box center [167, 369] width 233 height 10
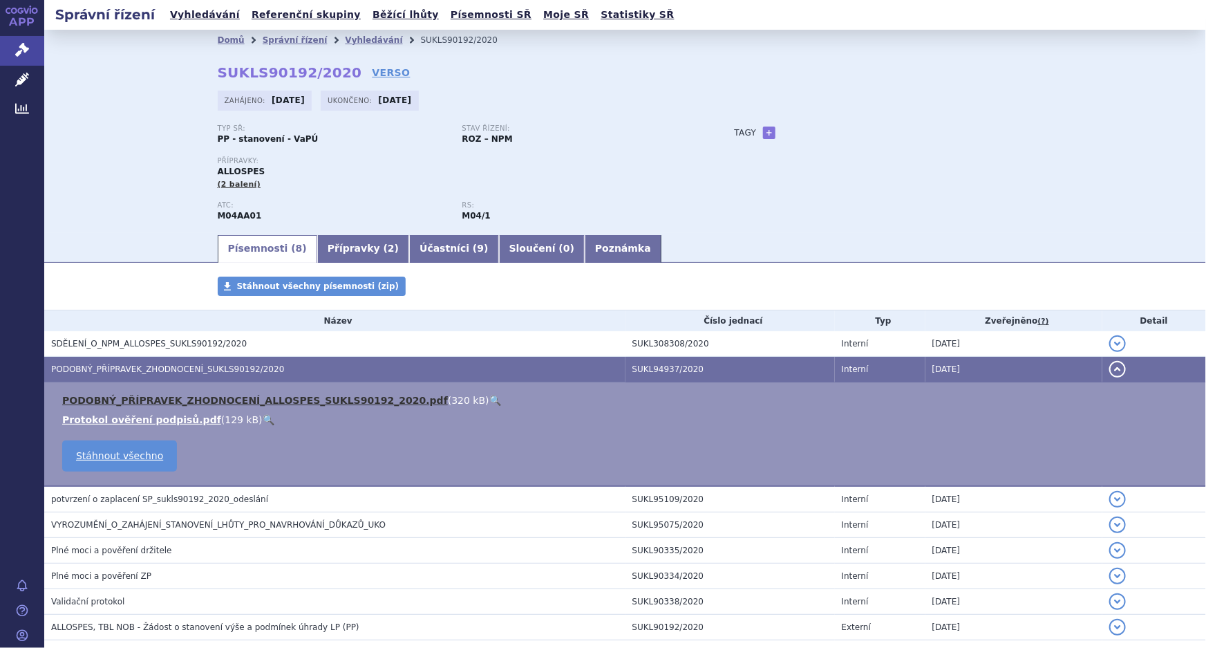
drag, startPoint x: 265, startPoint y: 399, endPoint x: 338, endPoint y: 423, distance: 76.9
click at [265, 399] on link "PODOBNÝ_PŘÍPRAVEK_ZHODNOCENÍ_ALLOSPES_SUKLS90192_2020.pdf" at bounding box center [255, 400] width 386 height 11
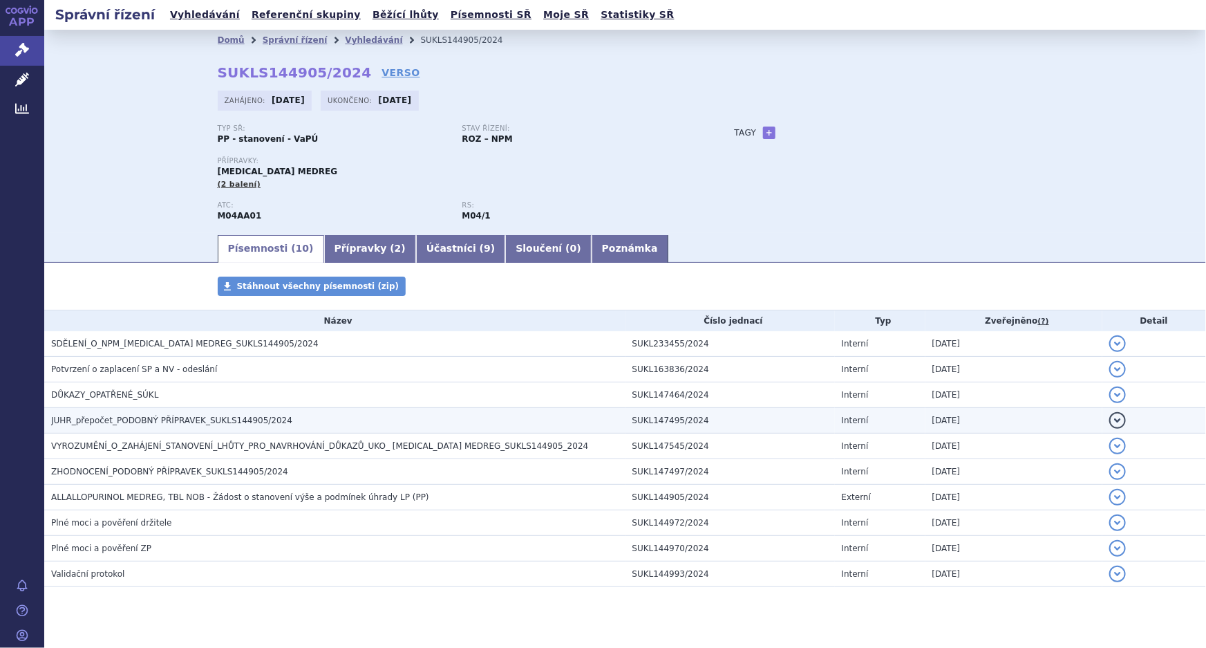
click at [135, 422] on span "JUHR_přepočet_PODOBNÝ PŘÍPRAVEK_SUKLS144905/2024" at bounding box center [171, 420] width 241 height 10
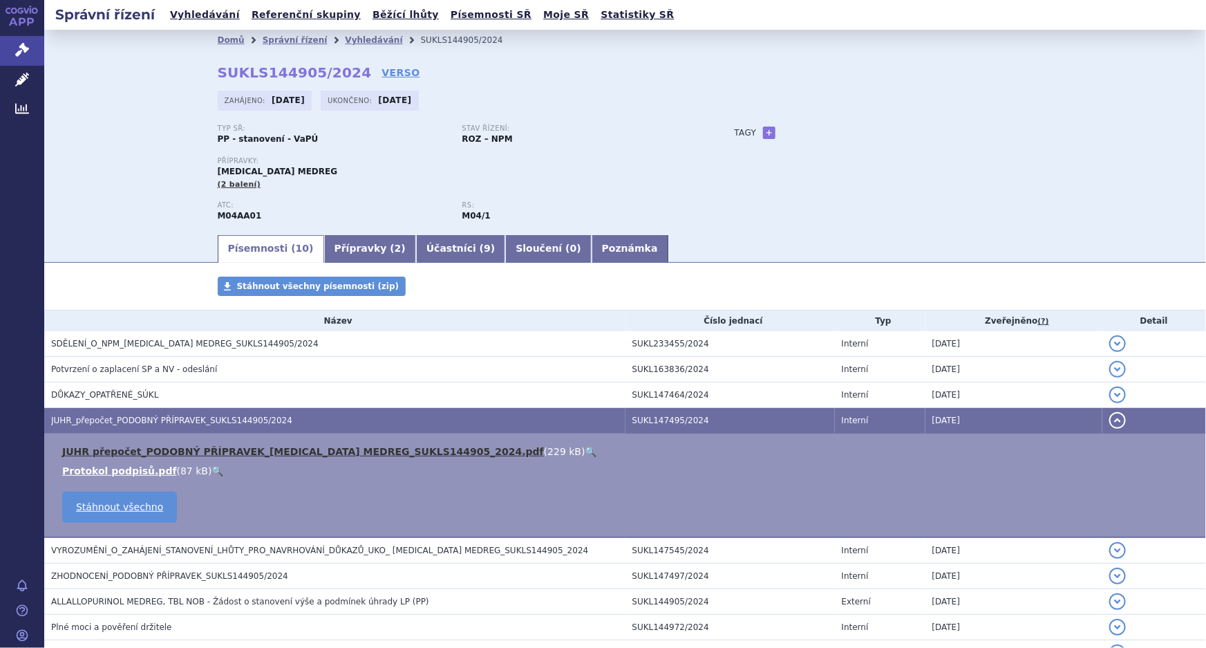
click at [189, 452] on link "JUHR přepočet_PODOBNÝ PŘÍPRAVEK_ALLOPURINOL MEDREG_SUKLS144905_2024.pdf" at bounding box center [303, 451] width 482 height 11
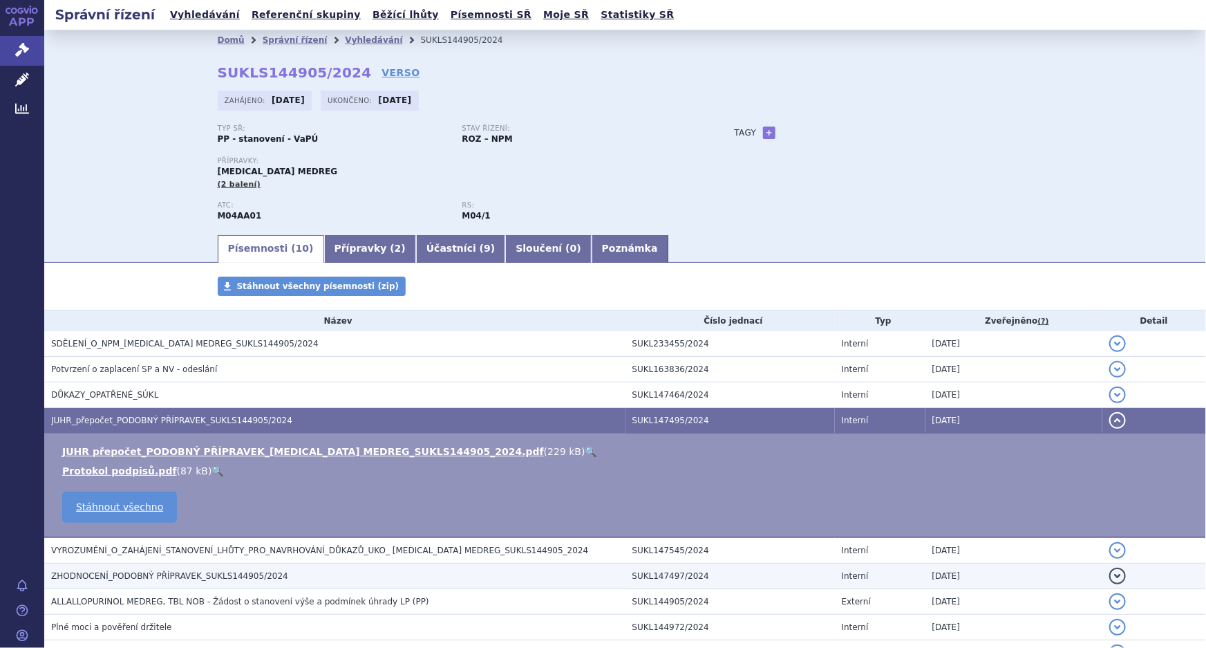
click at [114, 572] on span "ZHODNOCENÍ_PODOBNÝ PŘÍPRAVEK_SUKLS144905/2024" at bounding box center [169, 576] width 237 height 10
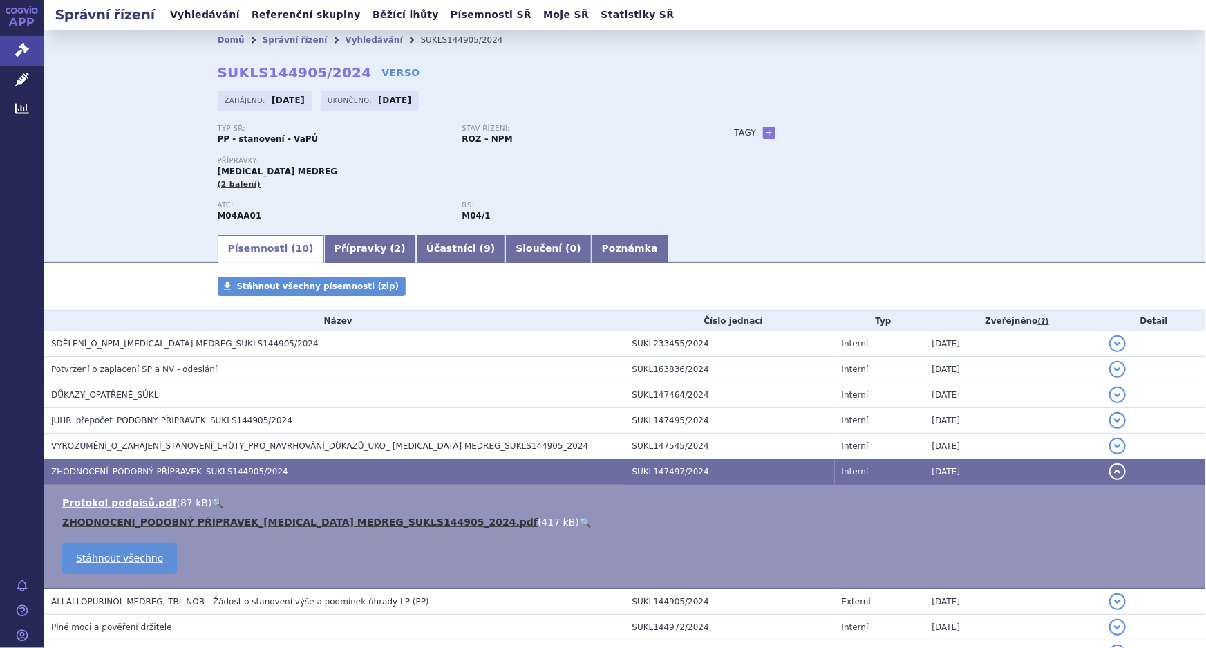
click at [171, 523] on link "ZHODNOCENÍ_PODOBNÝ PŘÍPRAVEK_ALLOPURINOL MEDREG_SUKLS144905_2024.pdf" at bounding box center [299, 521] width 475 height 11
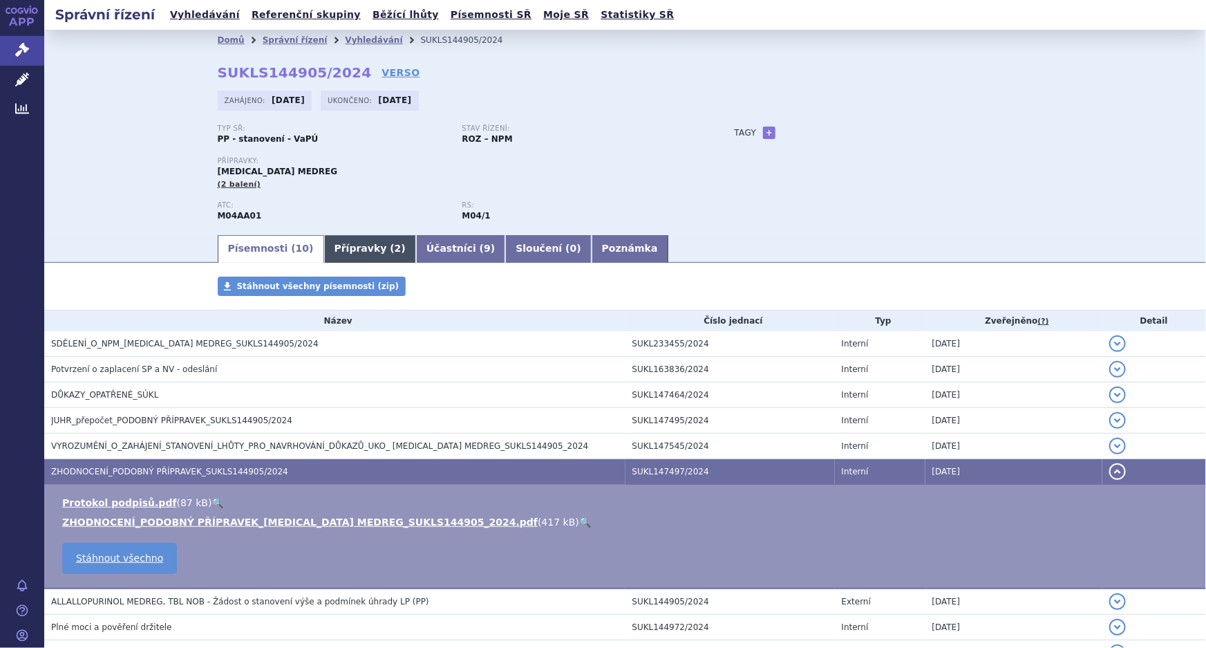
click at [338, 243] on link "Přípravky ( 2 )" at bounding box center [370, 249] width 92 height 28
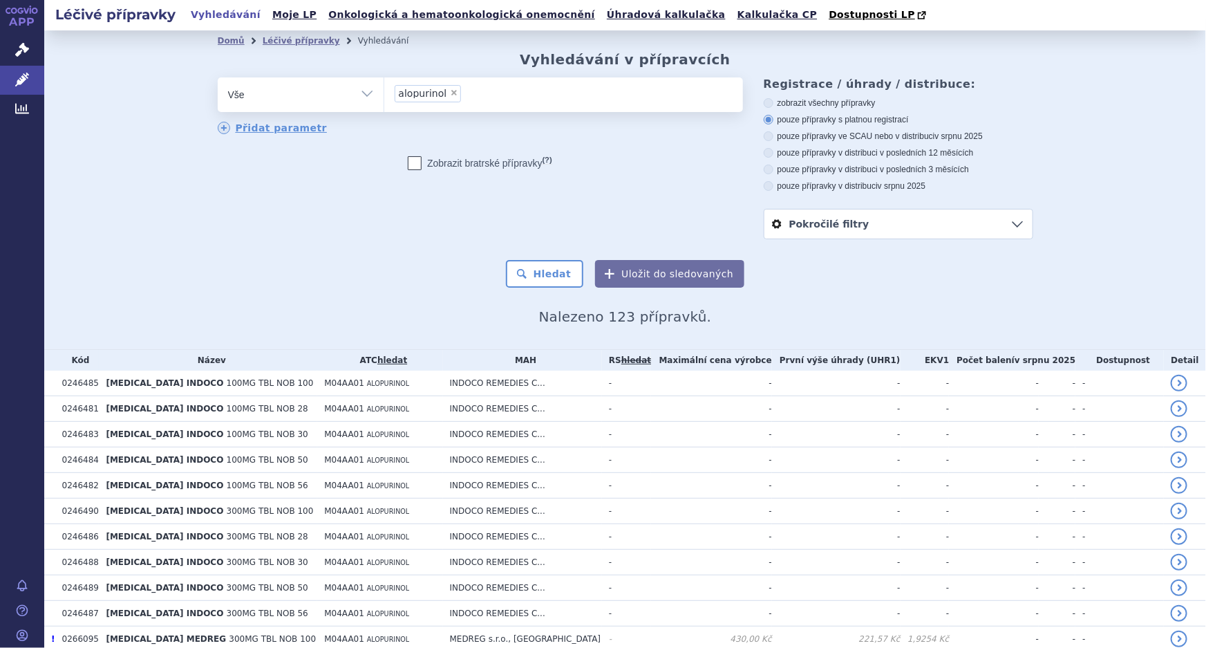
click at [862, 131] on div "zobrazit všechny přípravky pouze přípravky s platnou registrací pouze přípravky…" at bounding box center [899, 144] width 270 height 94
click at [784, 133] on label "pouze přípravky ve SCAU nebo v distribuci v srpnu 2025" at bounding box center [899, 136] width 270 height 11
click at [774, 133] on input "pouze přípravky ve SCAU nebo v distribuci v srpnu 2025" at bounding box center [769, 137] width 9 height 9
radio input "true"
click at [550, 267] on button "Hledat" at bounding box center [545, 274] width 78 height 28
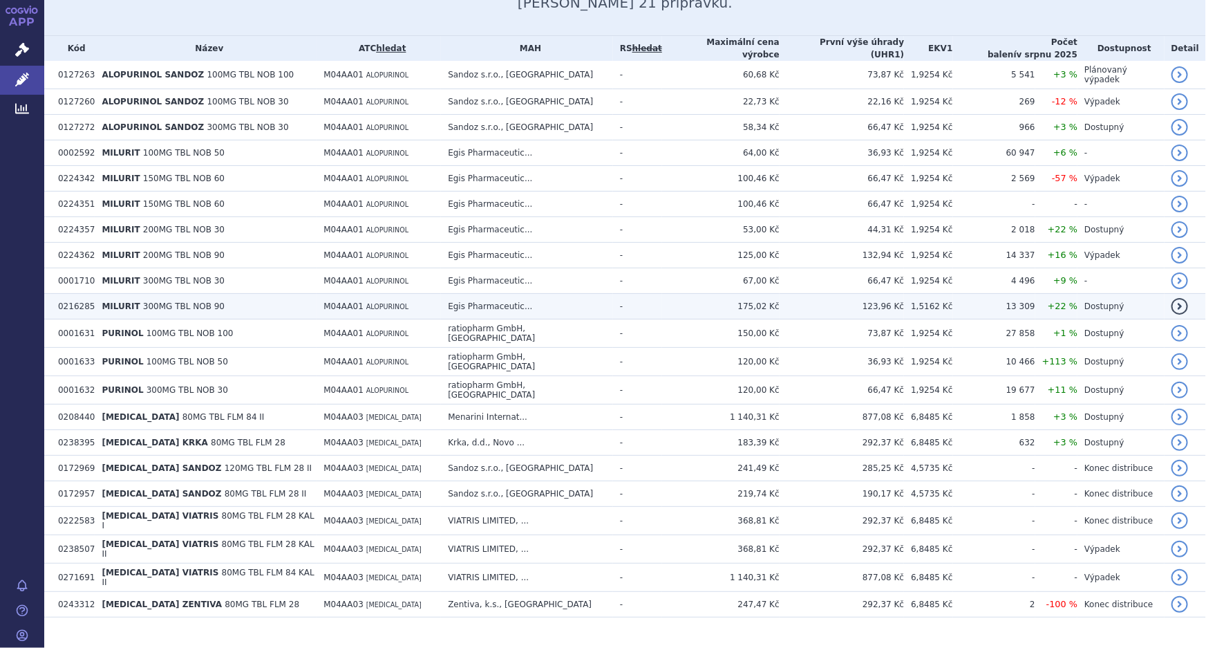
scroll to position [314, 0]
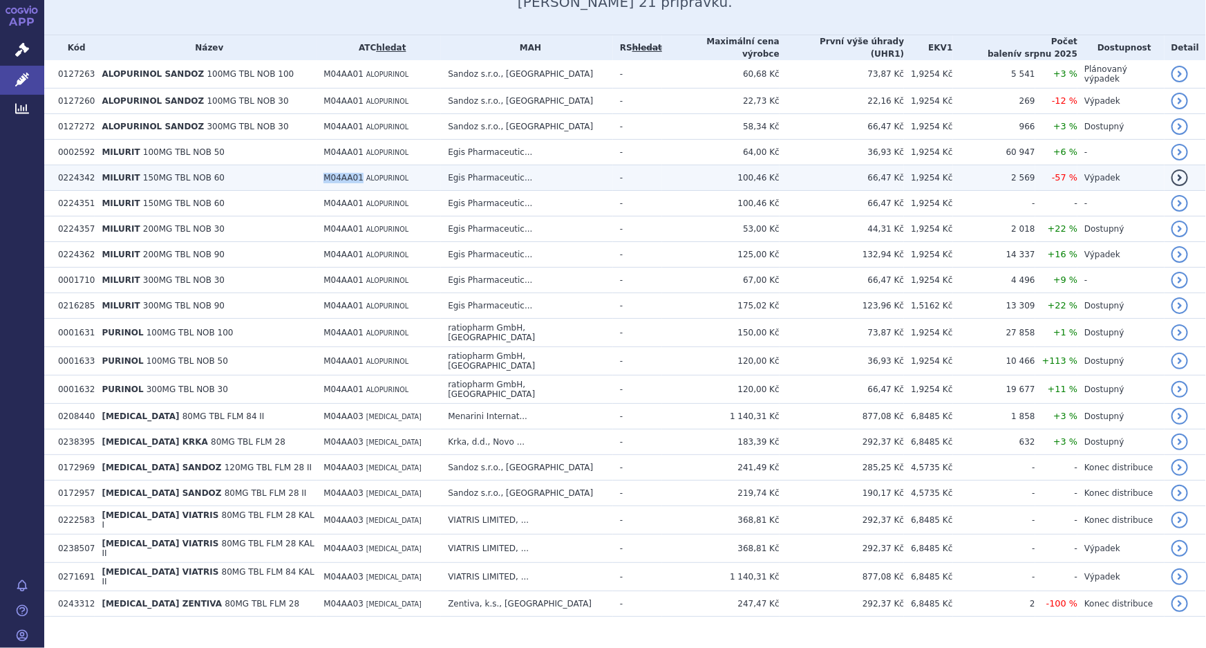
drag, startPoint x: 357, startPoint y: 167, endPoint x: 321, endPoint y: 172, distance: 36.9
click at [321, 172] on td "M04AA01 ALOPURINOL" at bounding box center [379, 178] width 124 height 26
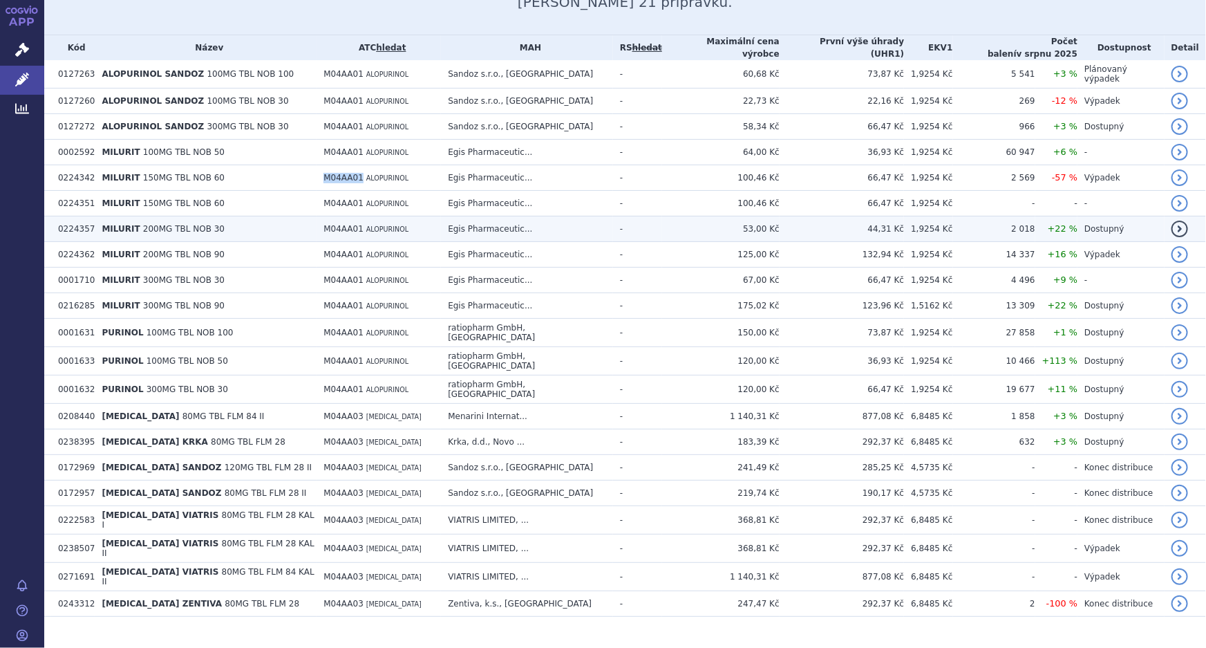
copy span "M04AA01"
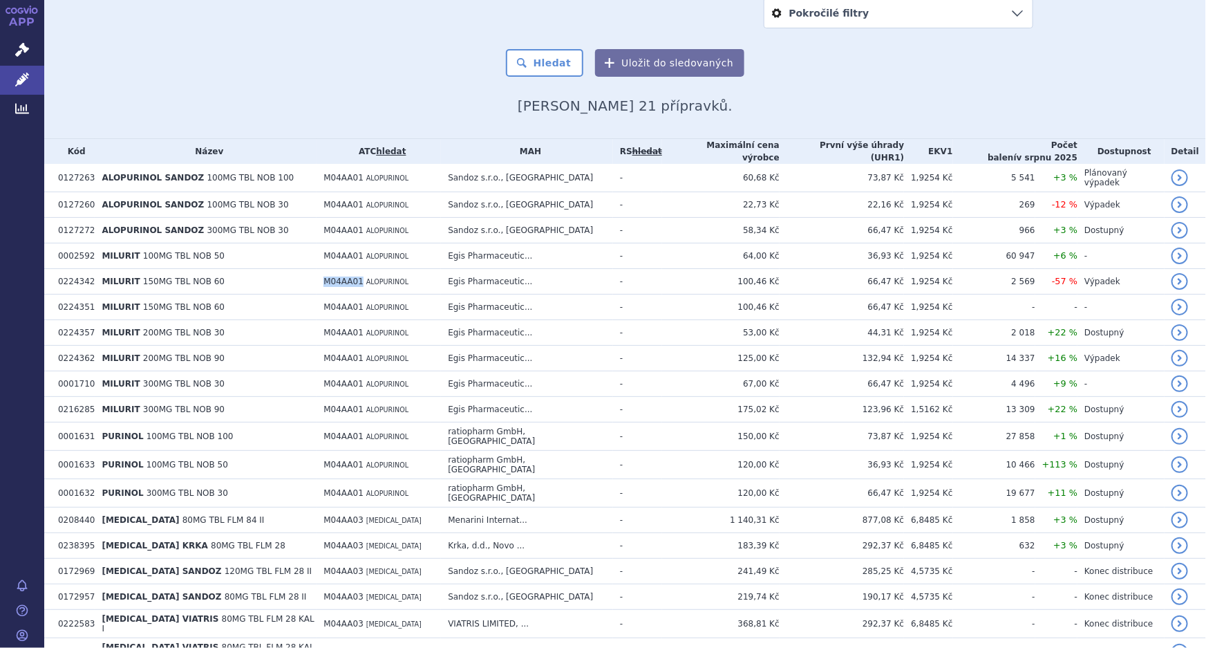
scroll to position [0, 0]
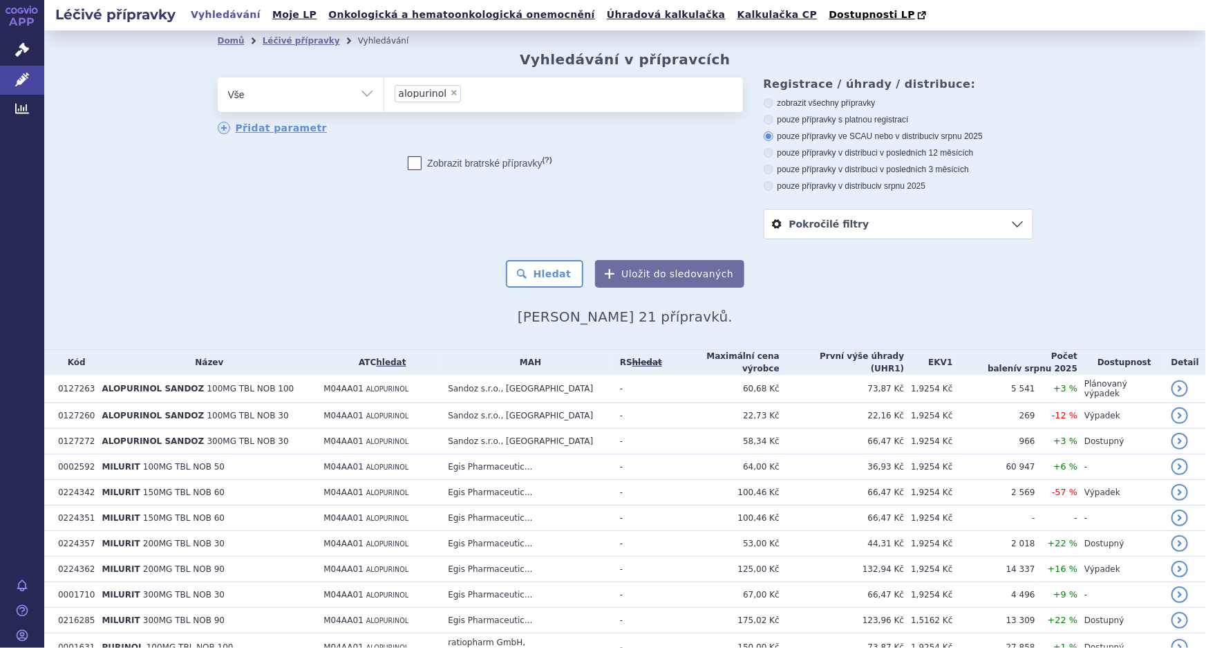
click at [450, 91] on span "×" at bounding box center [454, 92] width 8 height 8
click at [384, 91] on select "alopurinol" at bounding box center [384, 94] width 1 height 35
select select
type input "M04AA01"
select select "M04AA01"
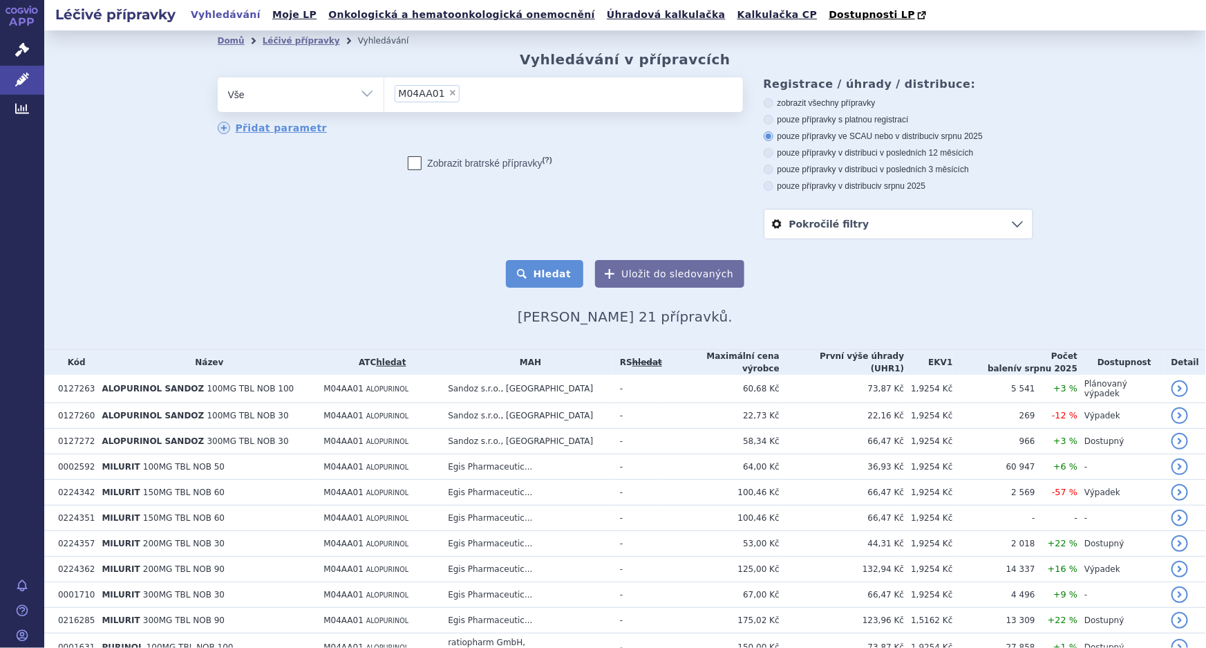
click at [527, 279] on button "Hledat" at bounding box center [545, 274] width 78 height 28
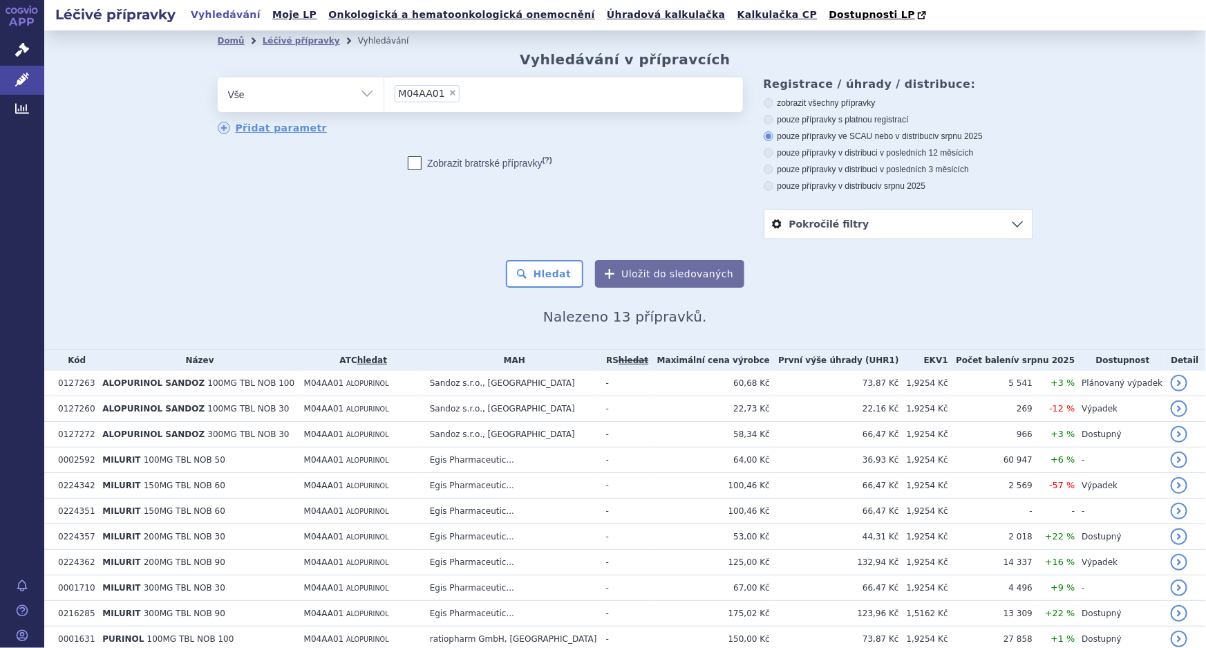
click at [781, 135] on label "pouze přípravky ve SCAU nebo v distribuci v srpnu 2025" at bounding box center [899, 136] width 270 height 11
click at [774, 135] on input "pouze přípravky ve SCAU nebo v distribuci v srpnu 2025" at bounding box center [769, 137] width 9 height 9
click at [786, 120] on label "pouze přípravky s platnou registrací" at bounding box center [899, 119] width 270 height 11
click at [774, 120] on input "pouze přípravky s platnou registrací" at bounding box center [769, 121] width 9 height 9
radio input "true"
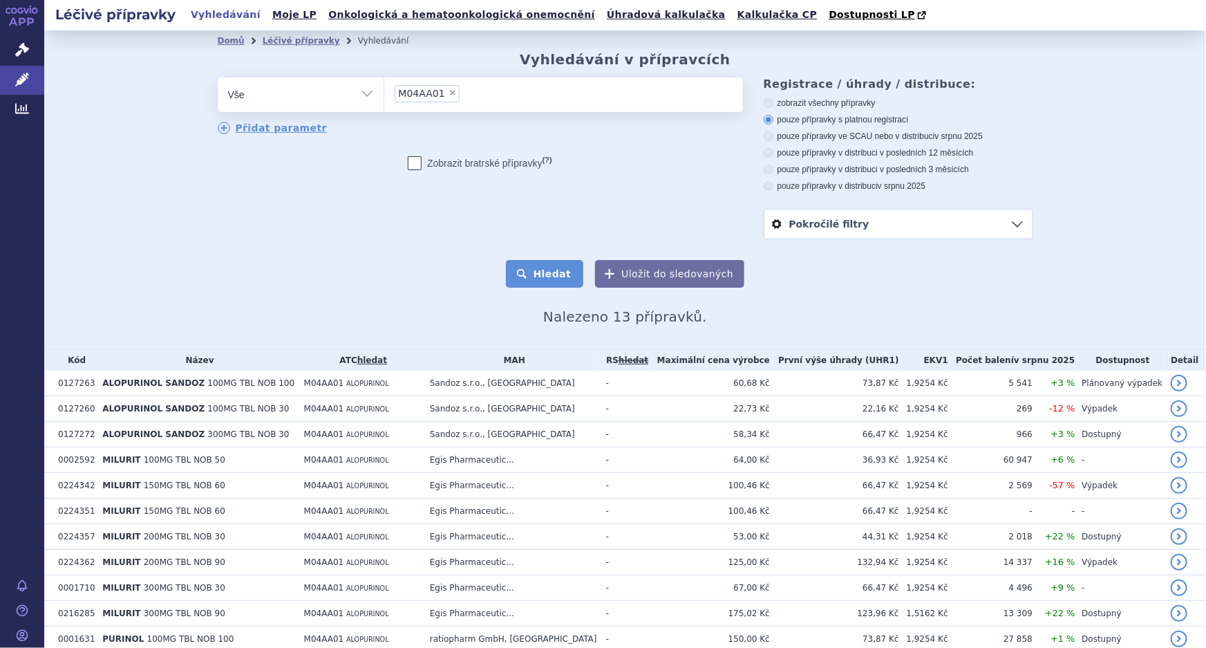
click at [535, 279] on button "Hledat" at bounding box center [545, 274] width 78 height 28
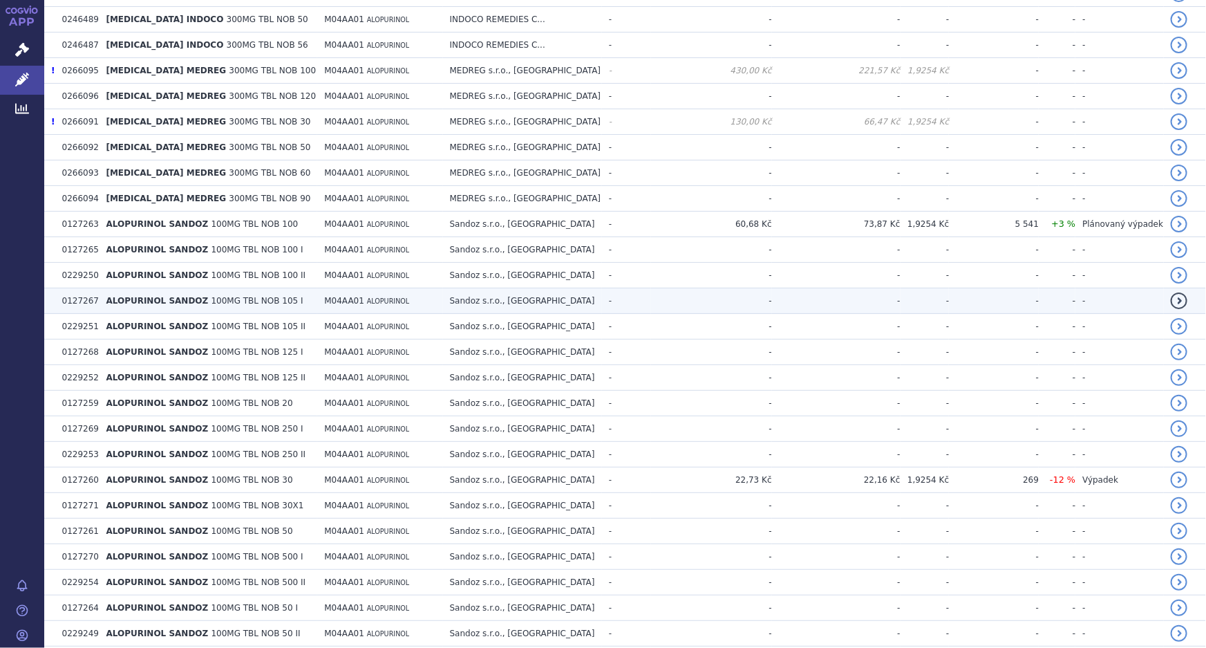
scroll to position [565, 0]
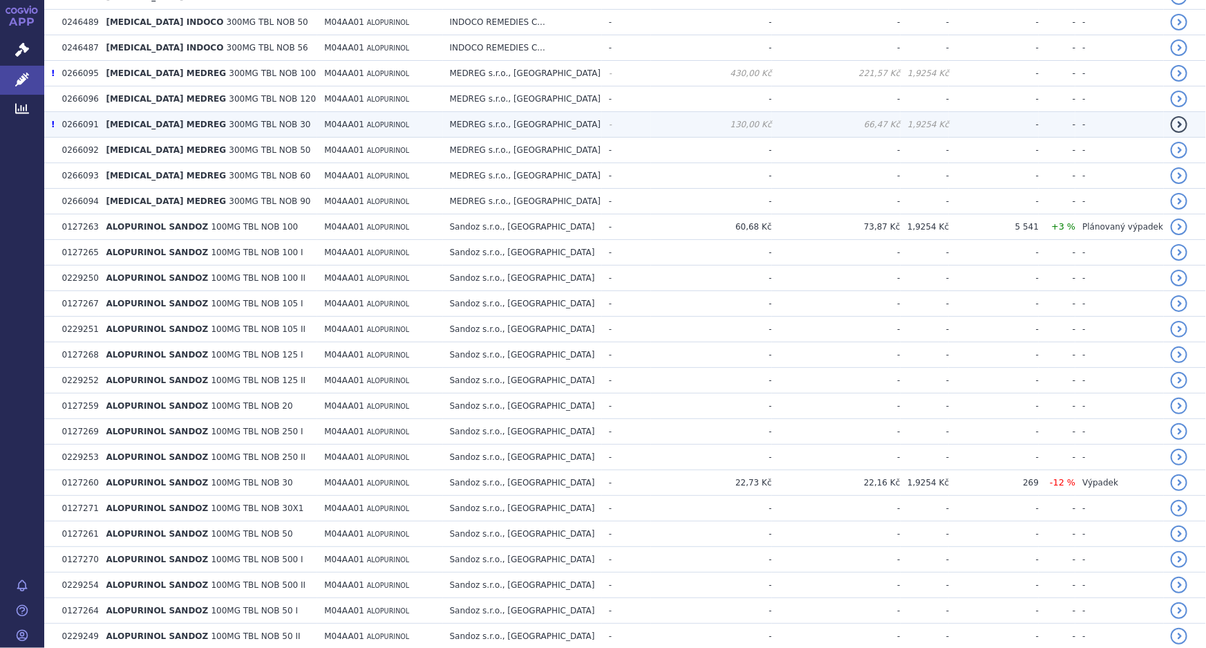
click at [1171, 121] on link "detail" at bounding box center [1179, 124] width 17 height 17
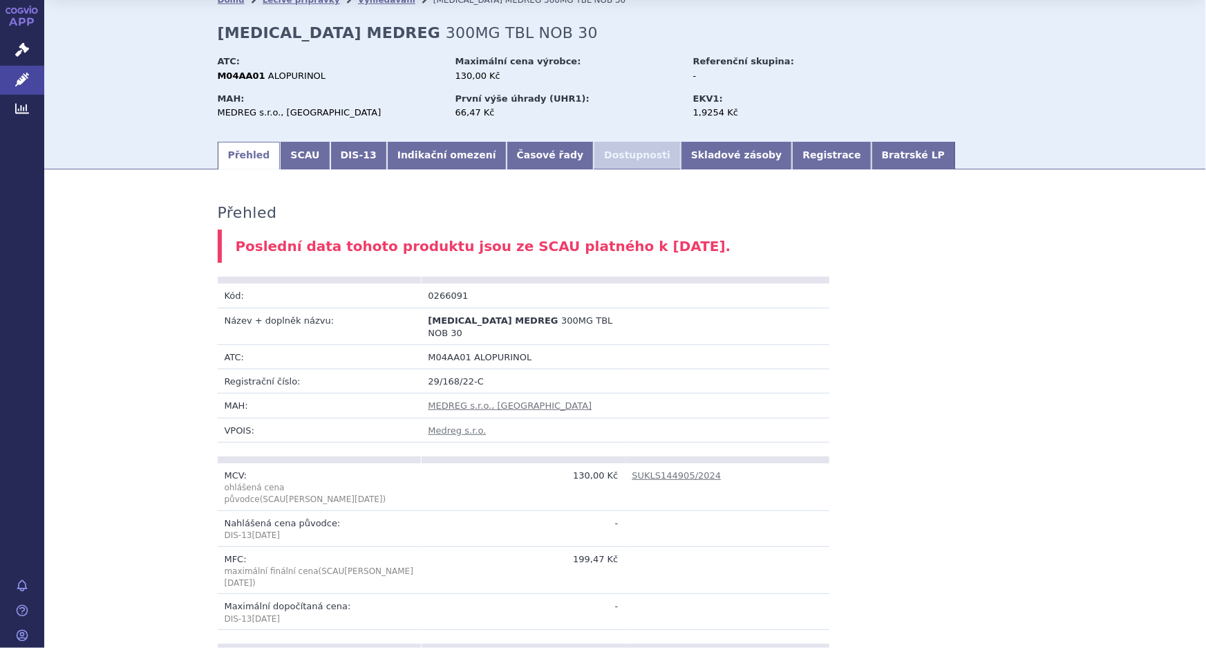
scroll to position [62, 0]
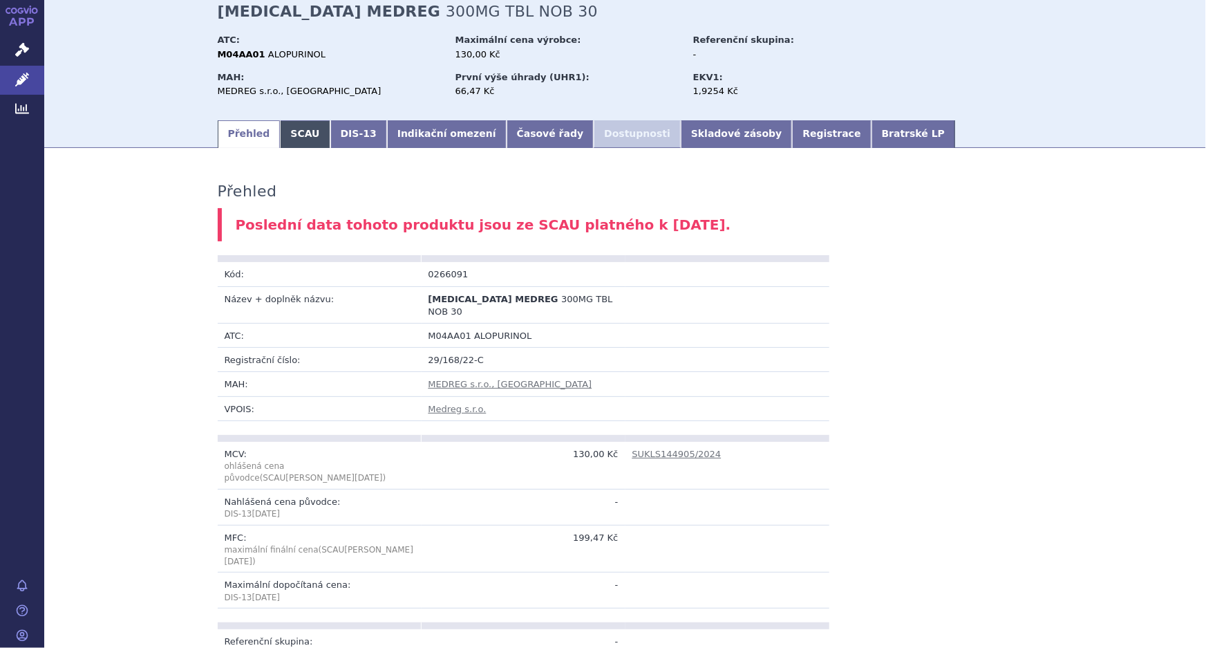
click at [292, 133] on link "SCAU" at bounding box center [305, 134] width 50 height 28
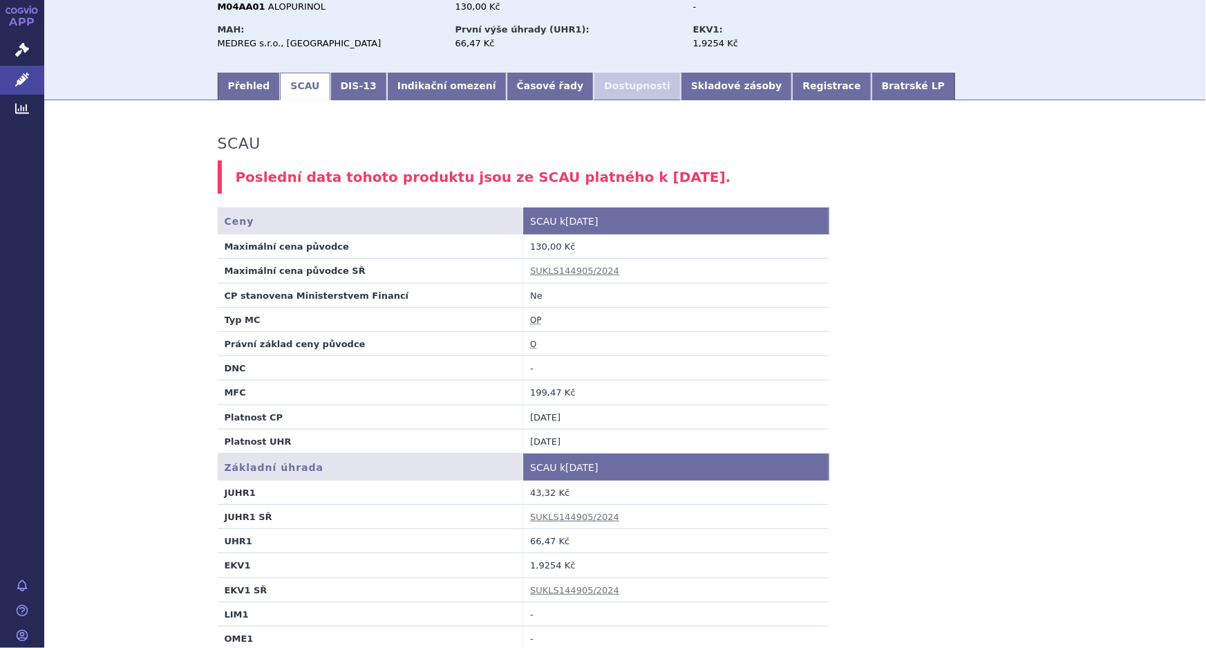
scroll to position [55, 0]
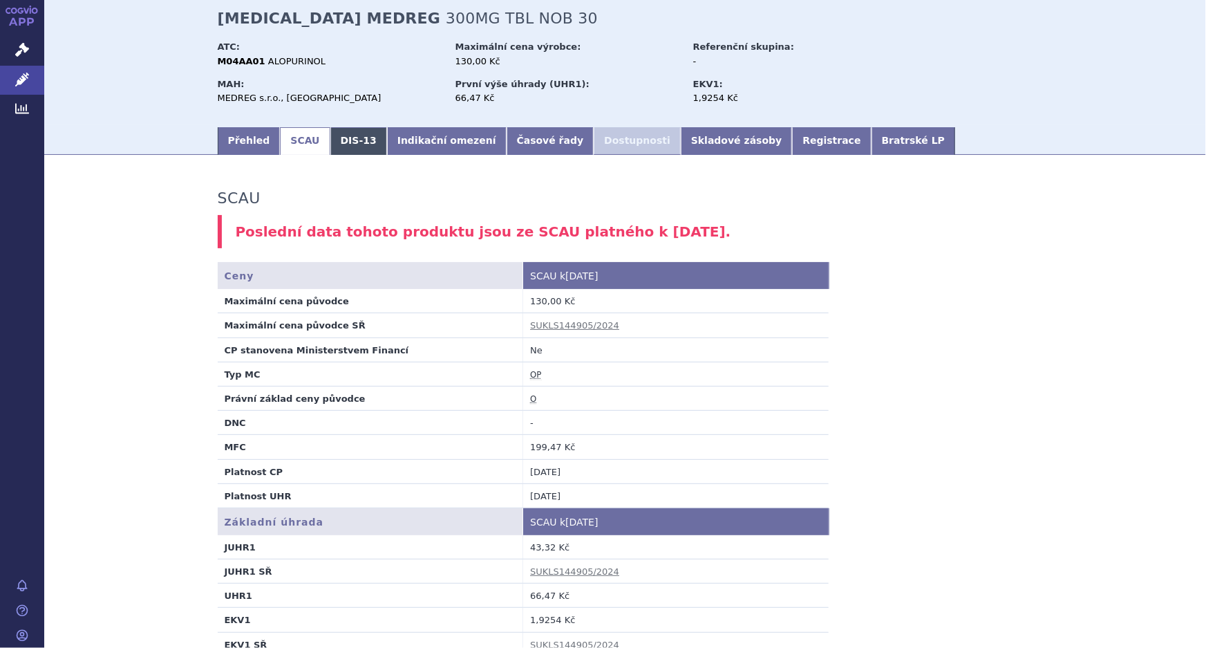
click at [330, 142] on link "DIS-13" at bounding box center [358, 141] width 57 height 28
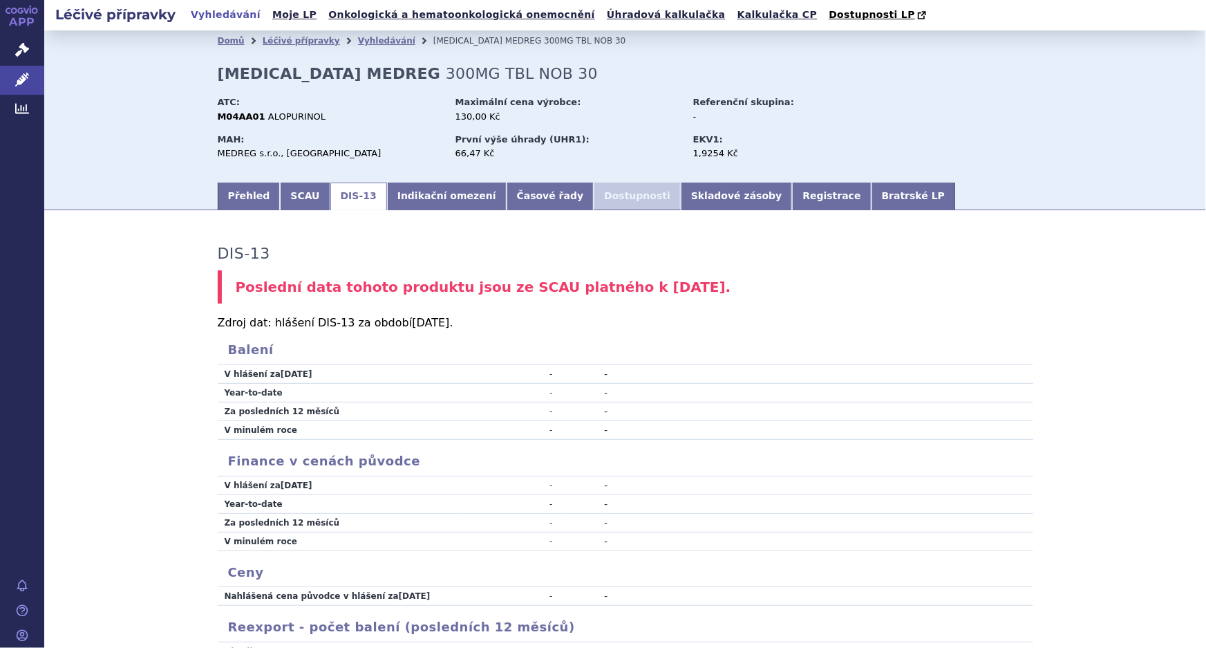
click at [416, 211] on section "Domů Léčivé přípravky Vyhledávání ALLOPURINOL MEDREG 300MG TBL NOB 30 ALLOPURIN…" at bounding box center [625, 432] width 1162 height 805
click at [414, 204] on link "Indikační omezení" at bounding box center [447, 196] width 120 height 28
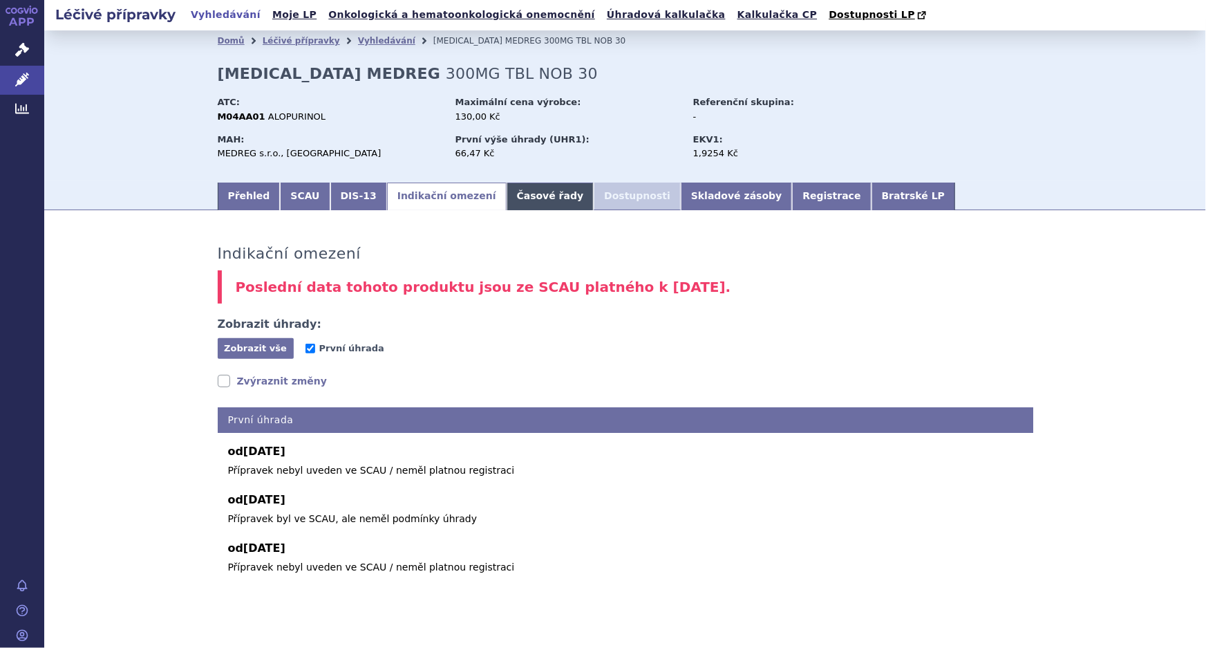
click at [507, 199] on link "Časové řady" at bounding box center [551, 196] width 88 height 28
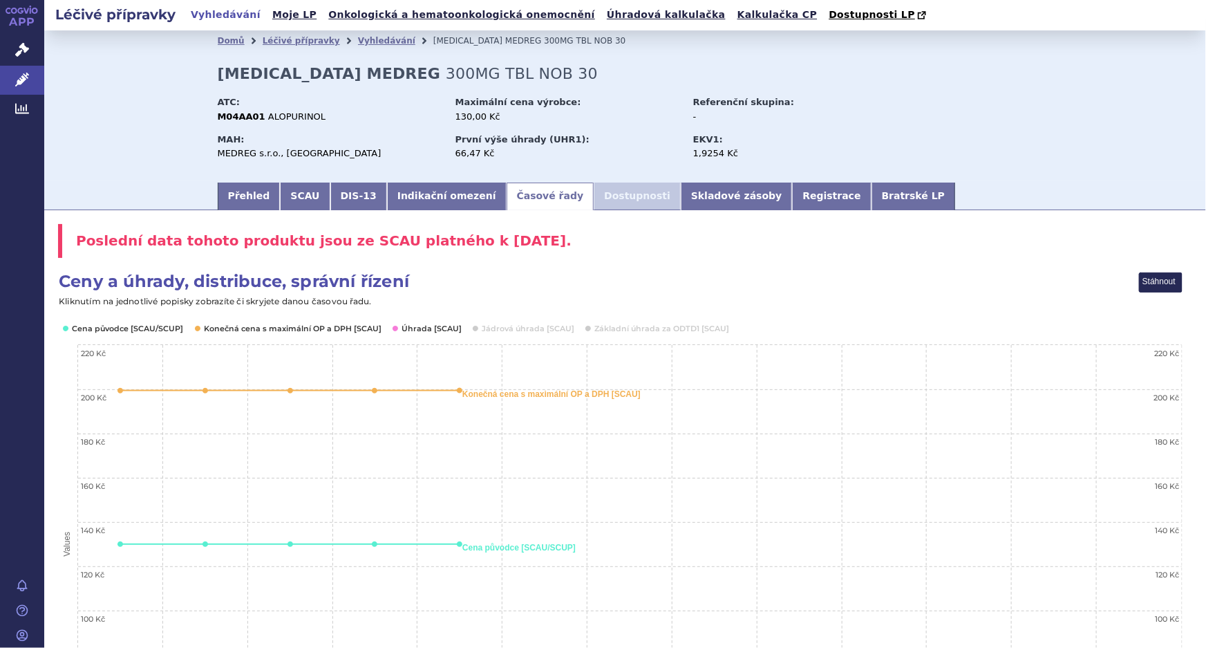
click at [594, 198] on li "Dostupnosti" at bounding box center [637, 196] width 87 height 28
click at [681, 199] on link "Skladové zásoby" at bounding box center [736, 196] width 111 height 28
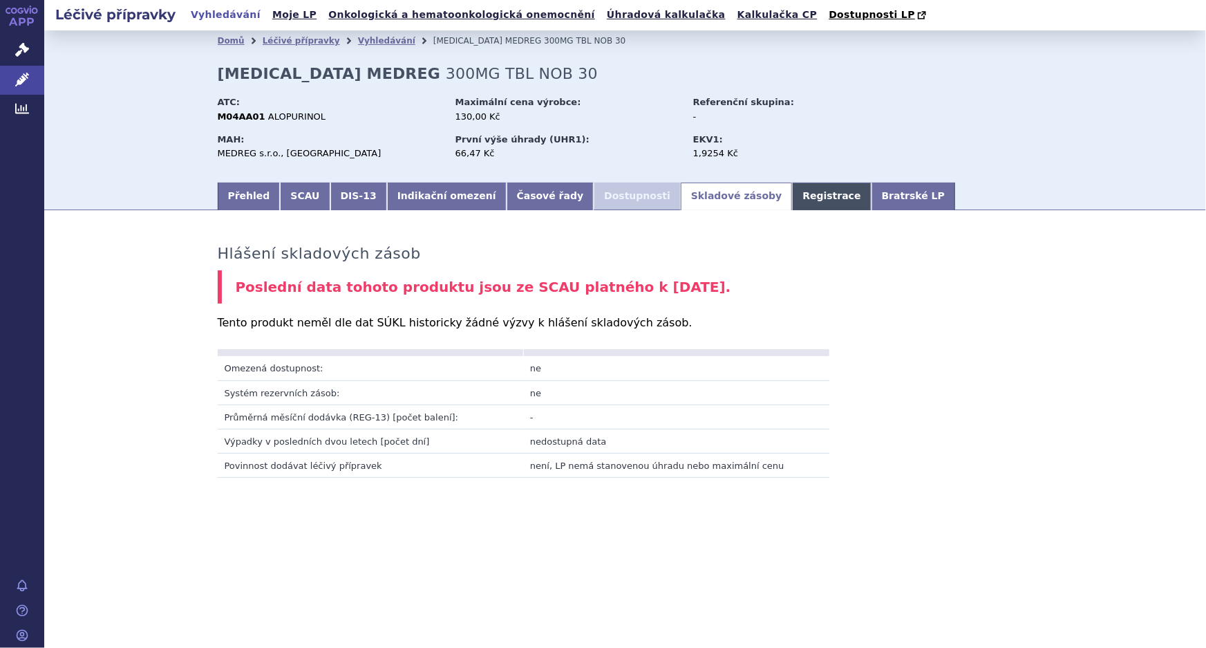
click at [792, 198] on link "Registrace" at bounding box center [831, 196] width 79 height 28
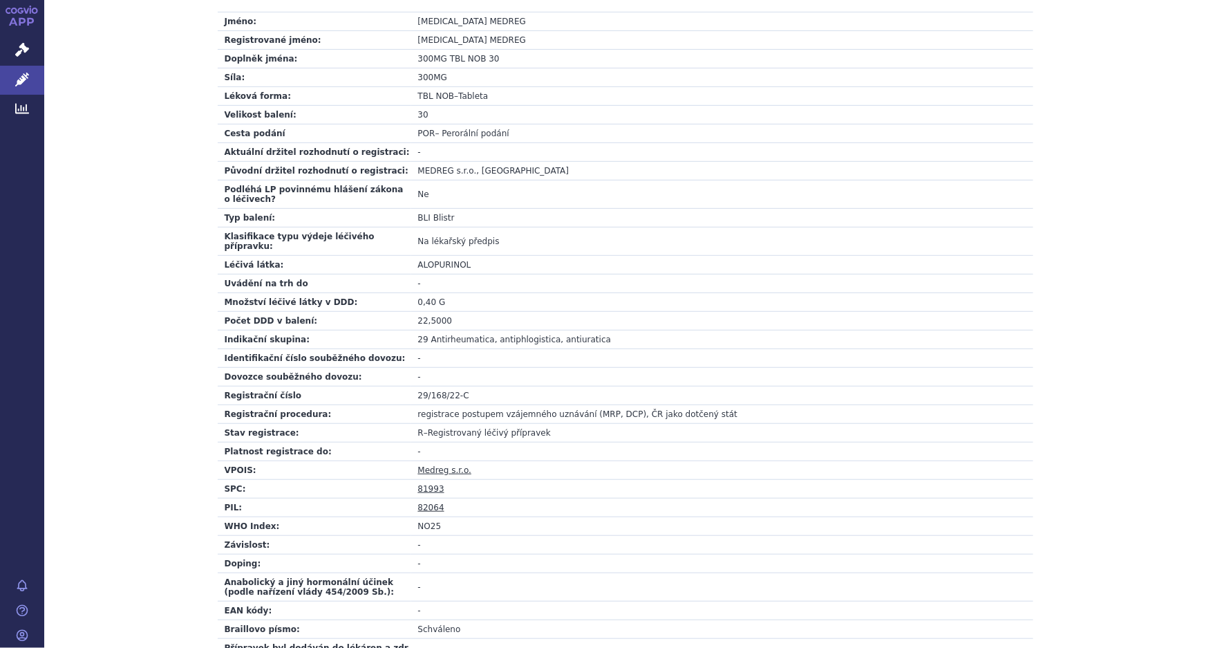
scroll to position [415, 0]
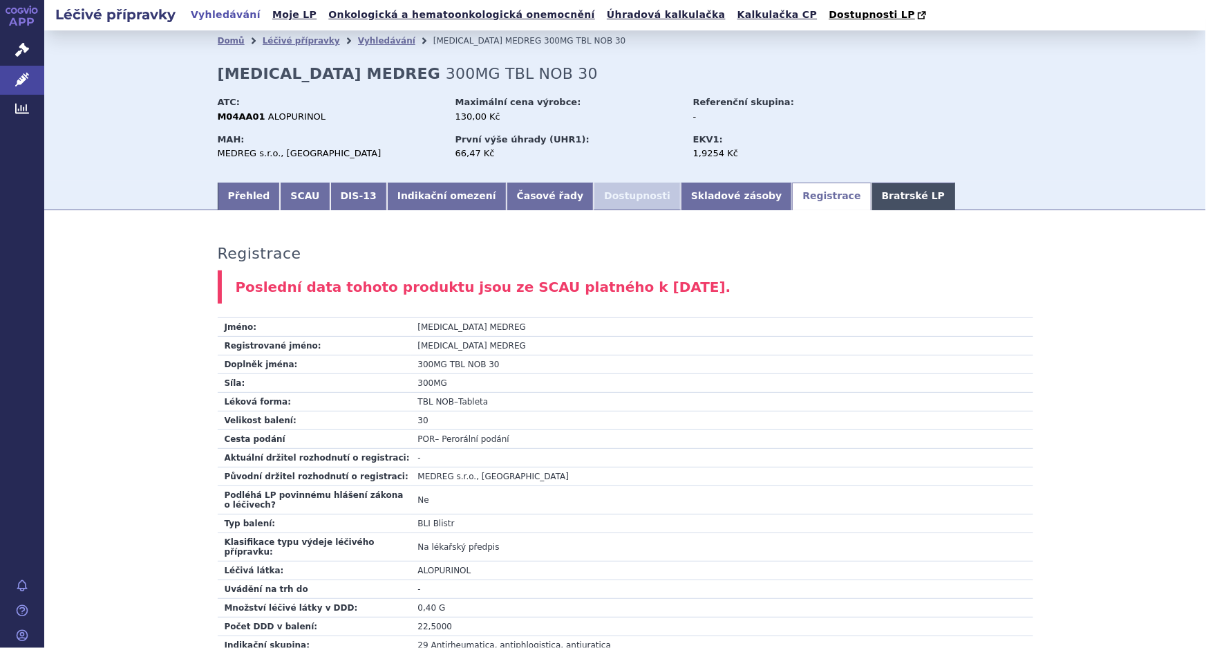
click at [871, 195] on link "Bratrské LP" at bounding box center [913, 196] width 84 height 28
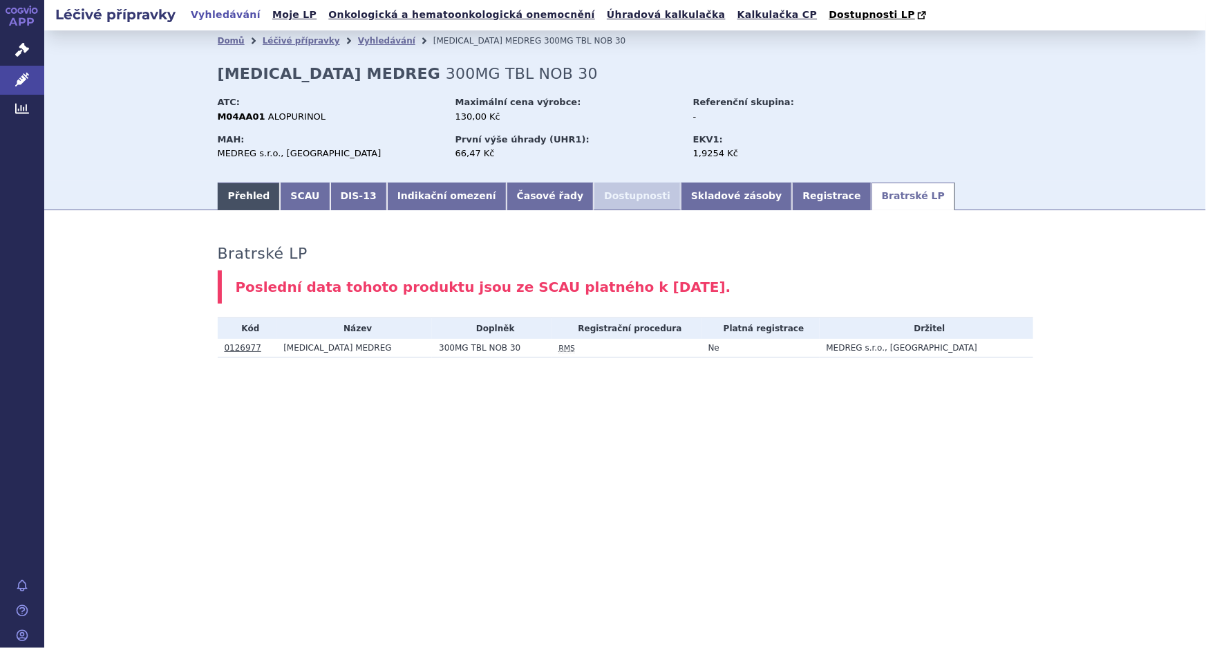
click at [232, 197] on link "Přehled" at bounding box center [249, 196] width 63 height 28
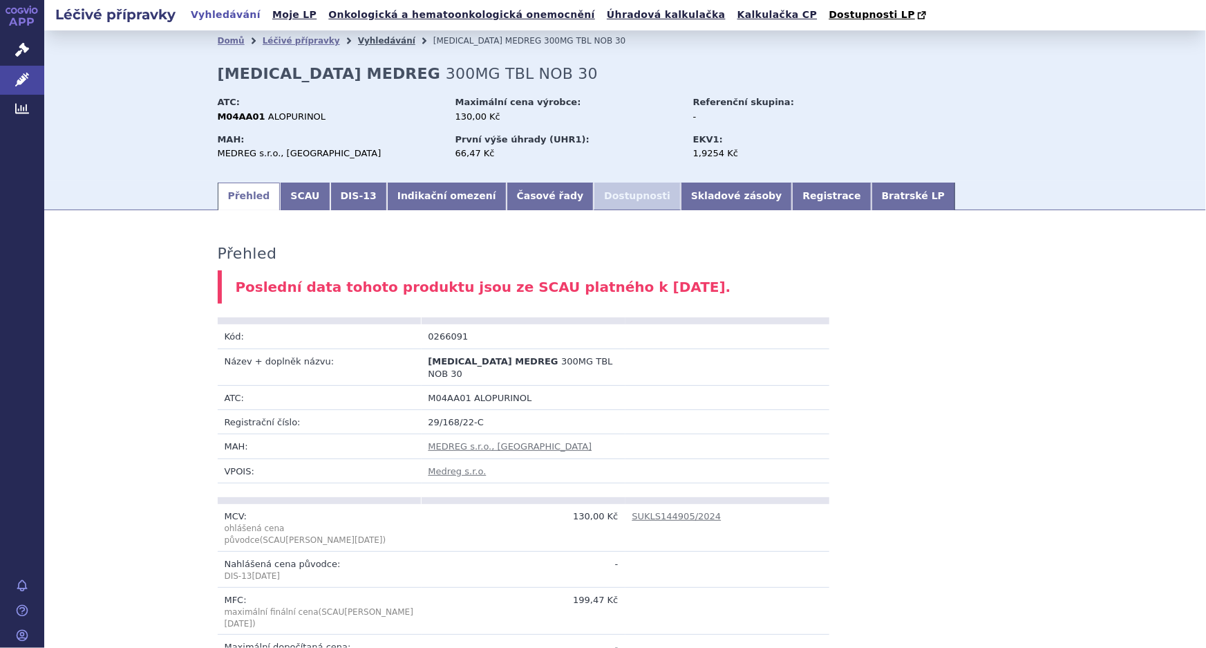
click at [358, 44] on link "Vyhledávání" at bounding box center [386, 41] width 57 height 10
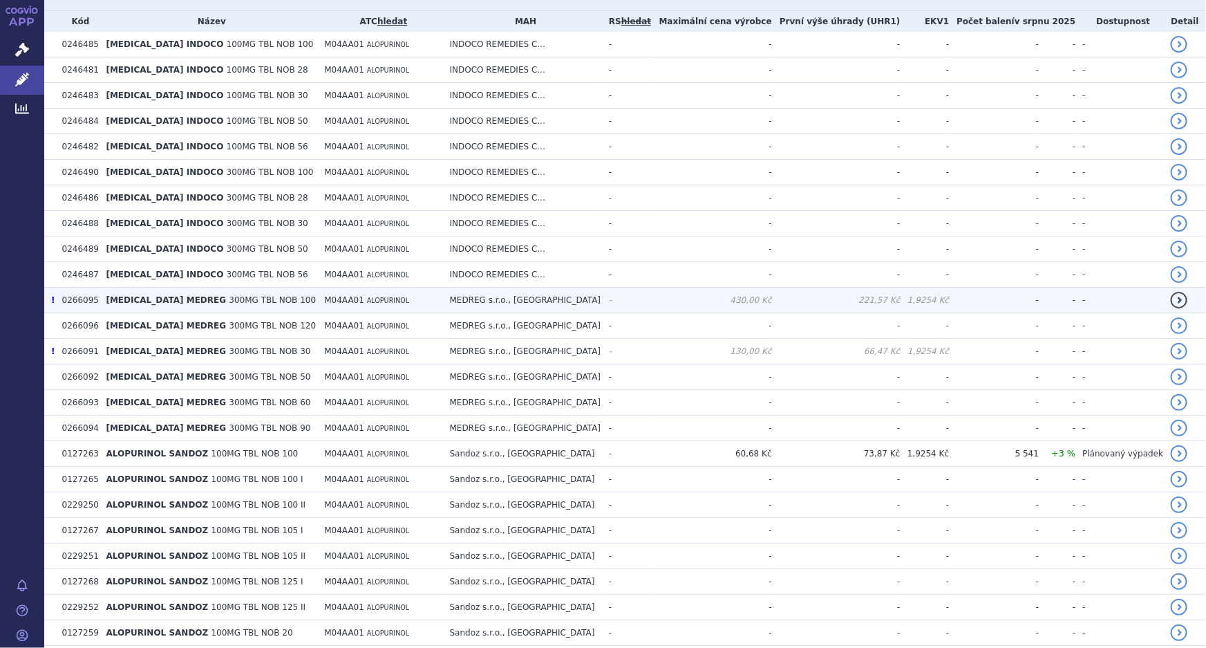
scroll to position [377, 0]
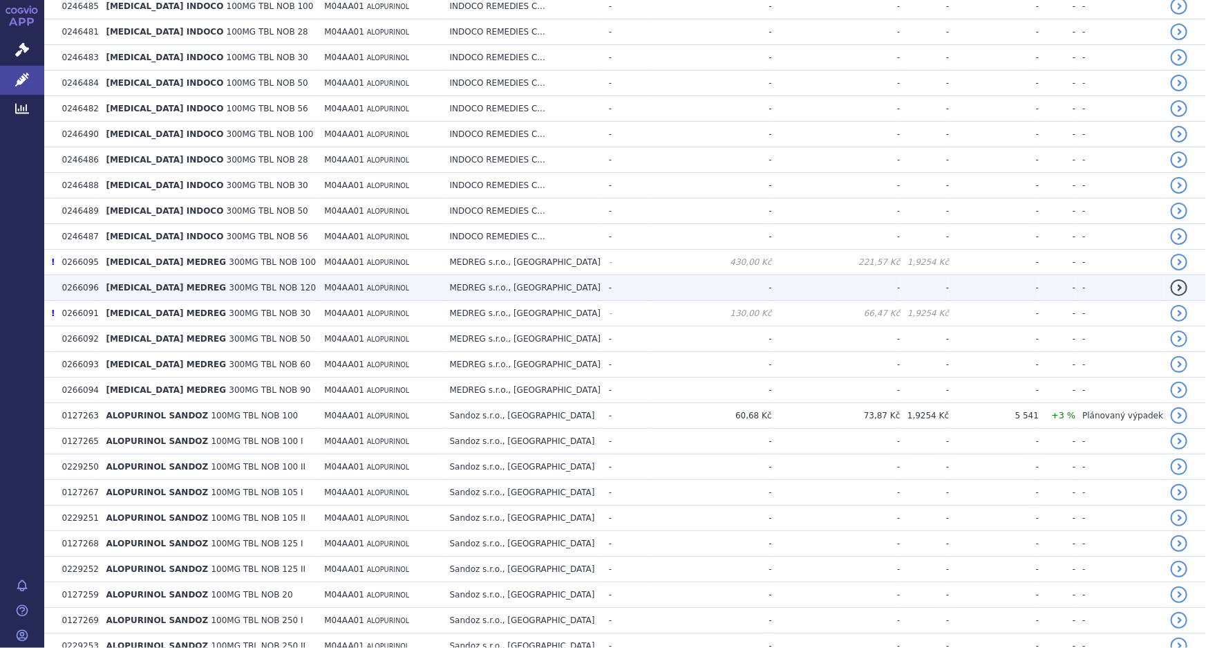
click at [135, 283] on span "[MEDICAL_DATA] MEDREG" at bounding box center [166, 288] width 120 height 10
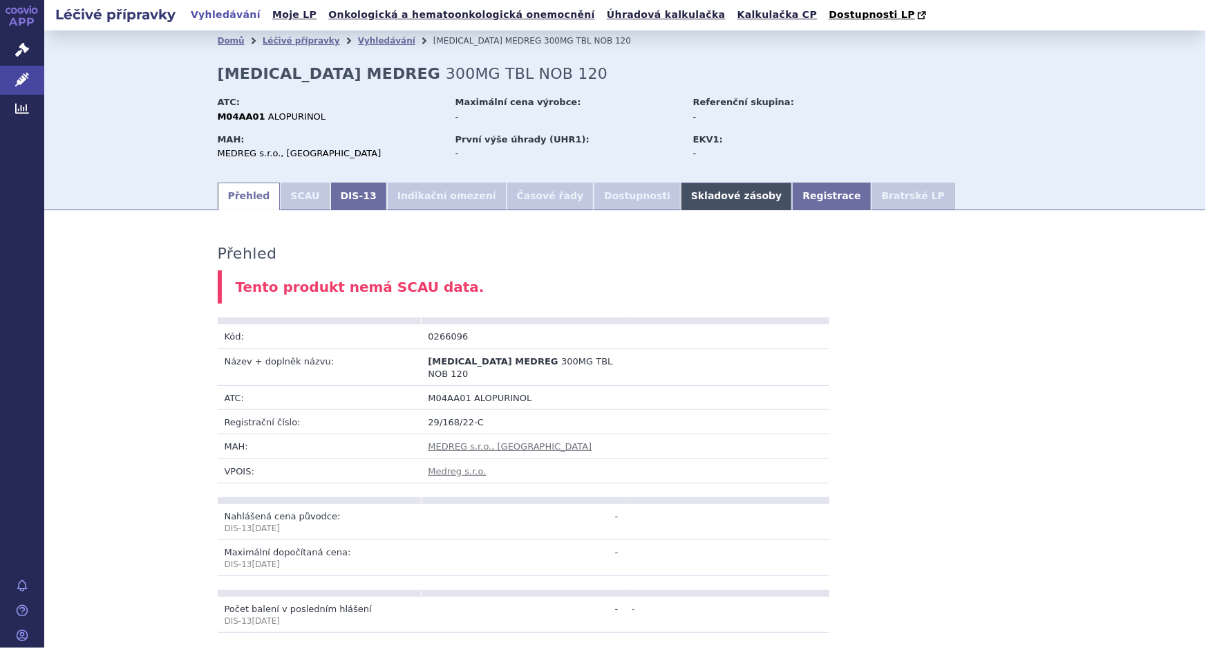
click at [681, 201] on link "Skladové zásoby" at bounding box center [736, 196] width 111 height 28
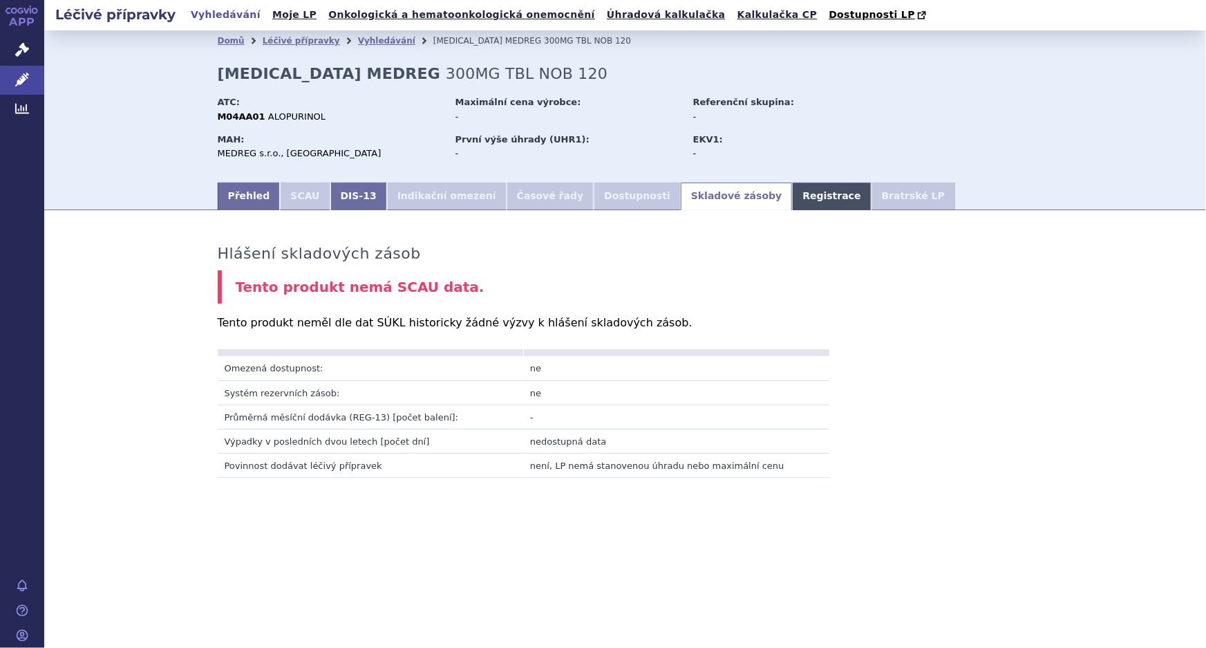
click at [792, 202] on link "Registrace" at bounding box center [831, 196] width 79 height 28
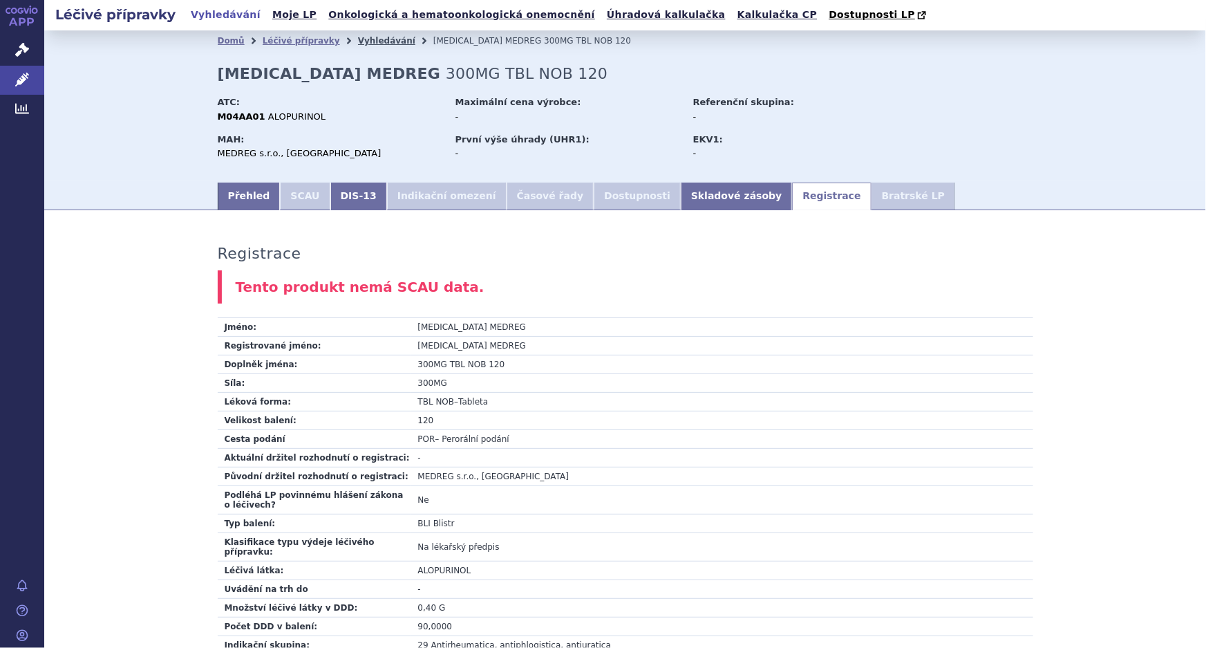
click at [378, 39] on link "Vyhledávání" at bounding box center [386, 41] width 57 height 10
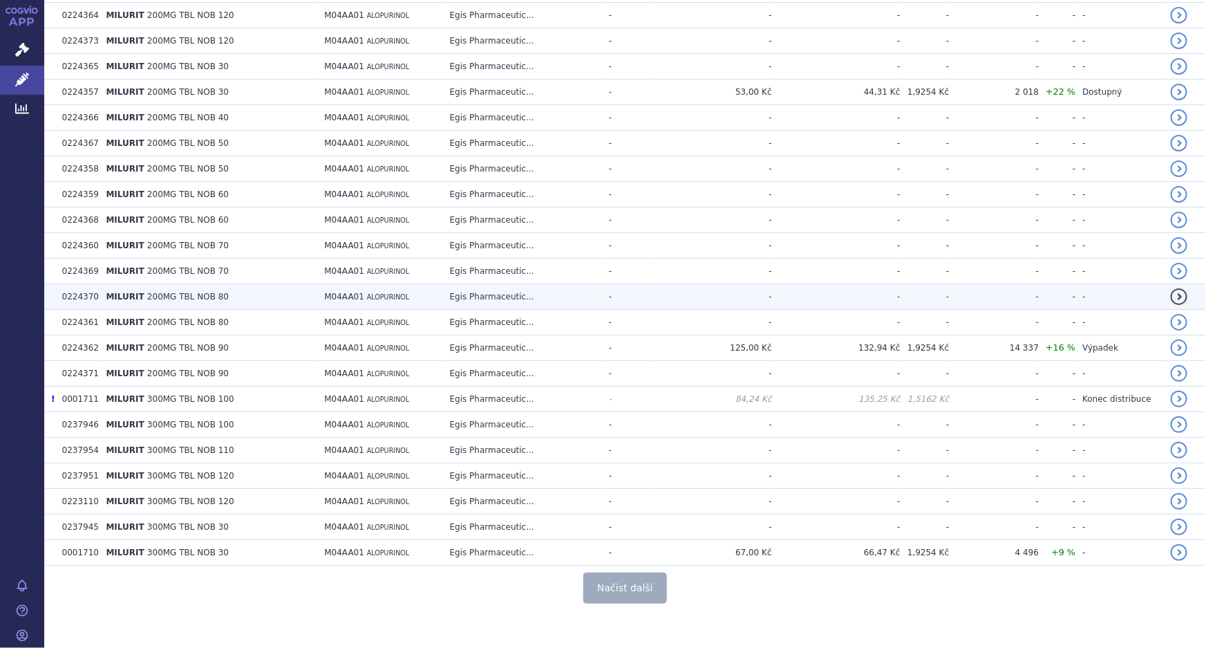
scroll to position [2373, 0]
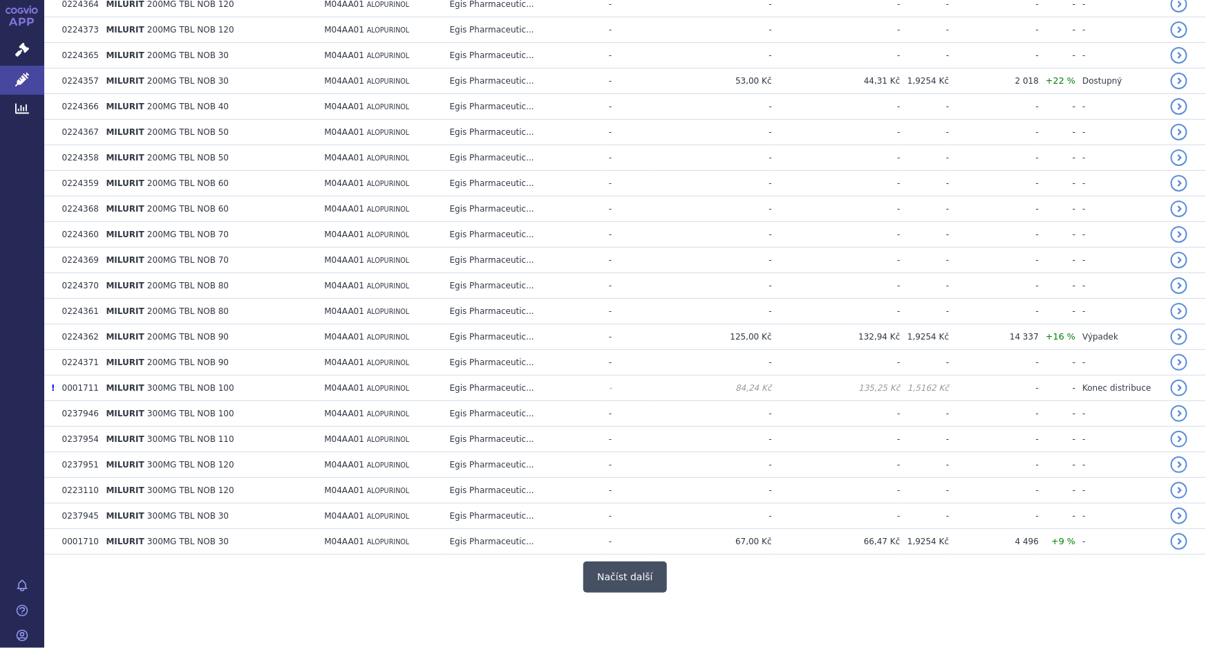
click at [623, 574] on button "Načíst další" at bounding box center [624, 576] width 83 height 31
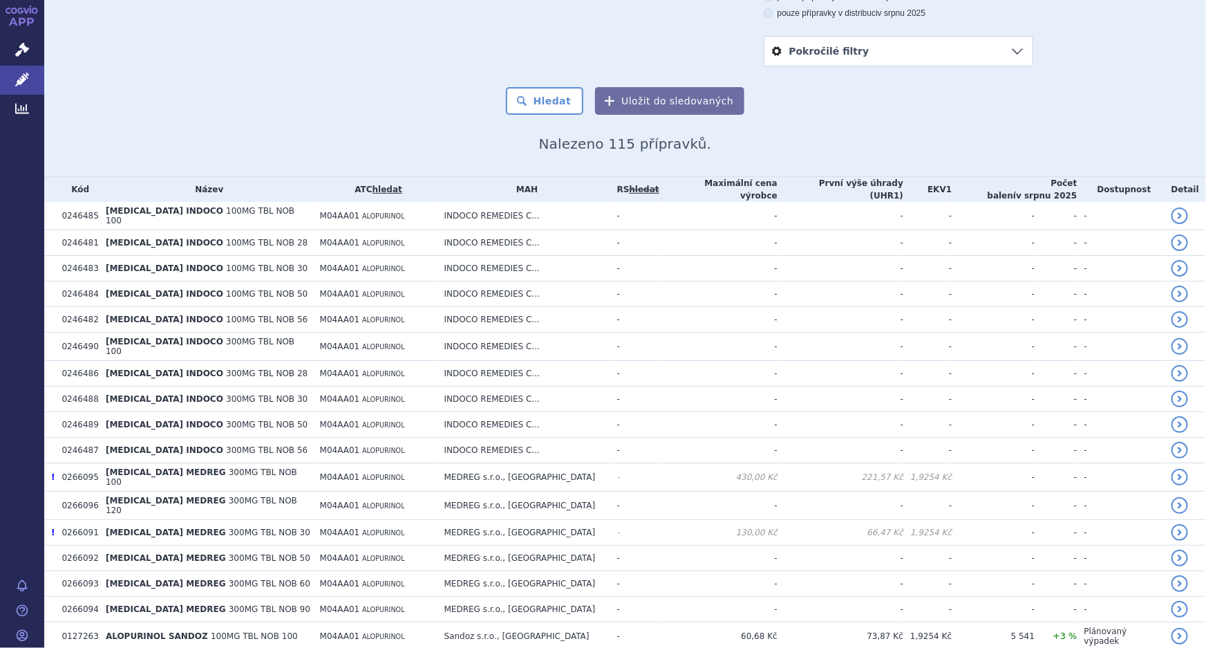
scroll to position [135, 0]
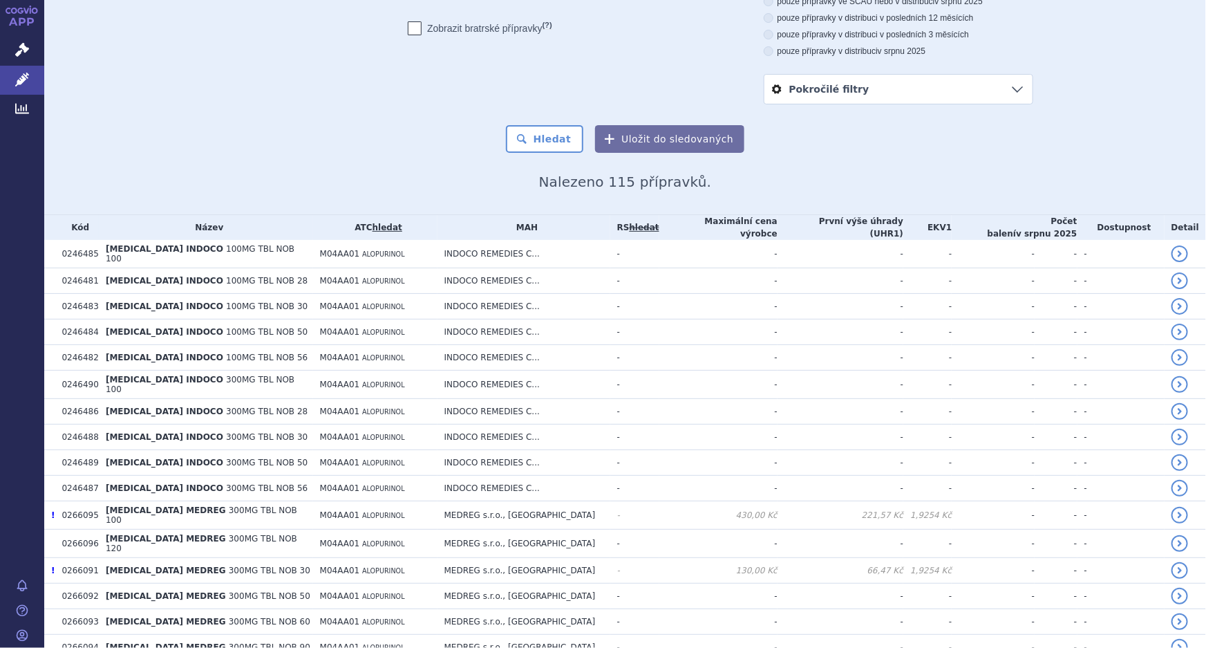
click at [345, 174] on h2 "Nalezeno 115 přípravků." at bounding box center [625, 181] width 815 height 17
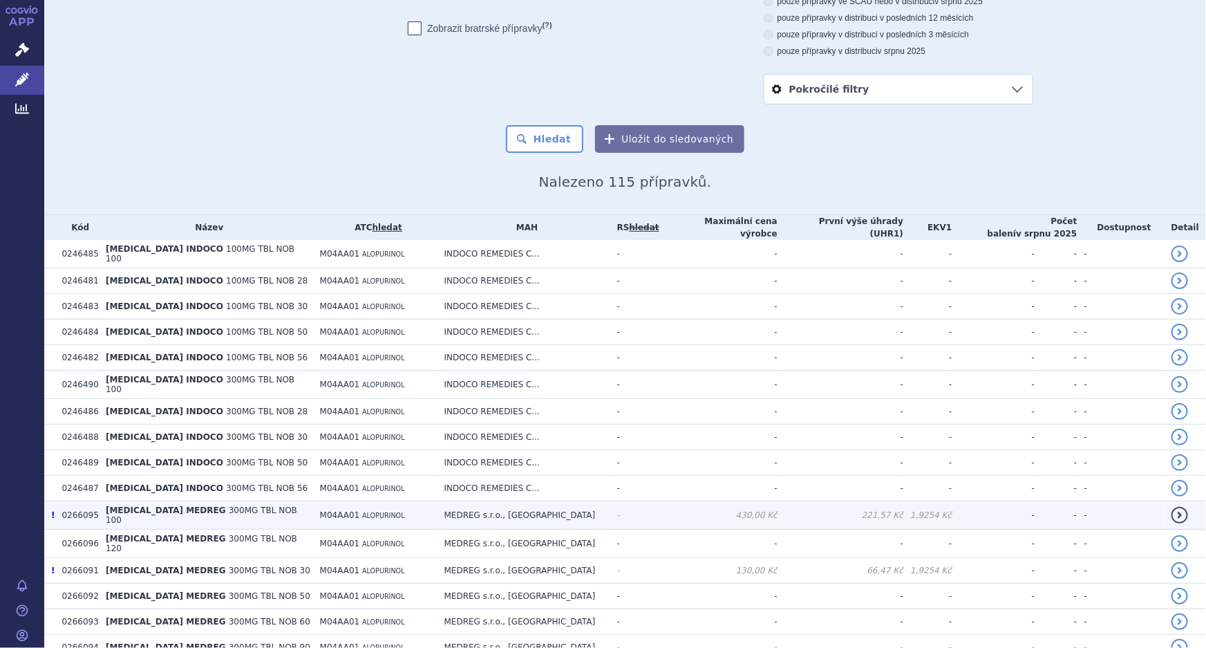
click at [364, 501] on td "M04AA01 ALOPURINOL" at bounding box center [375, 515] width 124 height 28
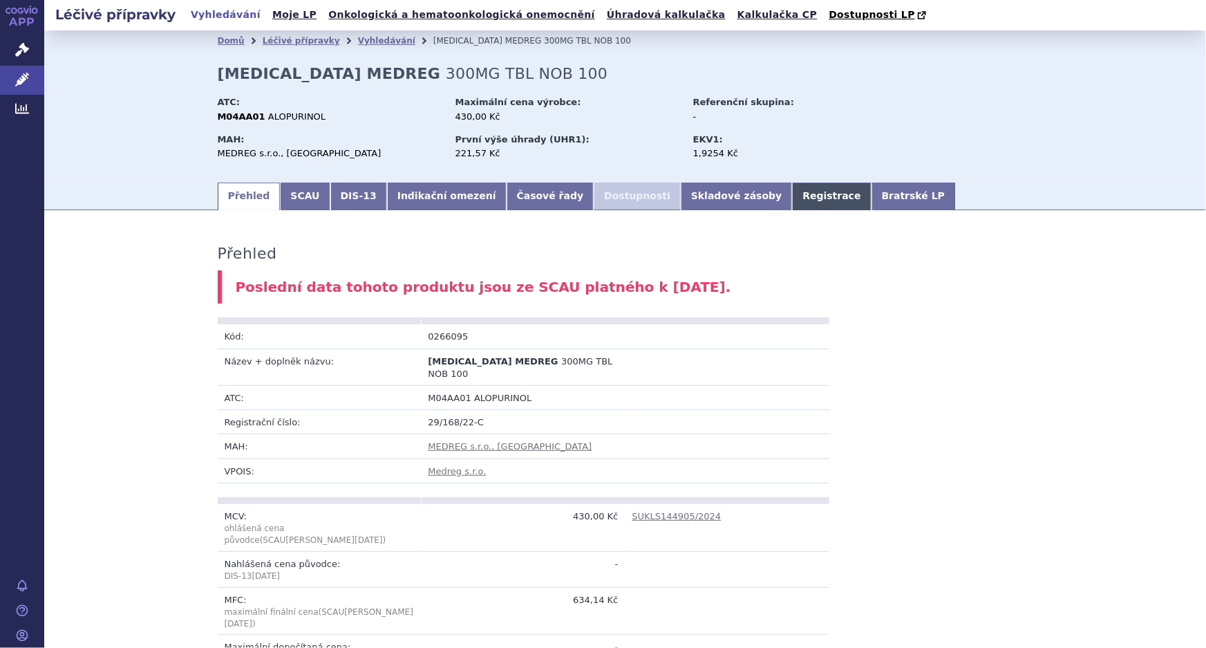
click at [792, 200] on link "Registrace" at bounding box center [831, 196] width 79 height 28
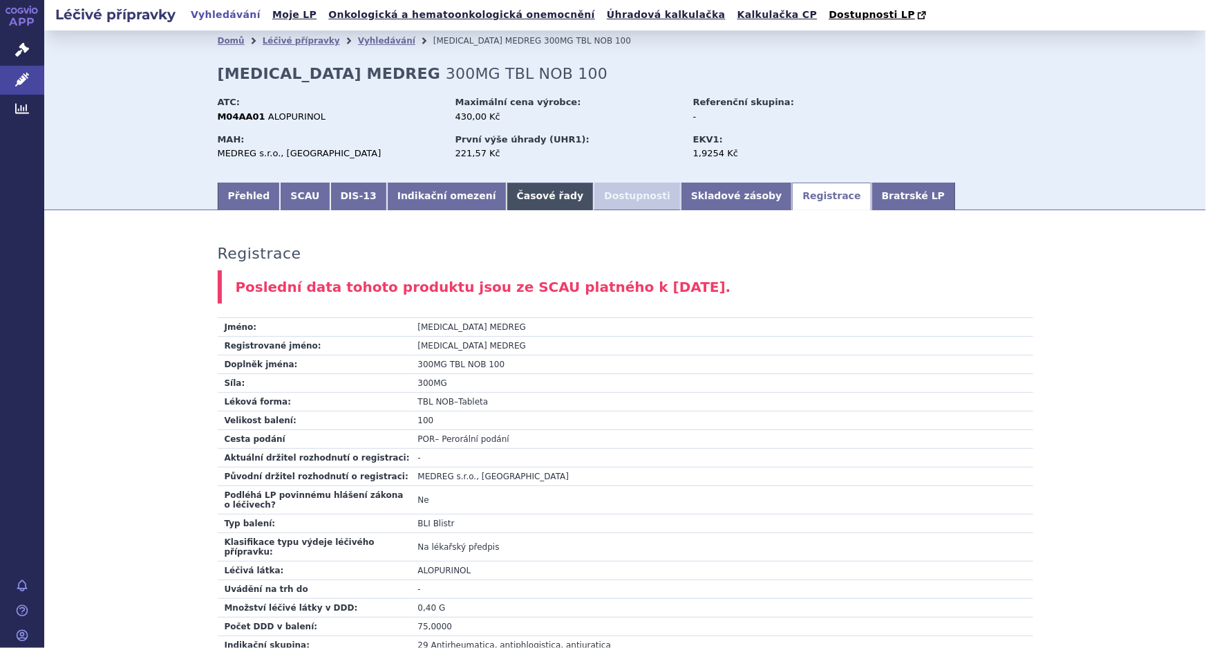
click at [507, 195] on link "Časové řady" at bounding box center [551, 196] width 88 height 28
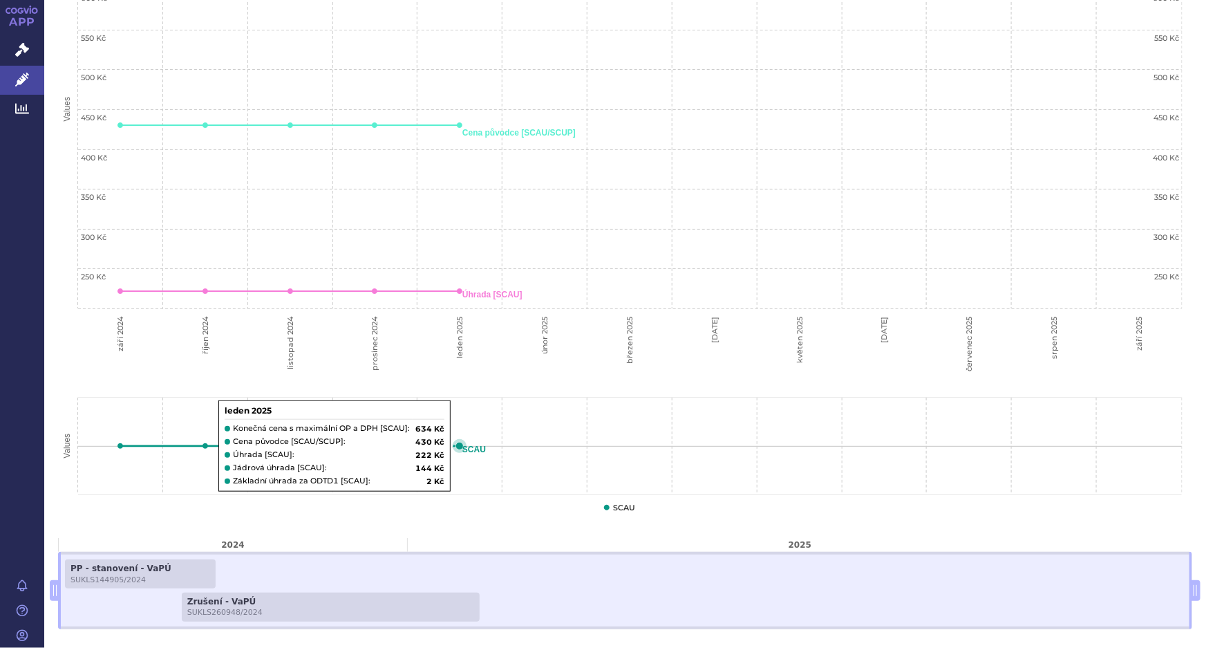
scroll to position [499, 0]
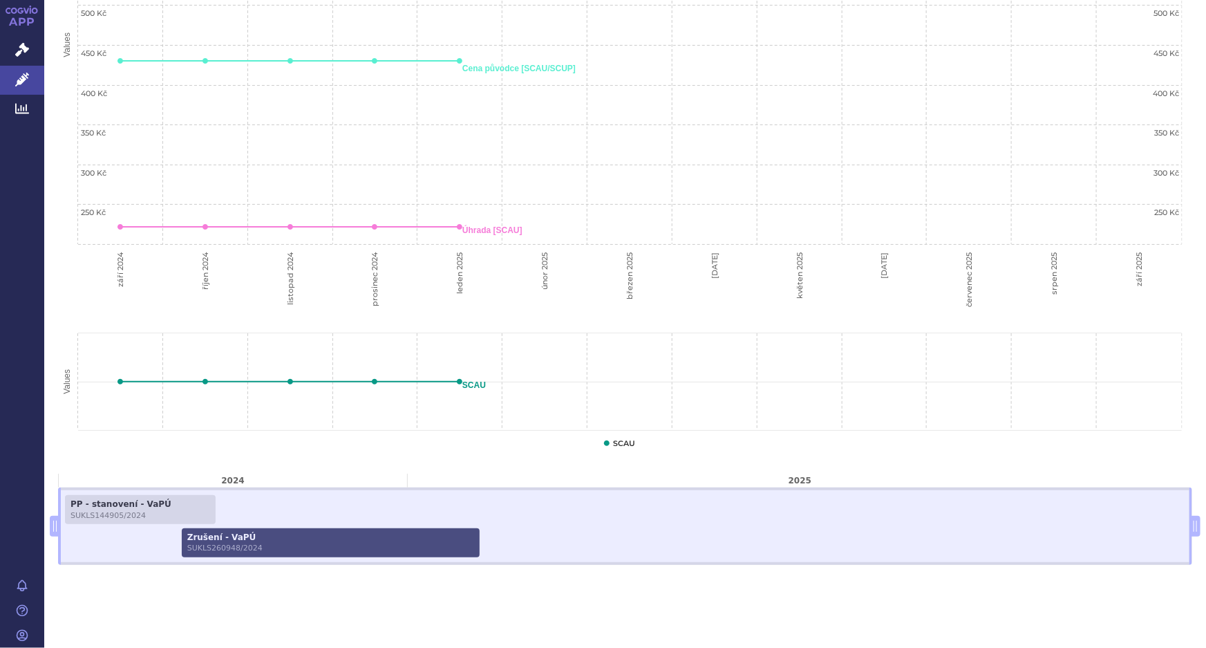
click at [276, 539] on link "Zrušení - VaPÚ SUKLS260948/2024" at bounding box center [331, 542] width 298 height 29
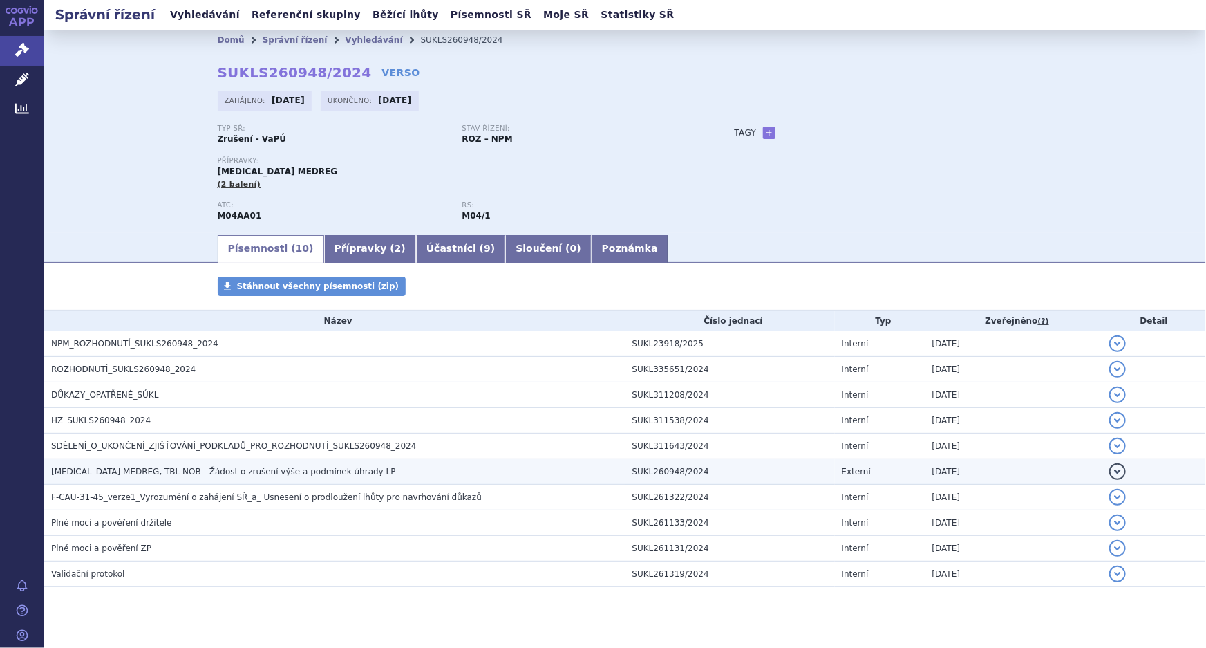
click at [207, 470] on span "[MEDICAL_DATA] MEDREG, TBL NOB - Žádost o zrušení výše a podmínek úhrady LP" at bounding box center [223, 471] width 345 height 10
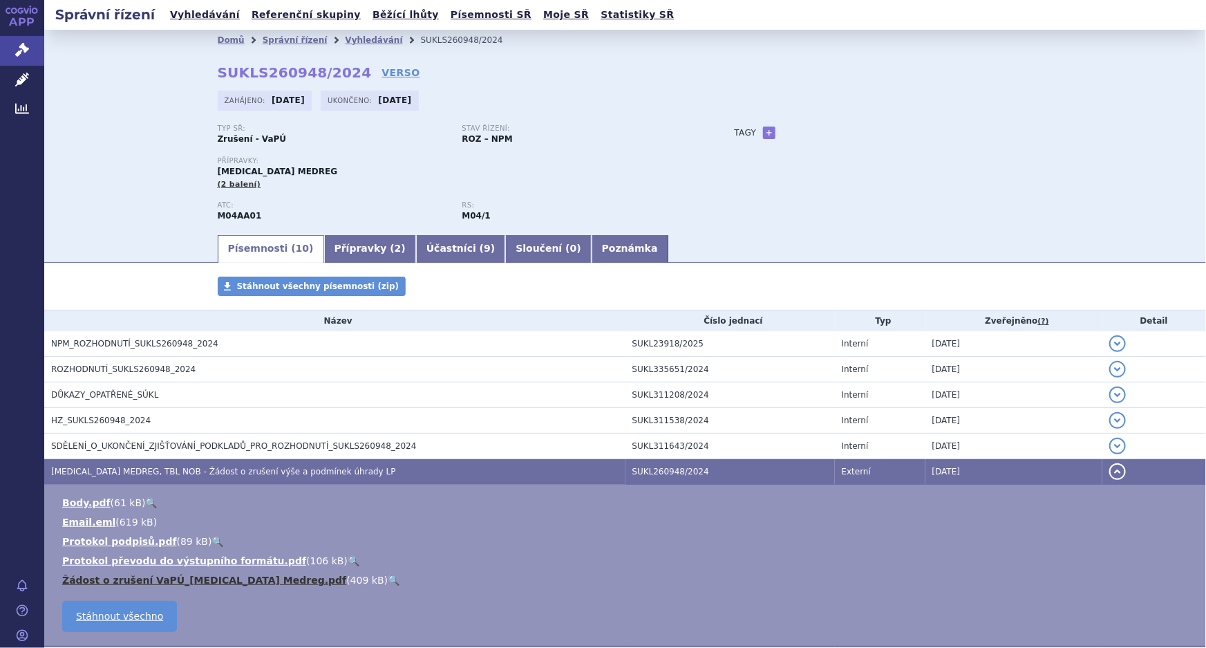
click at [124, 578] on link "Žádost o zrušení VaPÚ_[MEDICAL_DATA] Medreg.pdf" at bounding box center [204, 579] width 284 height 11
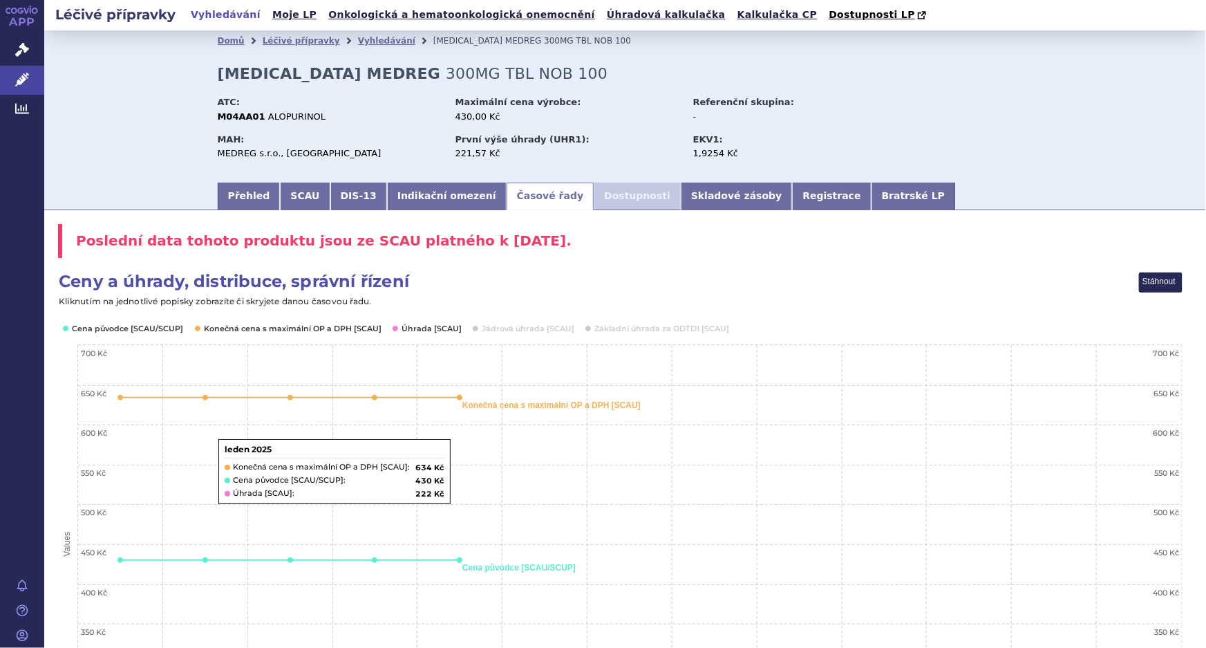
click at [883, 261] on div "Poslední data tohoto produktu jsou ze SCAU platného k 01.01.2025. Ceny a úhrady…" at bounding box center [625, 643] width 1162 height 839
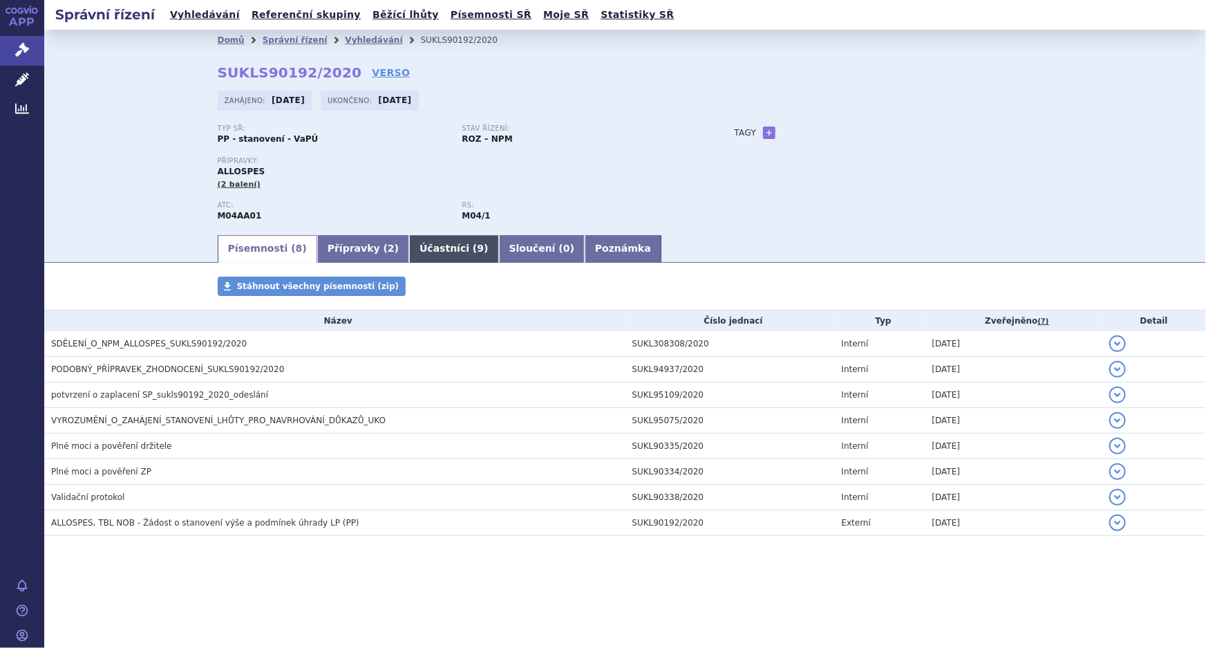
click at [409, 246] on link "Účastníci ( 9 )" at bounding box center [453, 249] width 89 height 28
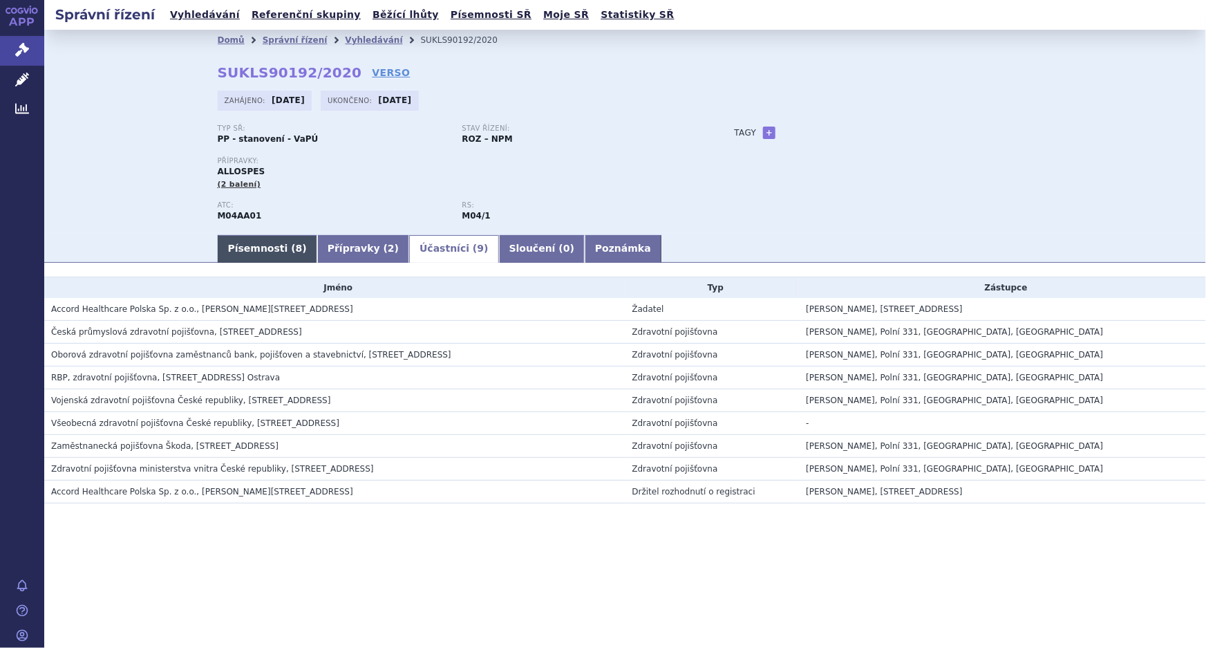
click at [263, 248] on link "Písemnosti ( 8 )" at bounding box center [268, 249] width 100 height 28
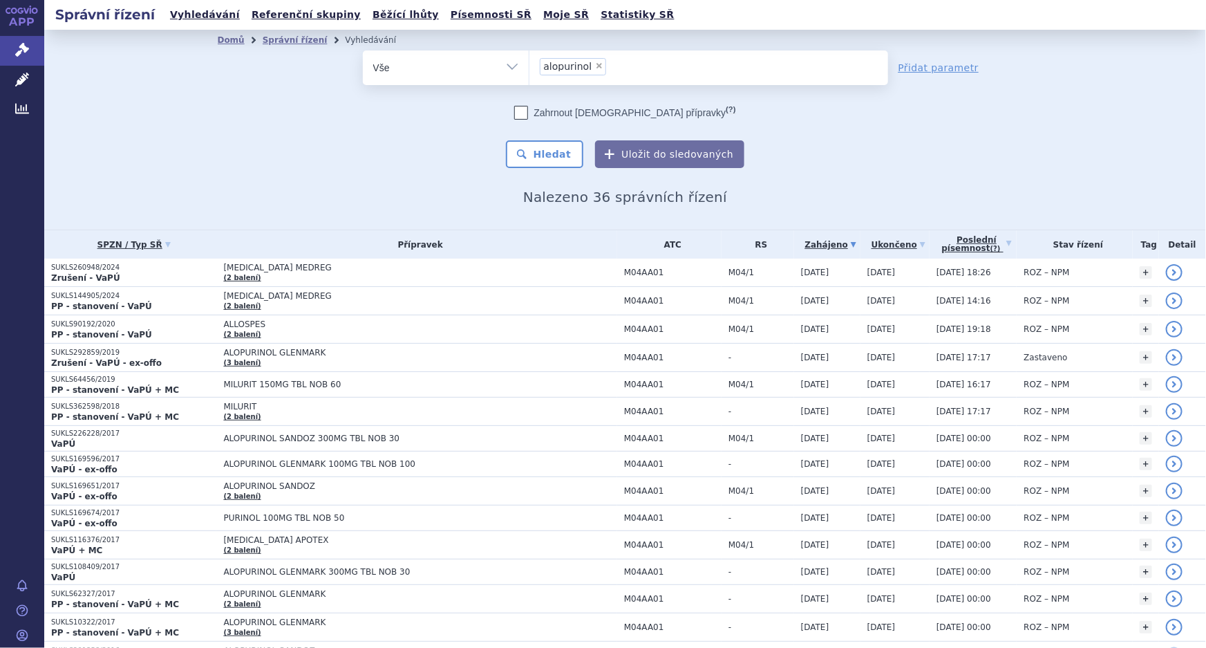
click at [595, 66] on span "×" at bounding box center [599, 66] width 8 height 8
click at [529, 66] on select "alopurinol" at bounding box center [529, 67] width 1 height 35
select select
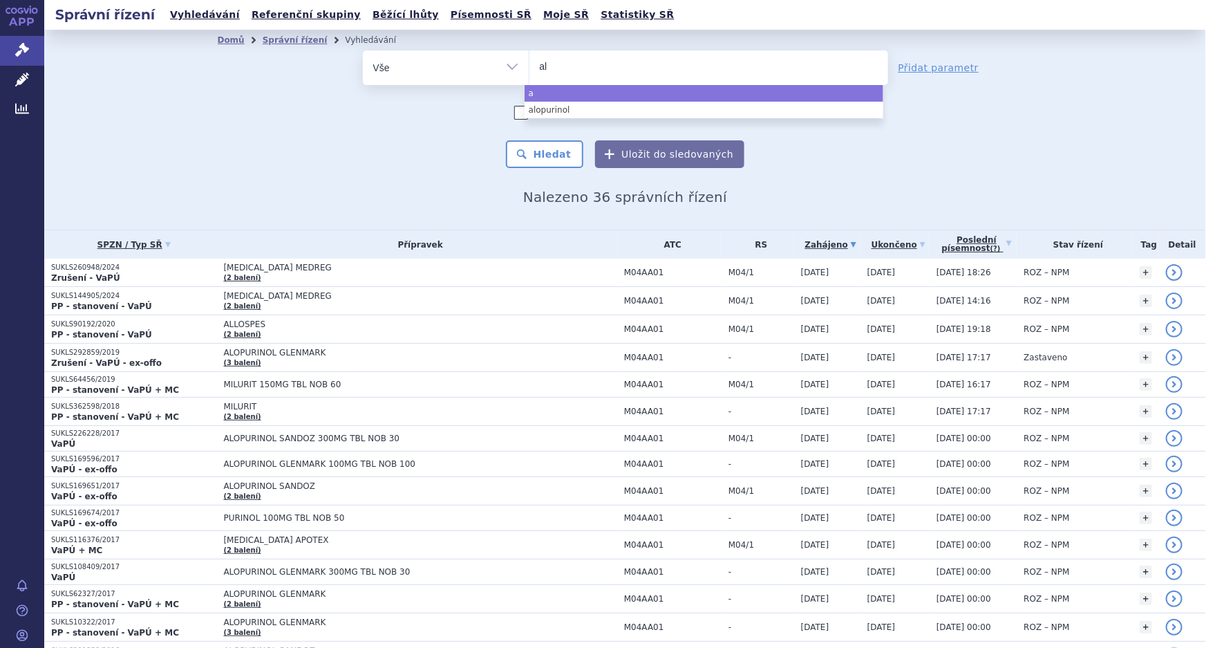
type input "all"
type input "allo"
type input "allop"
type input "allo"
type input "allosp"
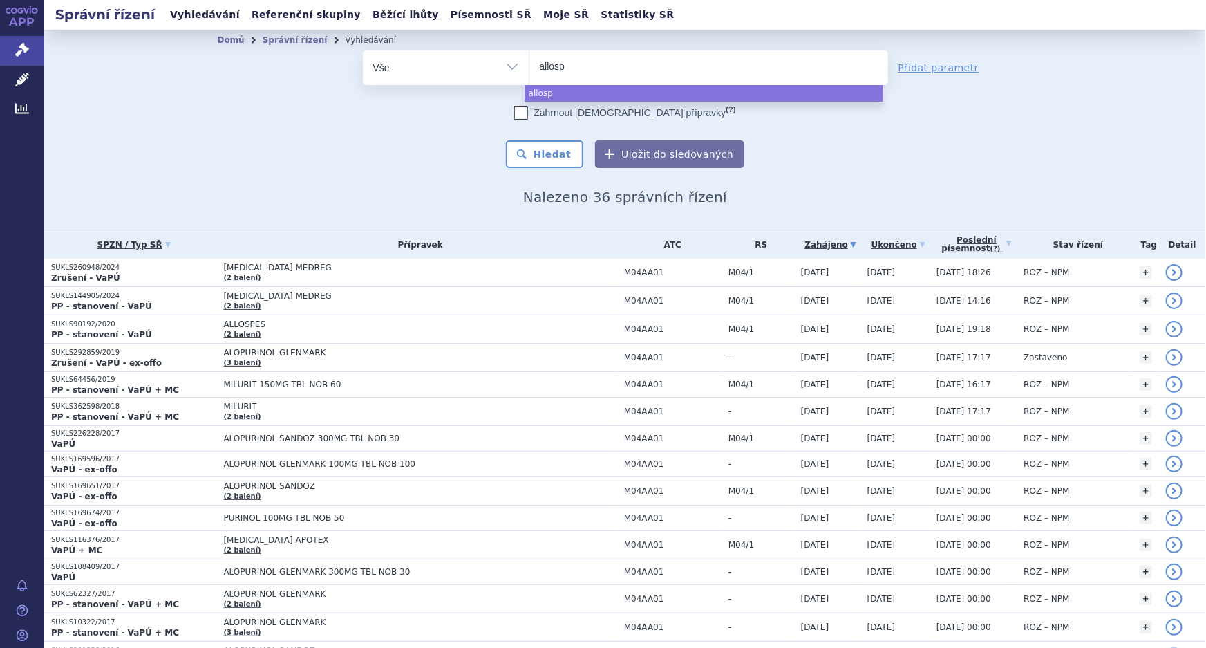
type input "allospe"
type input "allospes"
select select "allospes"
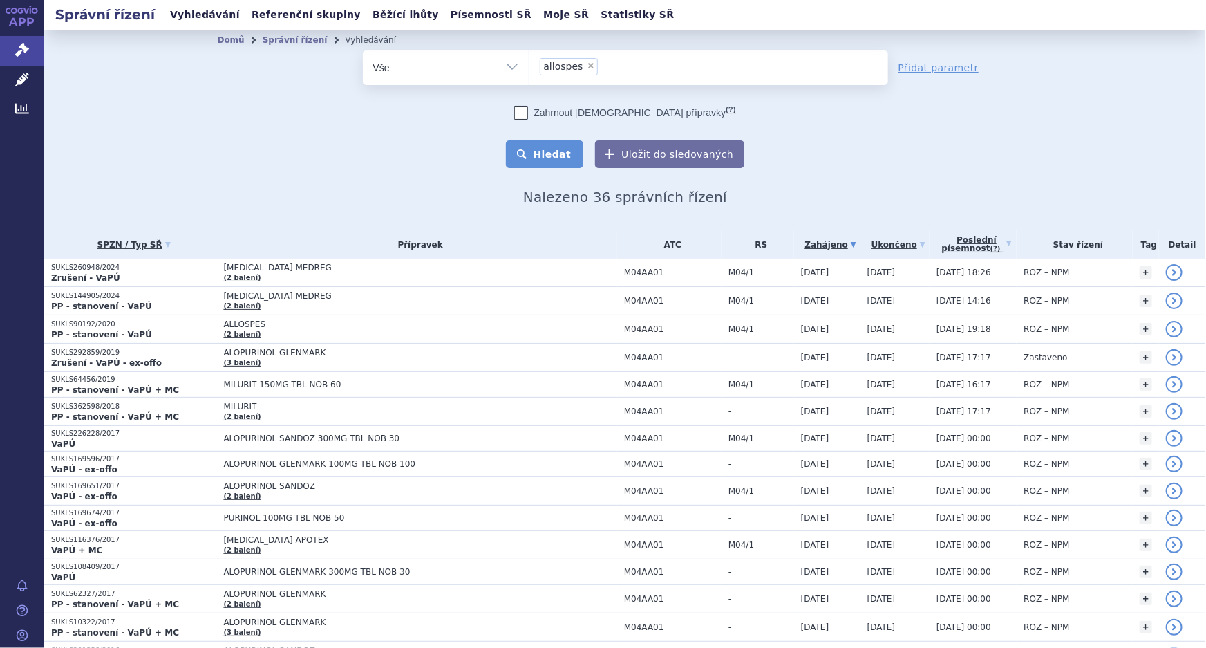
click at [544, 155] on button "Hledat" at bounding box center [545, 154] width 78 height 28
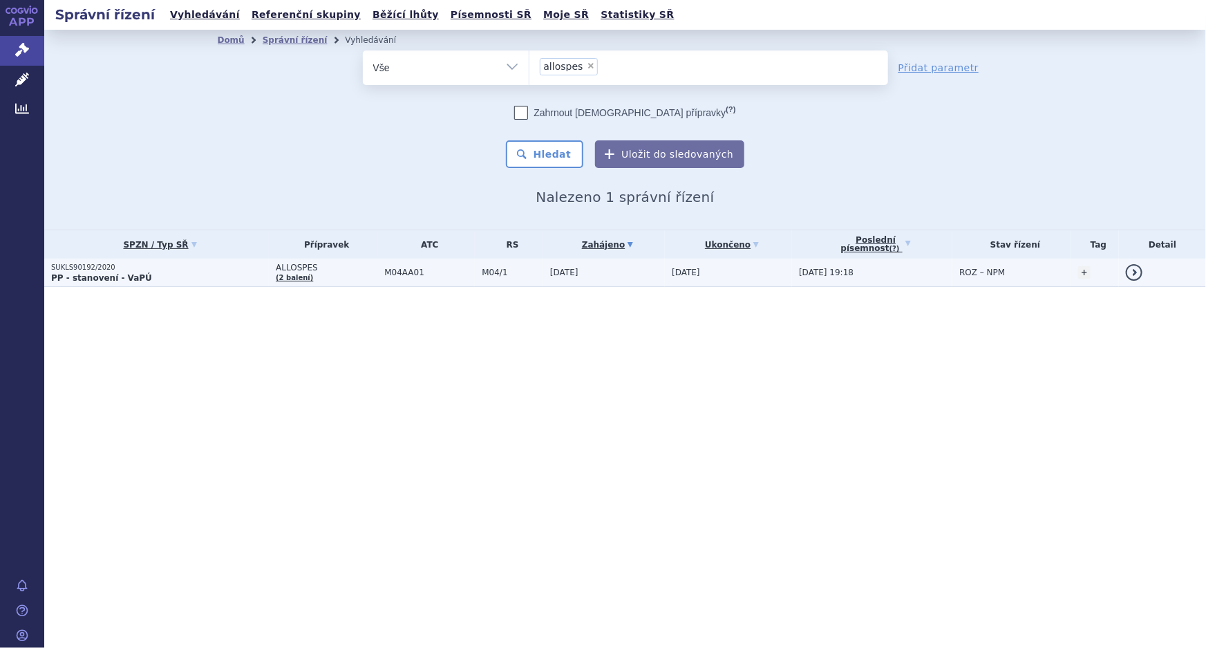
click at [317, 270] on span "ALLOSPES" at bounding box center [327, 268] width 102 height 10
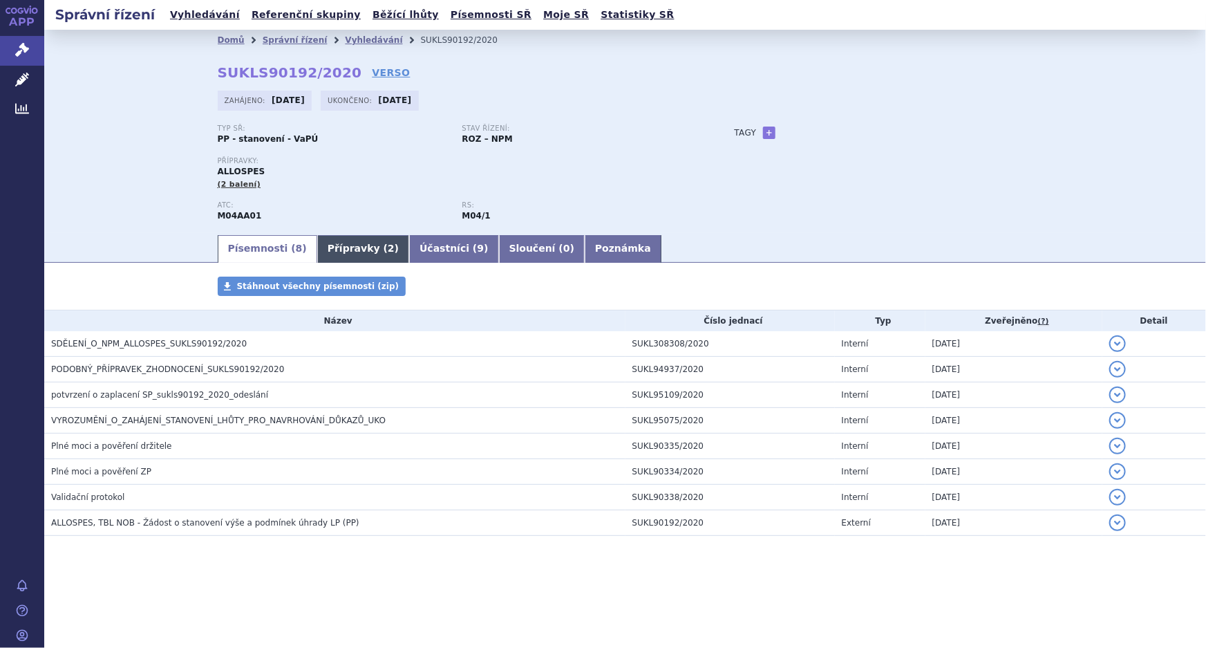
click at [338, 249] on link "Přípravky ( 2 )" at bounding box center [363, 249] width 92 height 28
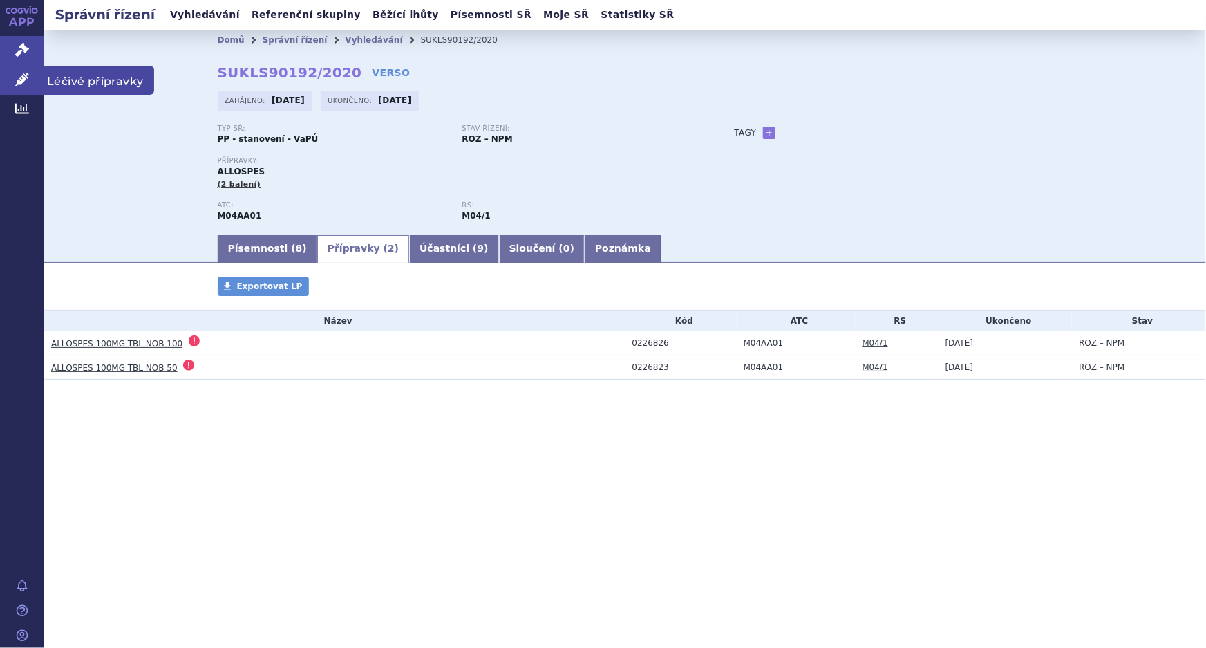
click at [83, 71] on span "Léčivé přípravky" at bounding box center [99, 80] width 110 height 29
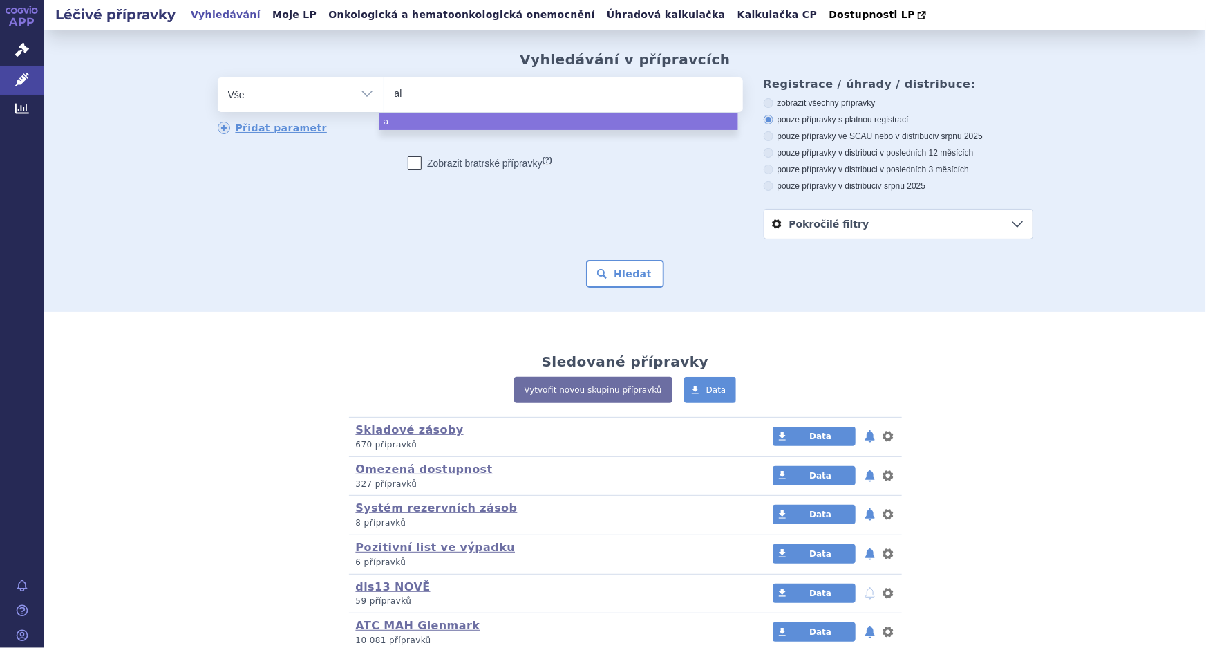
type input "all"
type input "allo"
type input "allos"
type input "allospe"
type input "allospes"
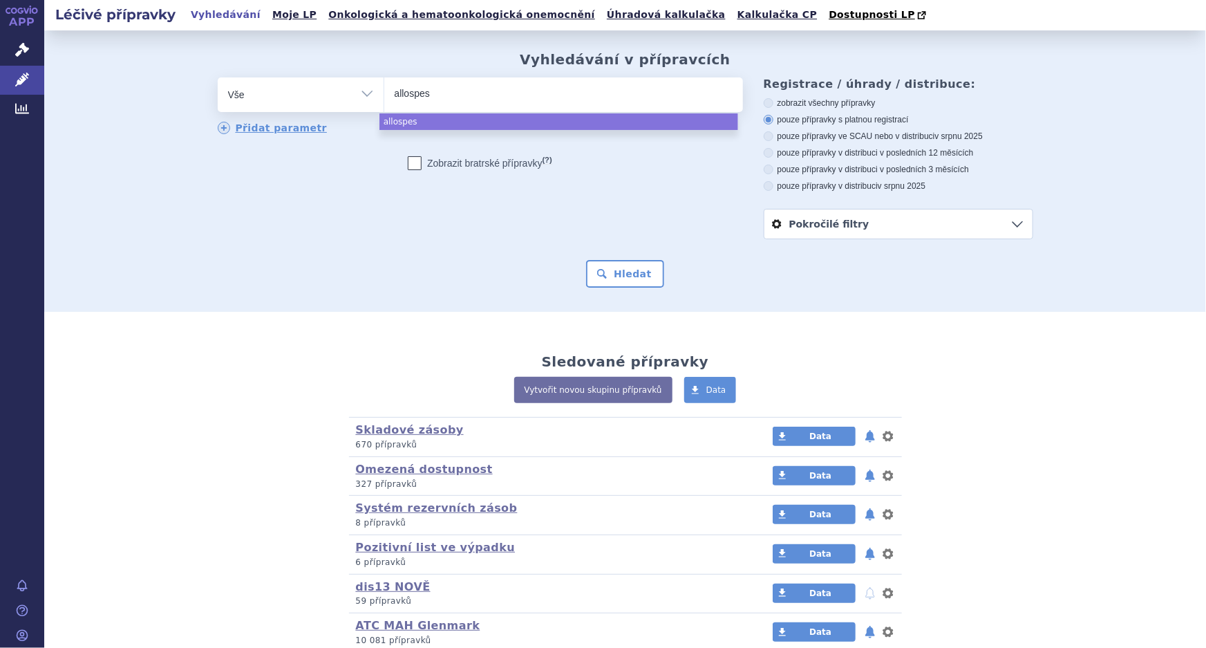
select select "allospes"
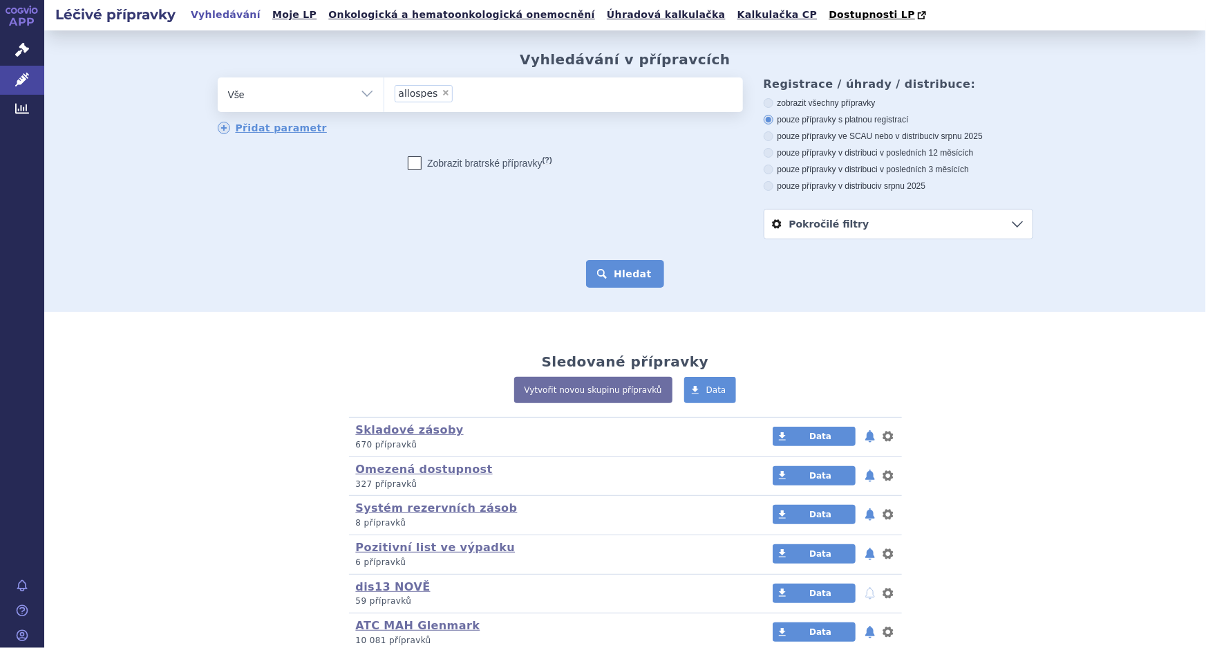
click at [601, 275] on button "Hledat" at bounding box center [625, 274] width 78 height 28
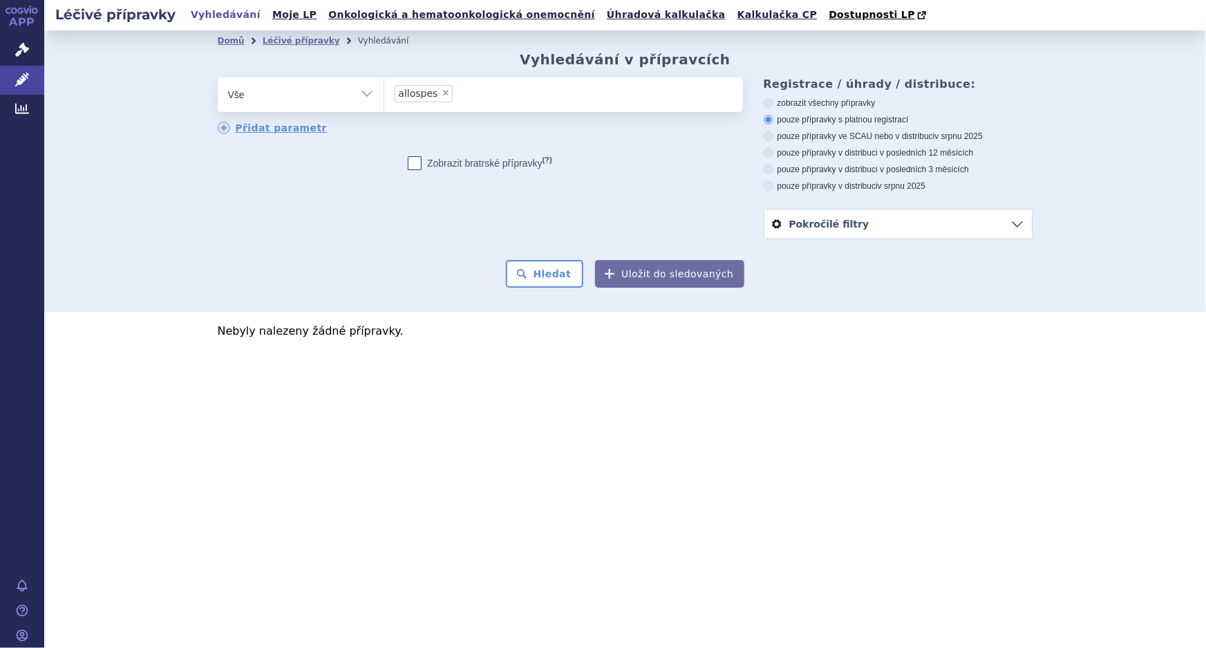
click at [813, 105] on label "zobrazit všechny přípravky" at bounding box center [899, 102] width 270 height 11
click at [774, 105] on input "zobrazit všechny přípravky" at bounding box center [769, 104] width 9 height 9
radio input "true"
click at [548, 276] on button "Hledat" at bounding box center [545, 274] width 78 height 28
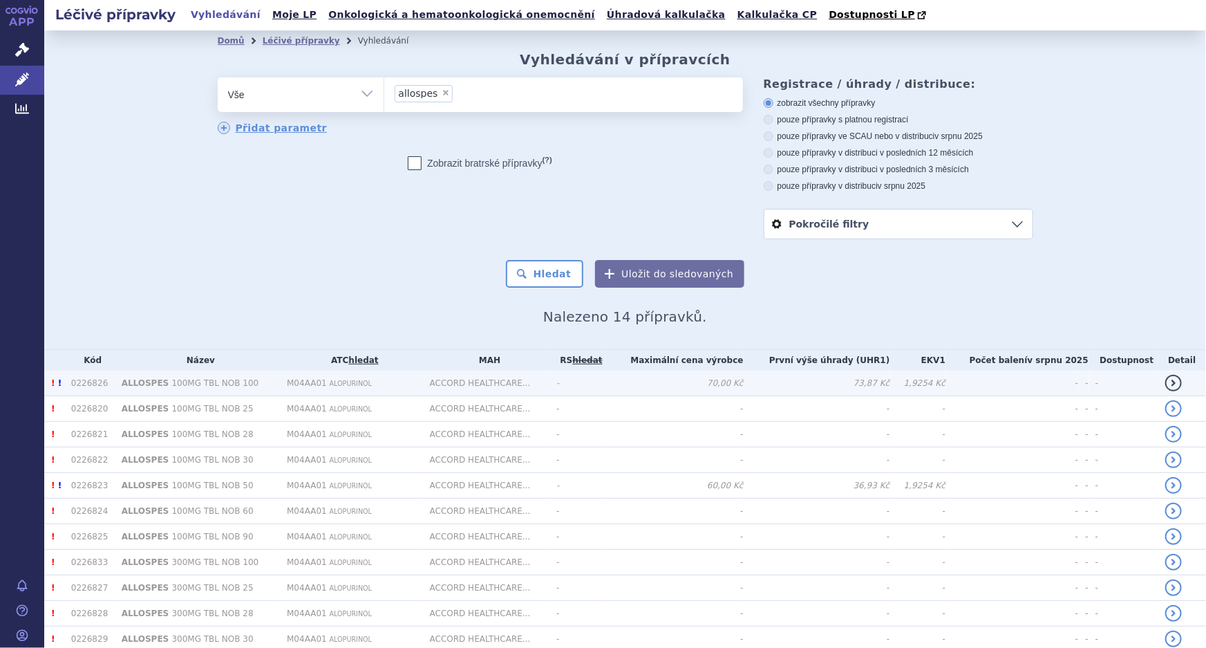
scroll to position [136, 0]
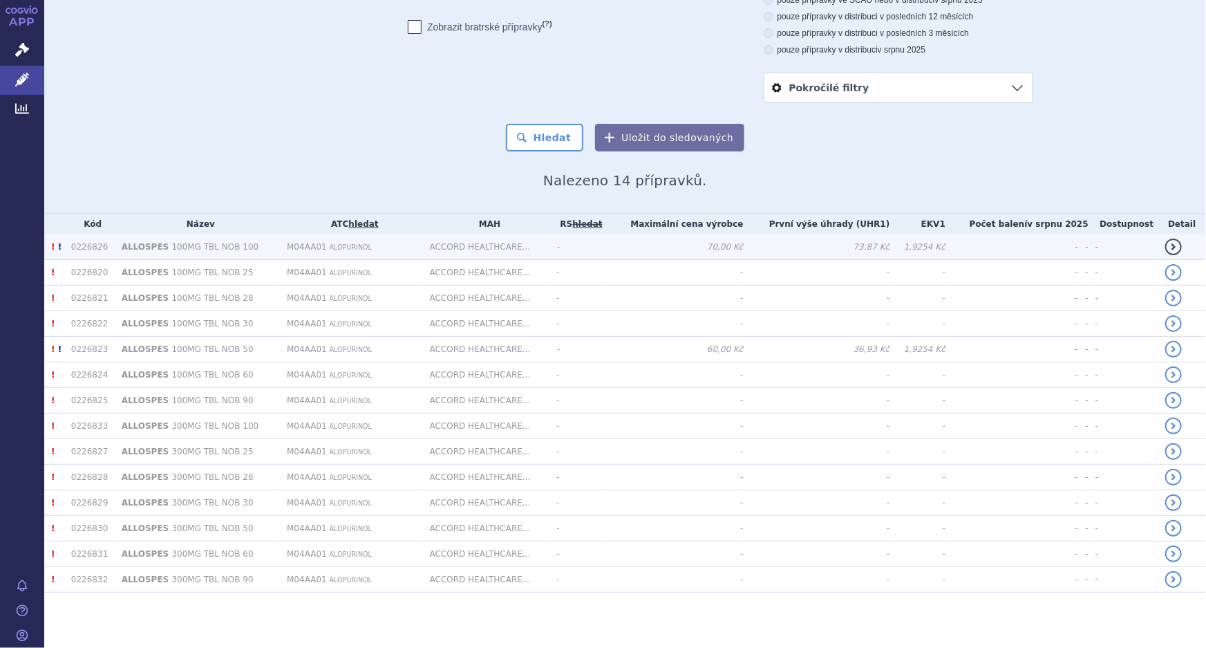
click at [217, 248] on span "100MG TBL NOB 100" at bounding box center [215, 247] width 87 height 10
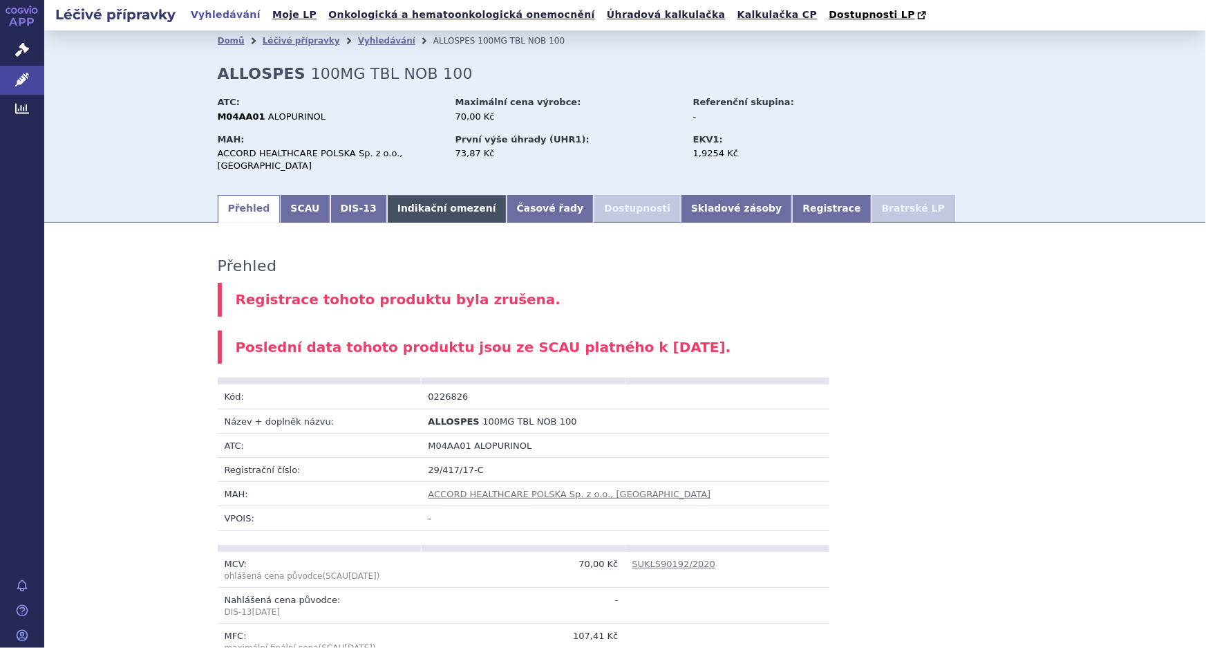
click at [403, 195] on link "Indikační omezení" at bounding box center [447, 209] width 120 height 28
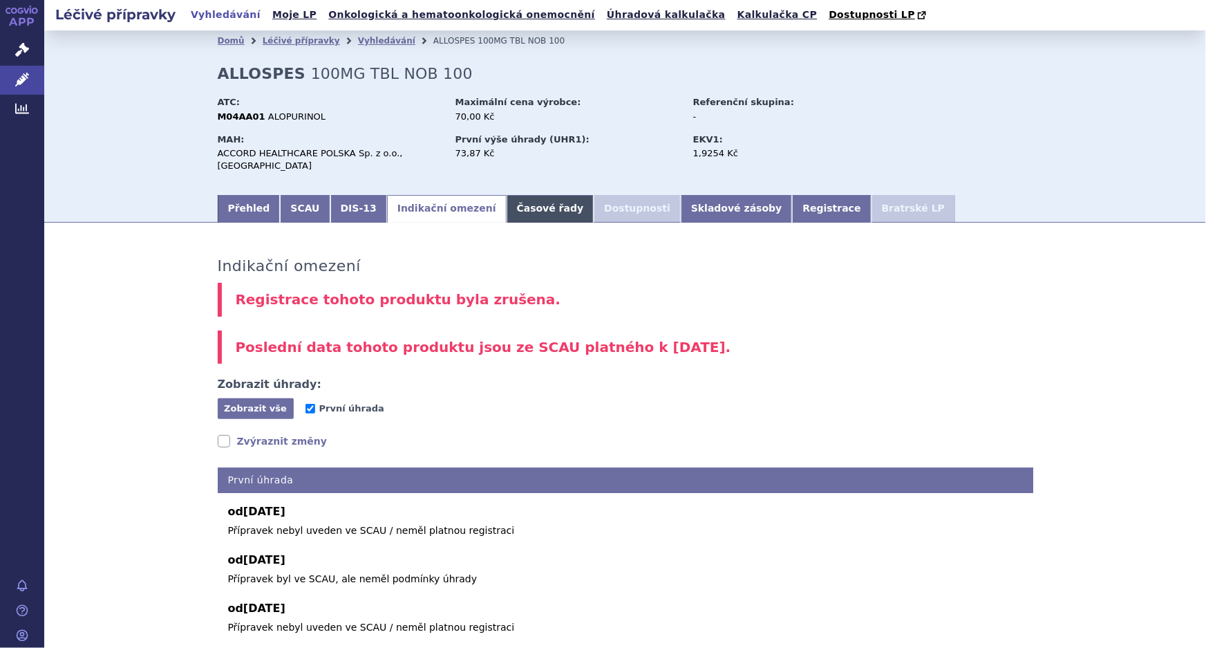
click at [507, 195] on link "Časové řady" at bounding box center [551, 209] width 88 height 28
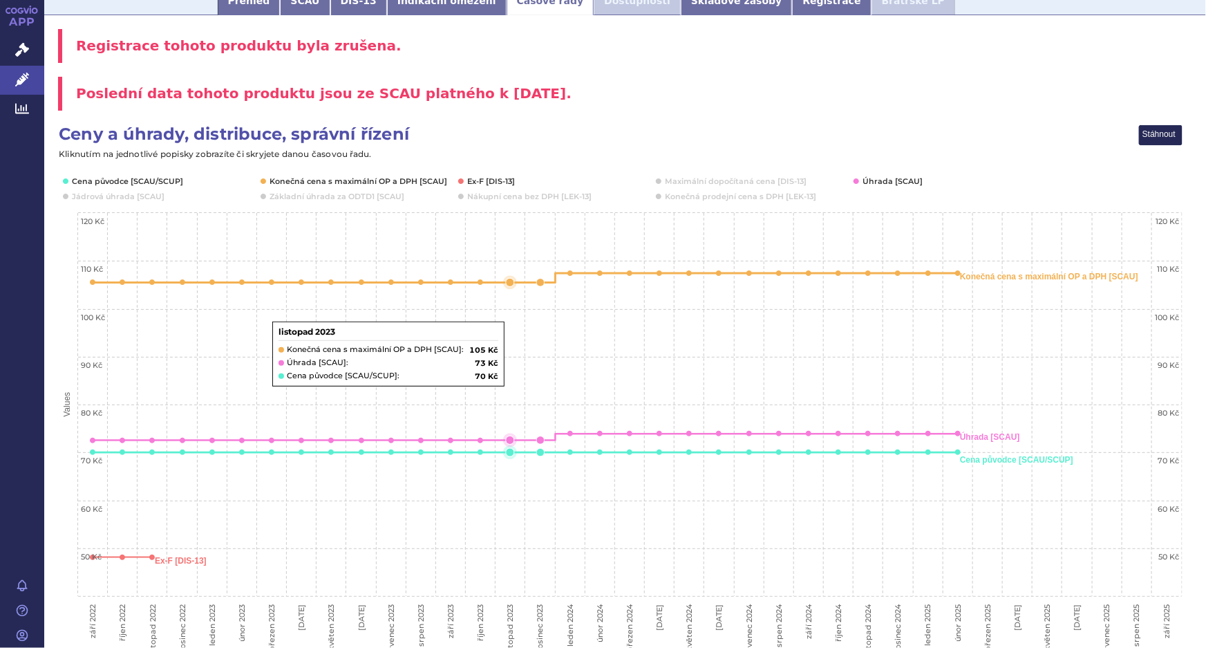
scroll to position [188, 0]
